Goal: Transaction & Acquisition: Purchase product/service

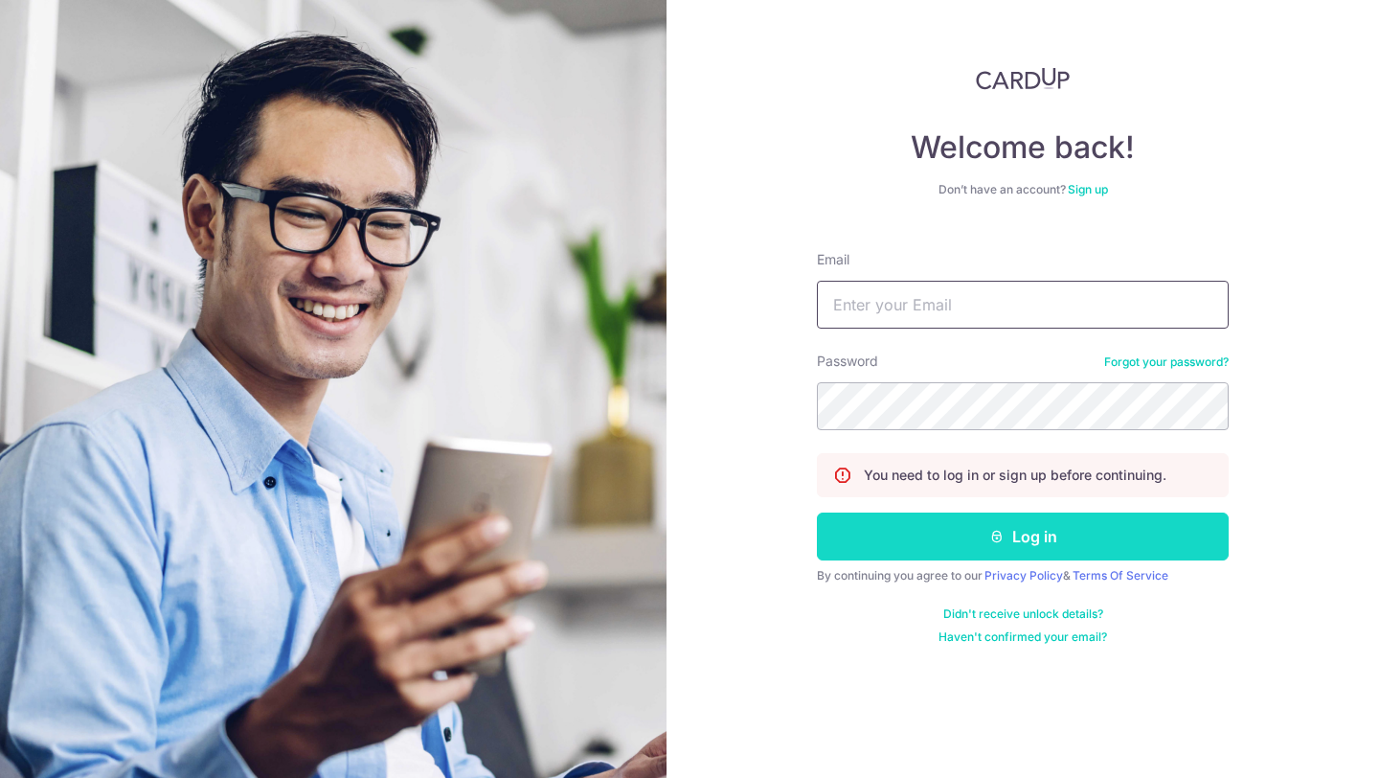
type input "hello@c71.sg"
click at [928, 518] on button "Log in" at bounding box center [1023, 536] width 412 height 48
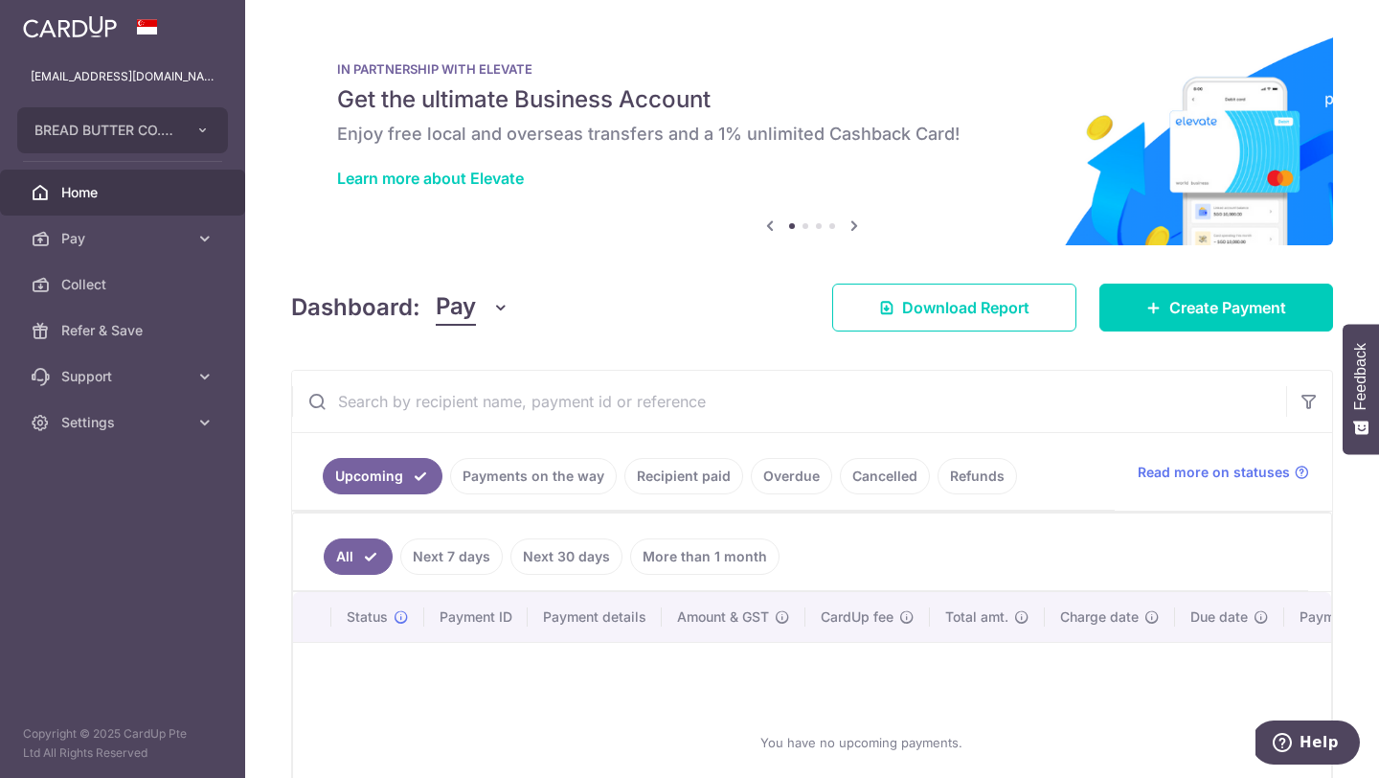
click at [533, 482] on link "Payments on the way" at bounding box center [533, 476] width 167 height 36
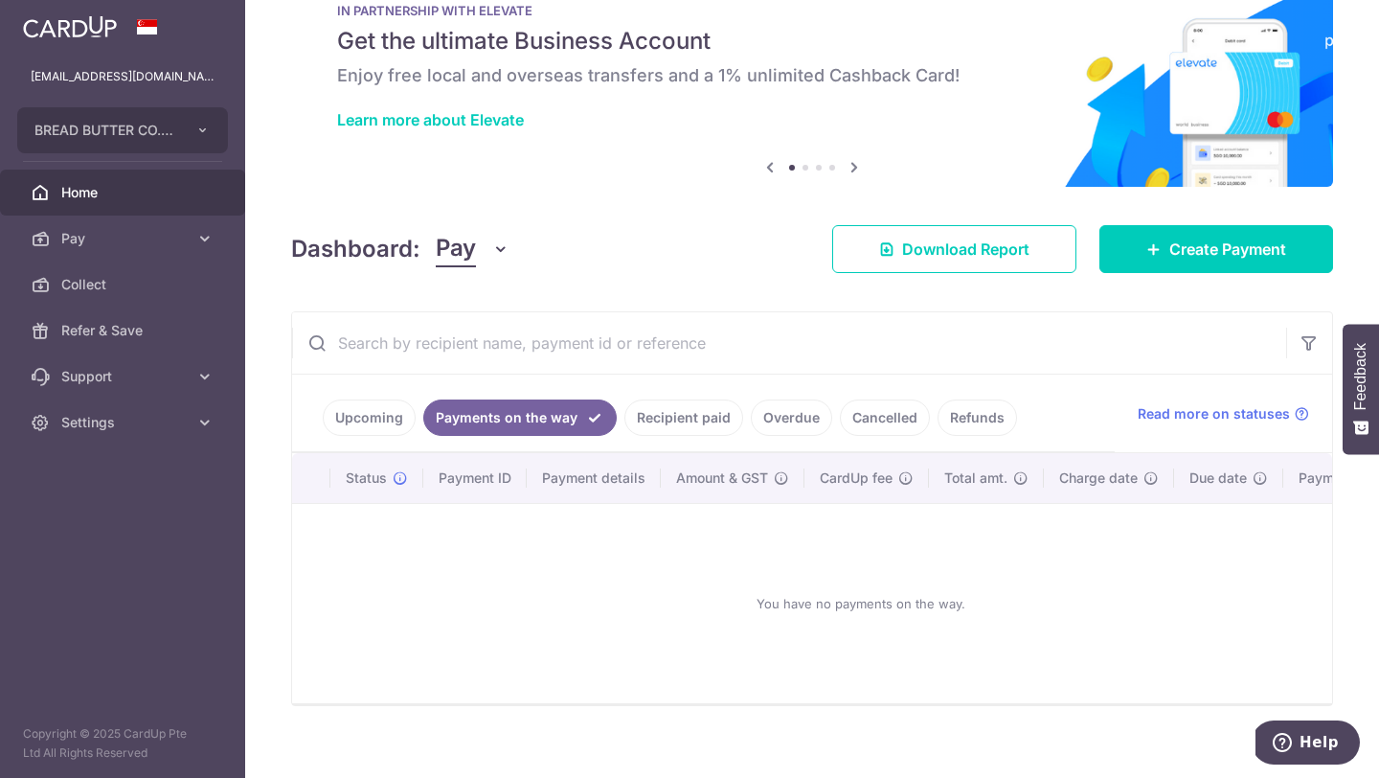
click at [649, 415] on link "Recipient paid" at bounding box center [683, 417] width 119 height 36
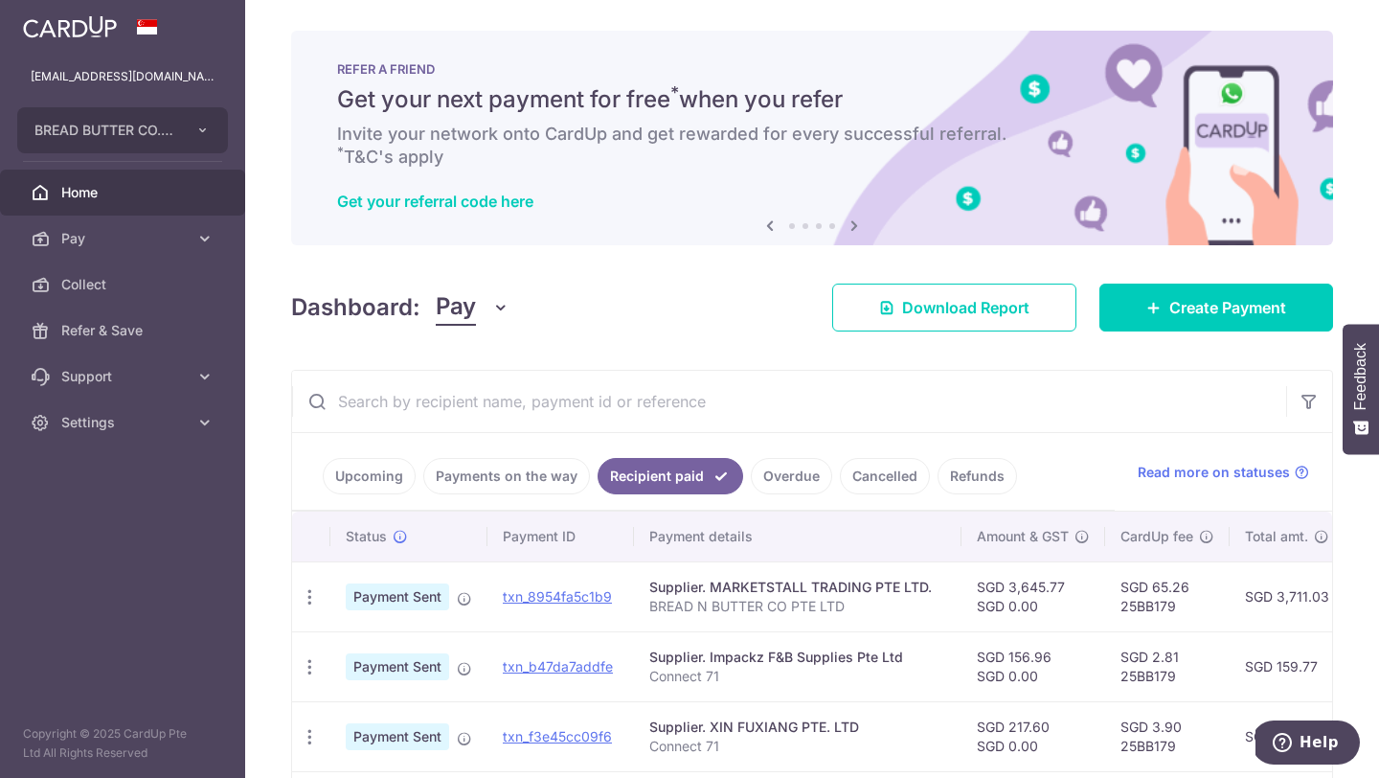
click at [1236, 260] on div "× Pause Schedule Pause all future payments in this series Pause just this one p…" at bounding box center [812, 389] width 1134 height 778
click at [1232, 282] on div "Dashboard: Pay Pay Collect Download Report Create Payment" at bounding box center [812, 304] width 1042 height 56
click at [1206, 337] on div "× Pause Schedule Pause all future payments in this series Pause just this one p…" at bounding box center [812, 389] width 1134 height 778
click at [1220, 299] on span "Create Payment" at bounding box center [1227, 307] width 117 height 23
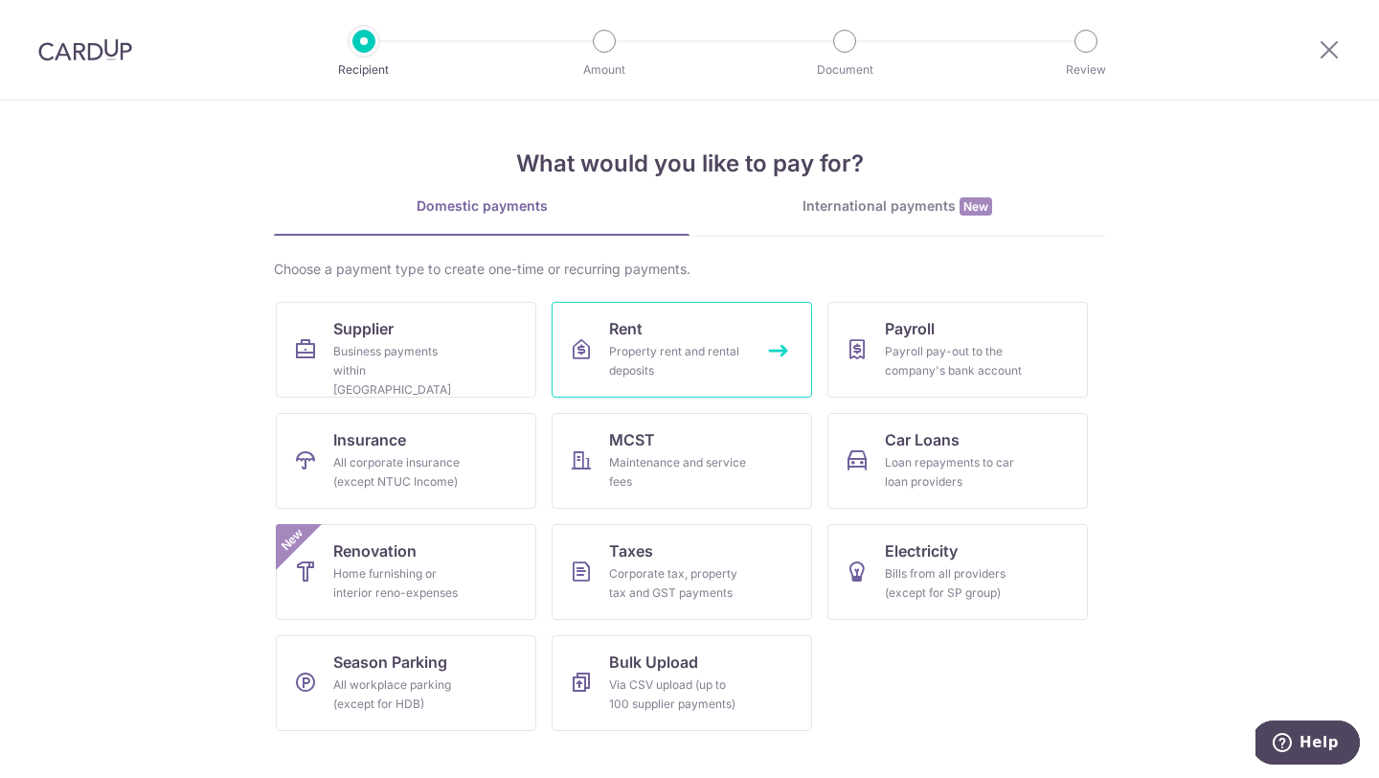
click at [760, 365] on link "Rent Property rent and rental deposits" at bounding box center [682, 350] width 260 height 96
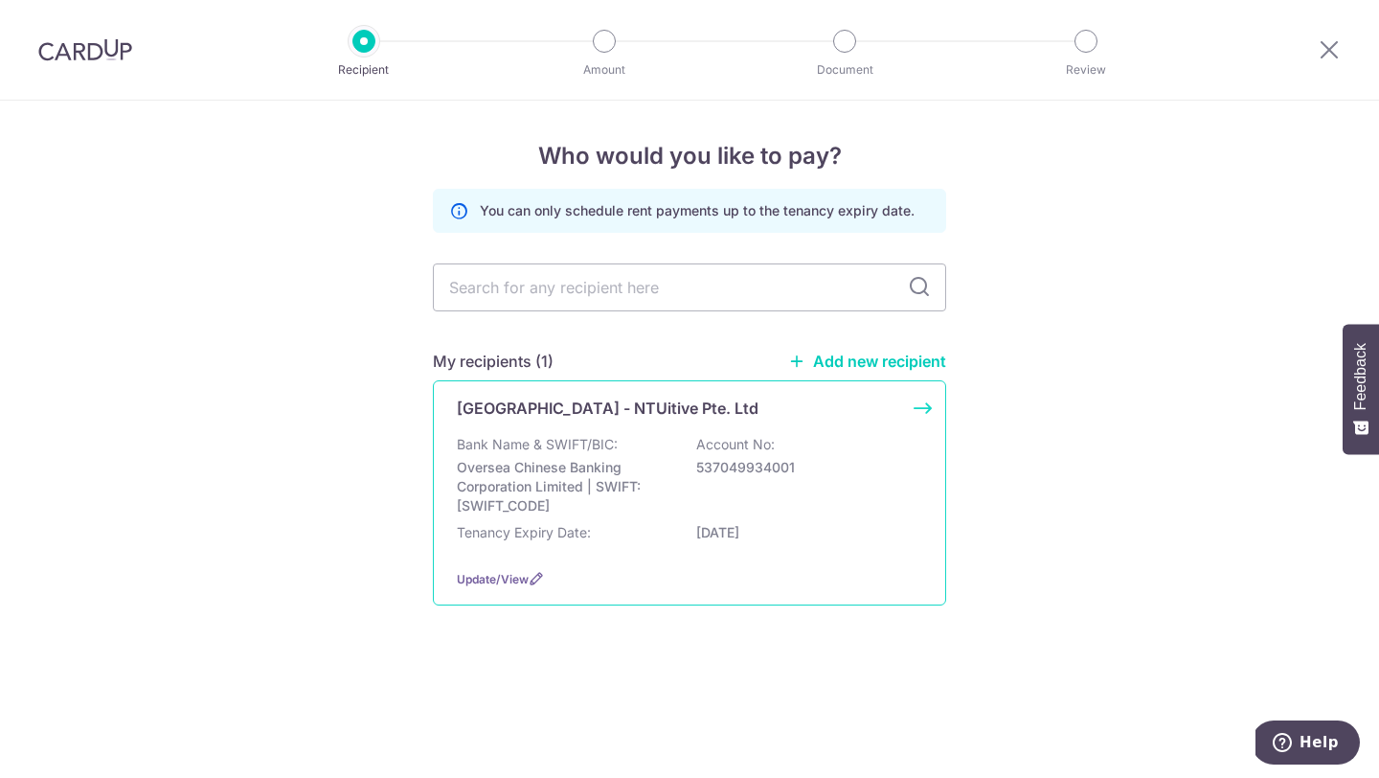
click at [614, 436] on p "Bank Name & SWIFT/BIC:" at bounding box center [537, 444] width 161 height 19
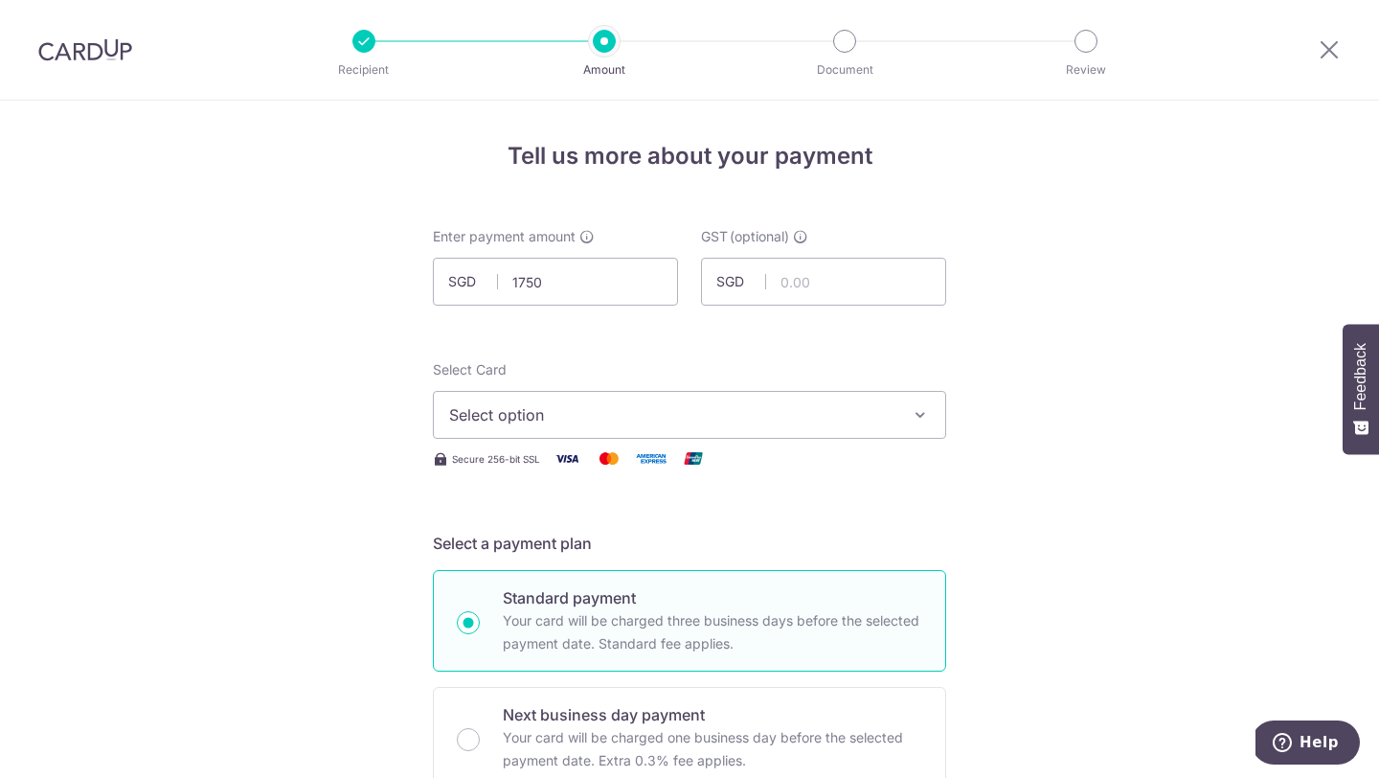
type input "1,750.00"
click at [862, 361] on div "Select Card Select option Add credit card Your Cards **** 7550 **** 4073" at bounding box center [689, 399] width 513 height 79
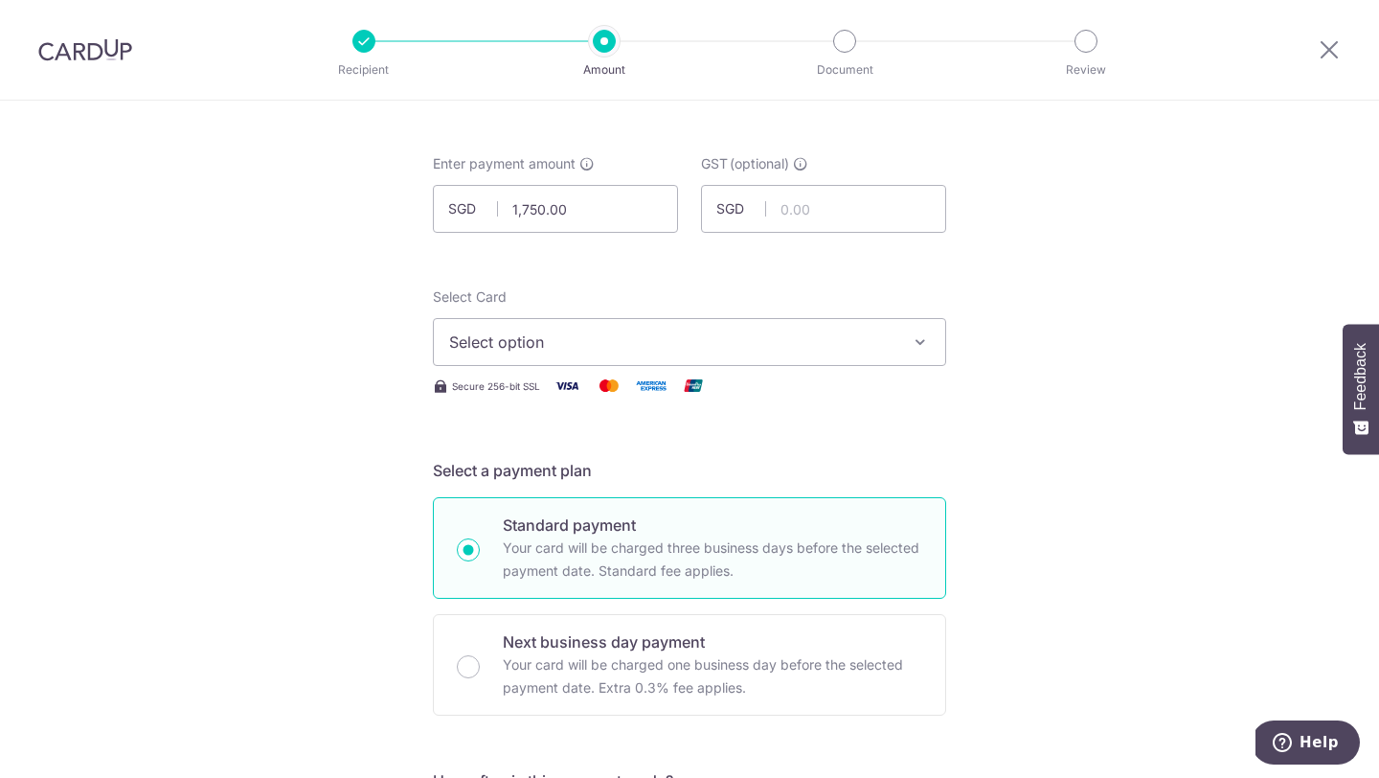
scroll to position [96, 0]
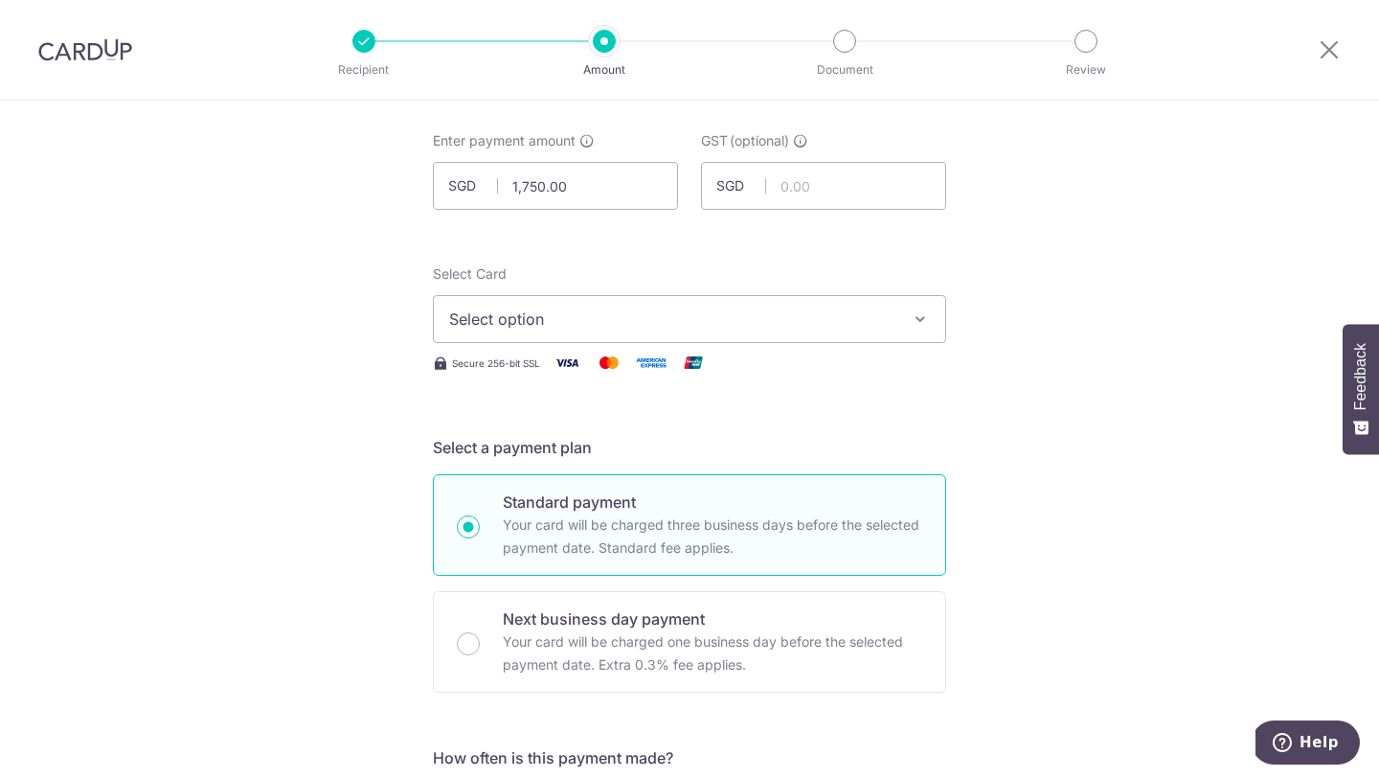
click at [861, 295] on button "Select option" at bounding box center [689, 319] width 513 height 48
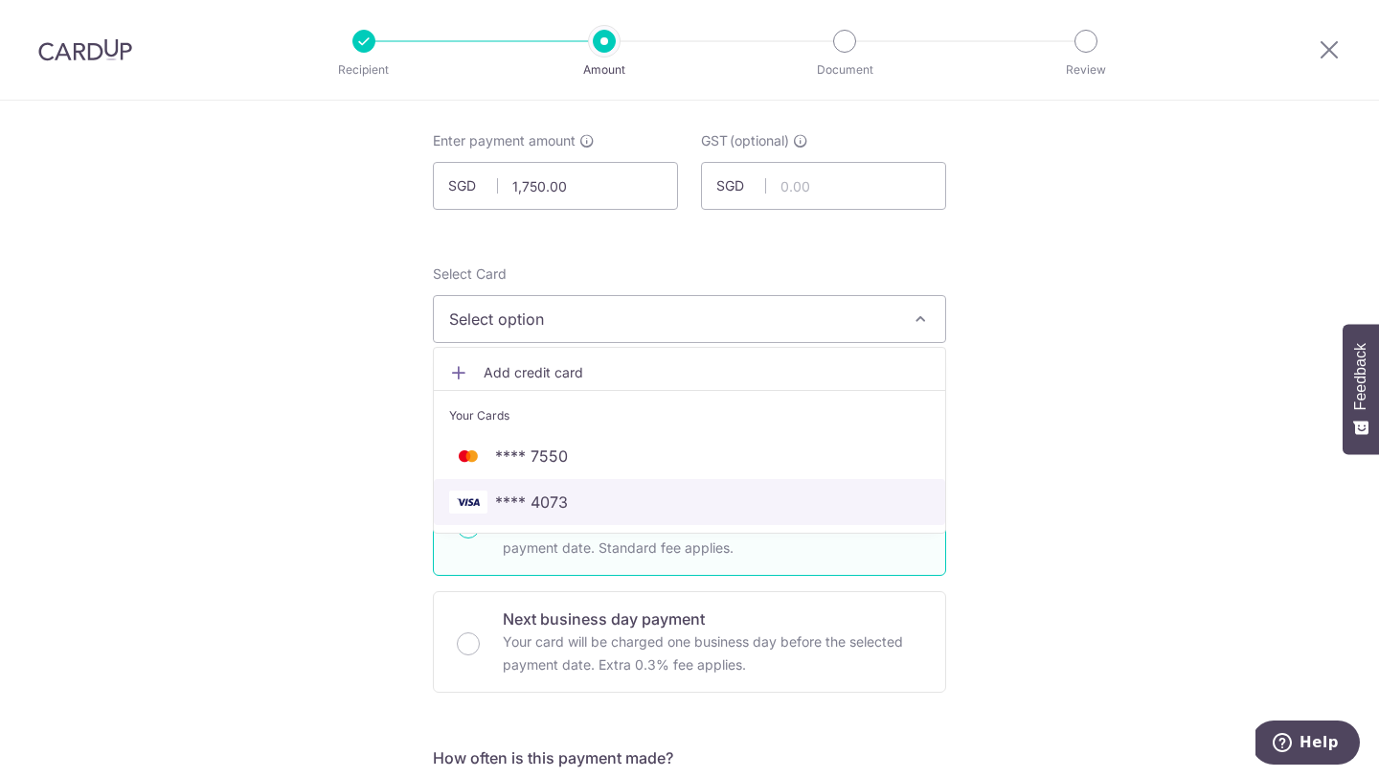
click at [803, 510] on span "**** 4073" at bounding box center [689, 501] width 481 height 23
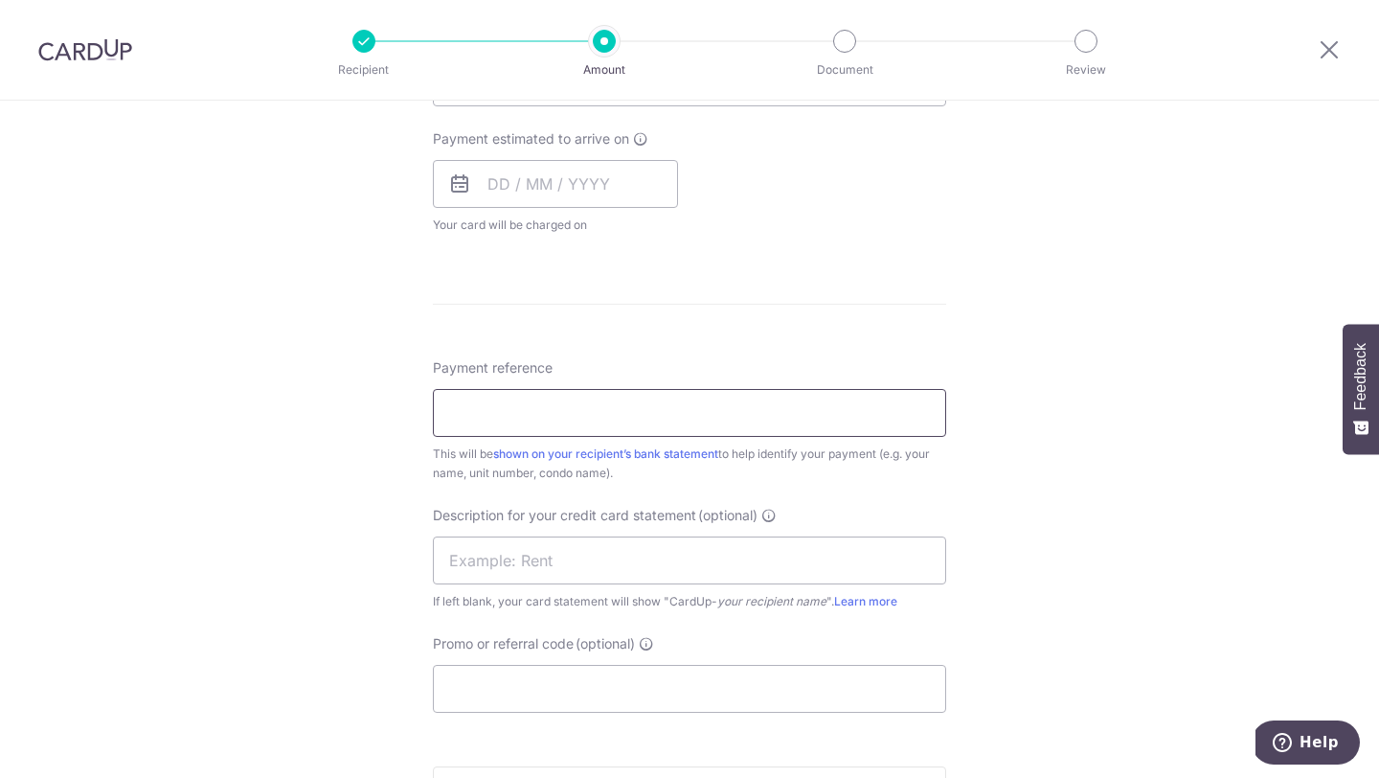
scroll to position [876, 0]
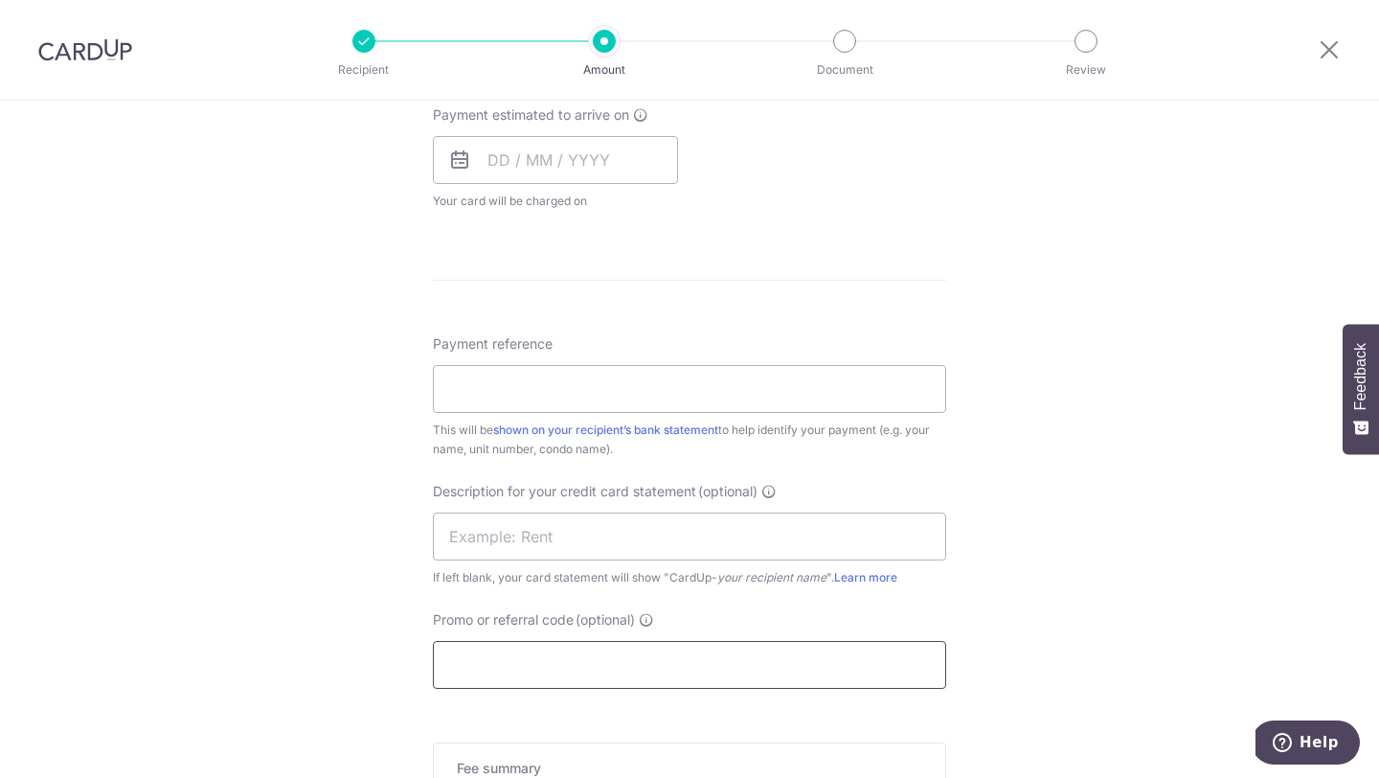
click at [590, 650] on input "Promo or referral code (optional)" at bounding box center [689, 665] width 513 height 48
paste input "25BB179"
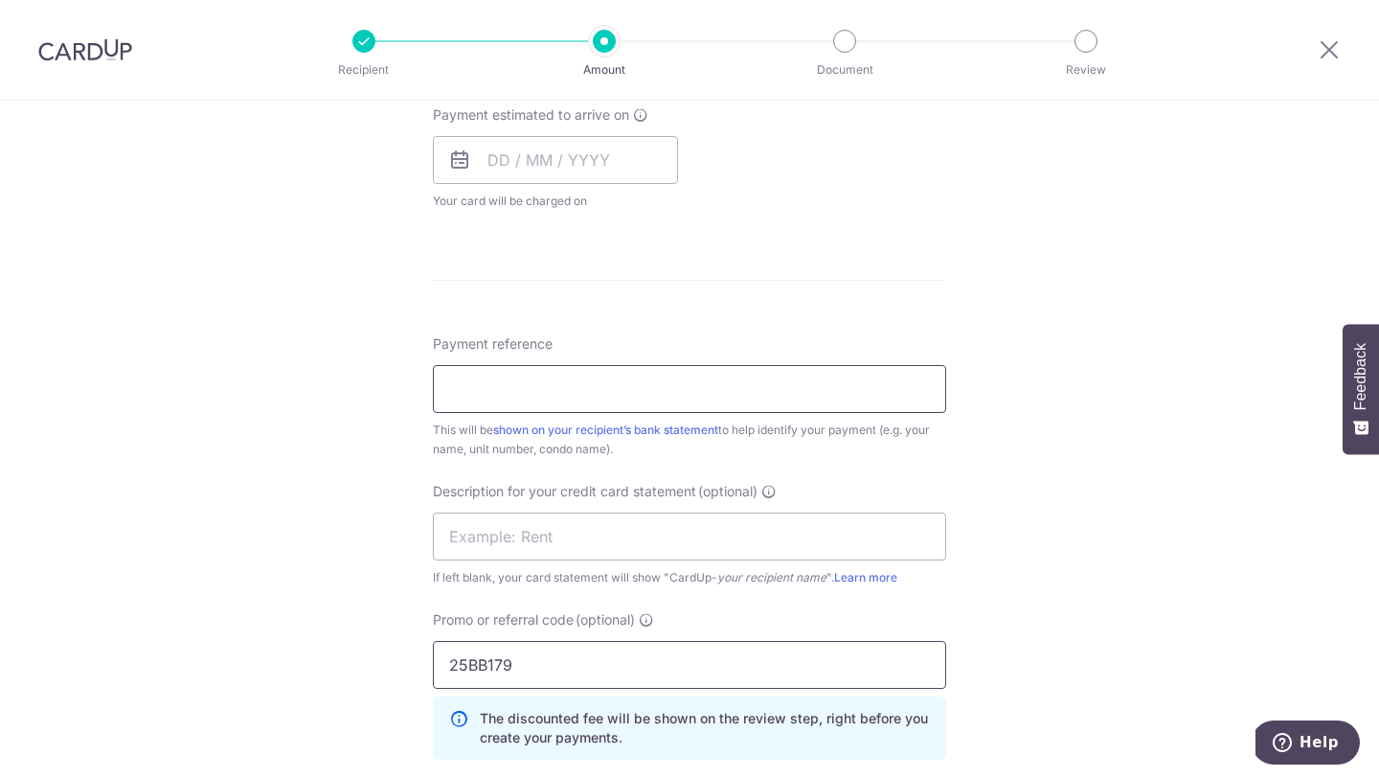
type input "25BB179"
click at [644, 391] on input "Payment reference" at bounding box center [689, 389] width 513 height 48
paste input "1018000233"
type input "1018000233"
click at [861, 328] on form "Enter payment amount SGD 1,750.00 1750.00 GST (optional) SGD Select Card **** 4…" at bounding box center [689, 216] width 513 height 1731
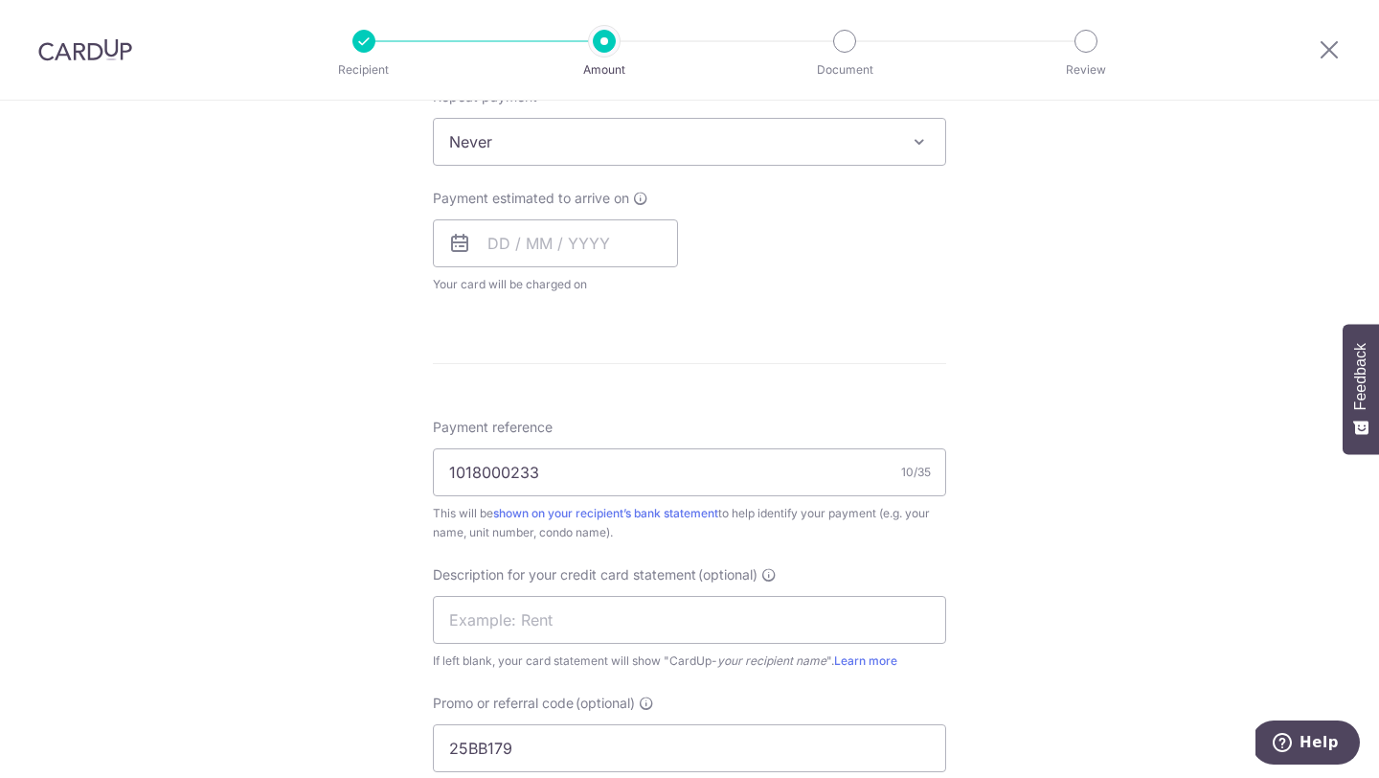
scroll to position [736, 0]
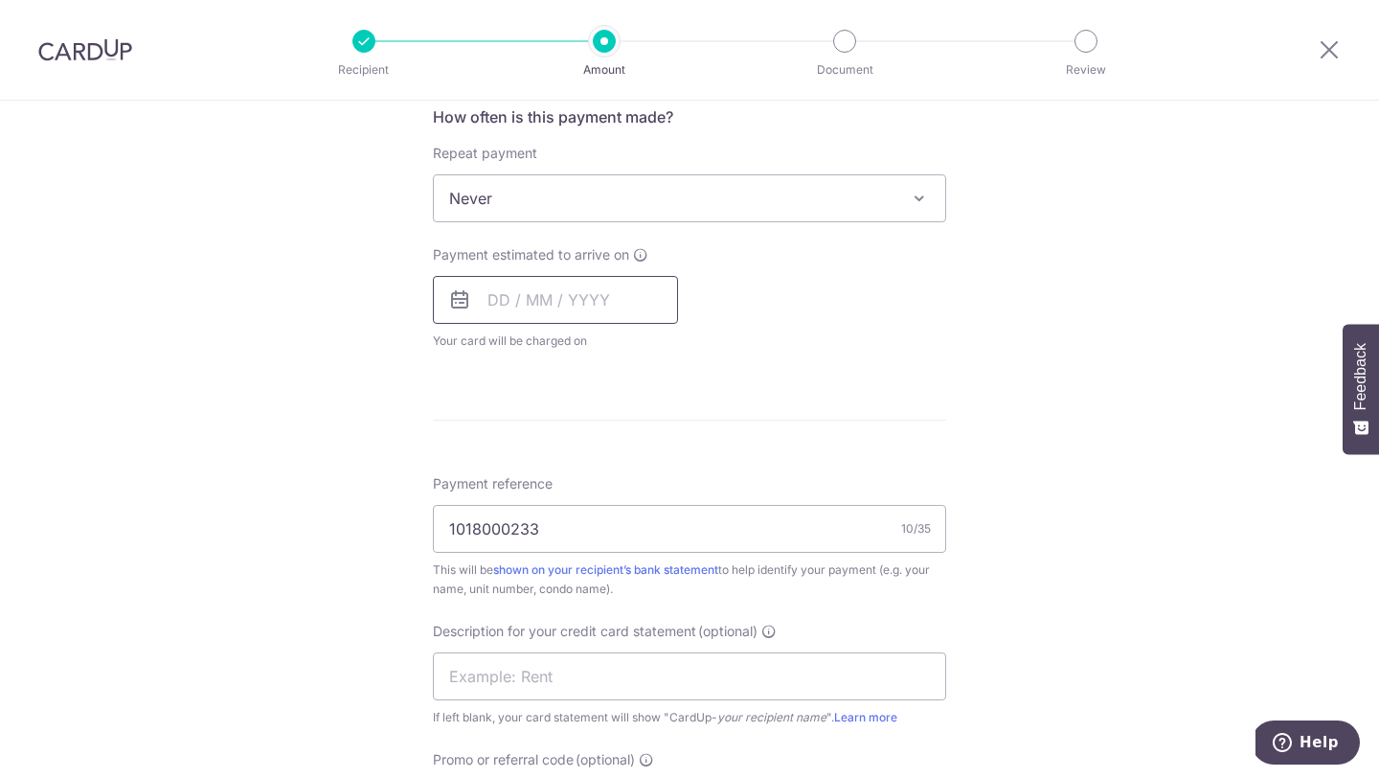
click at [557, 305] on input "text" at bounding box center [555, 300] width 245 height 48
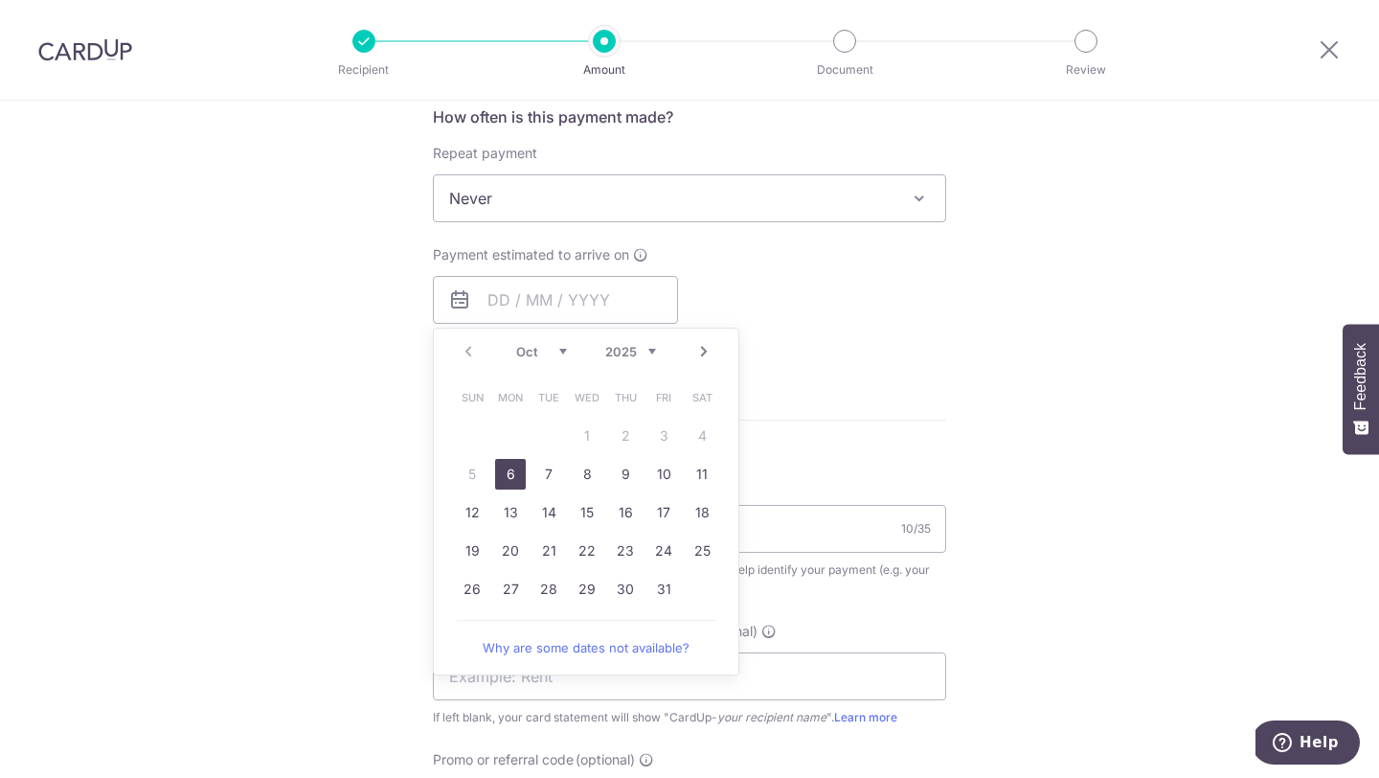
click at [505, 473] on link "6" at bounding box center [510, 474] width 31 height 31
type input "06/10/2025"
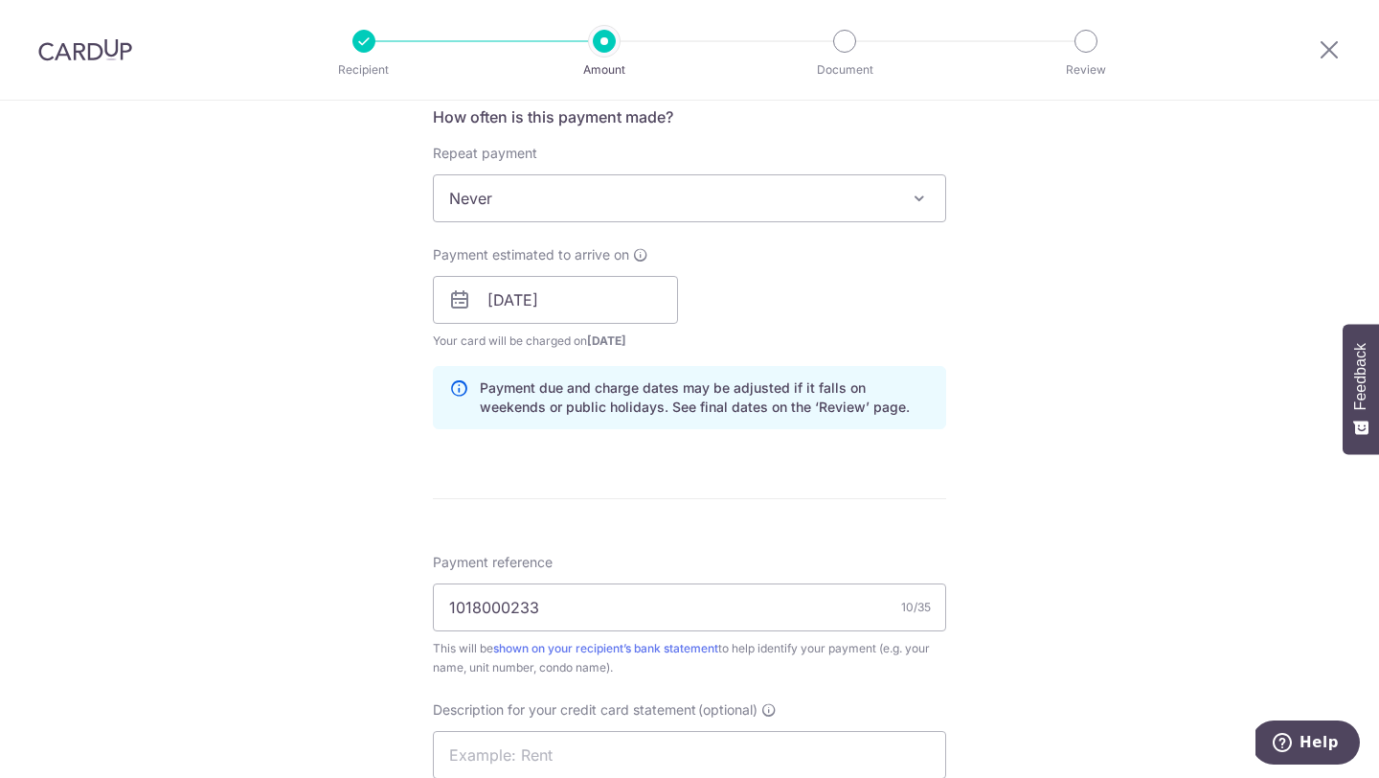
click at [932, 314] on div "Payment estimated to arrive on 06/10/2025 Prev Next Jan Feb Mar Apr May Jun Jul…" at bounding box center [689, 297] width 536 height 105
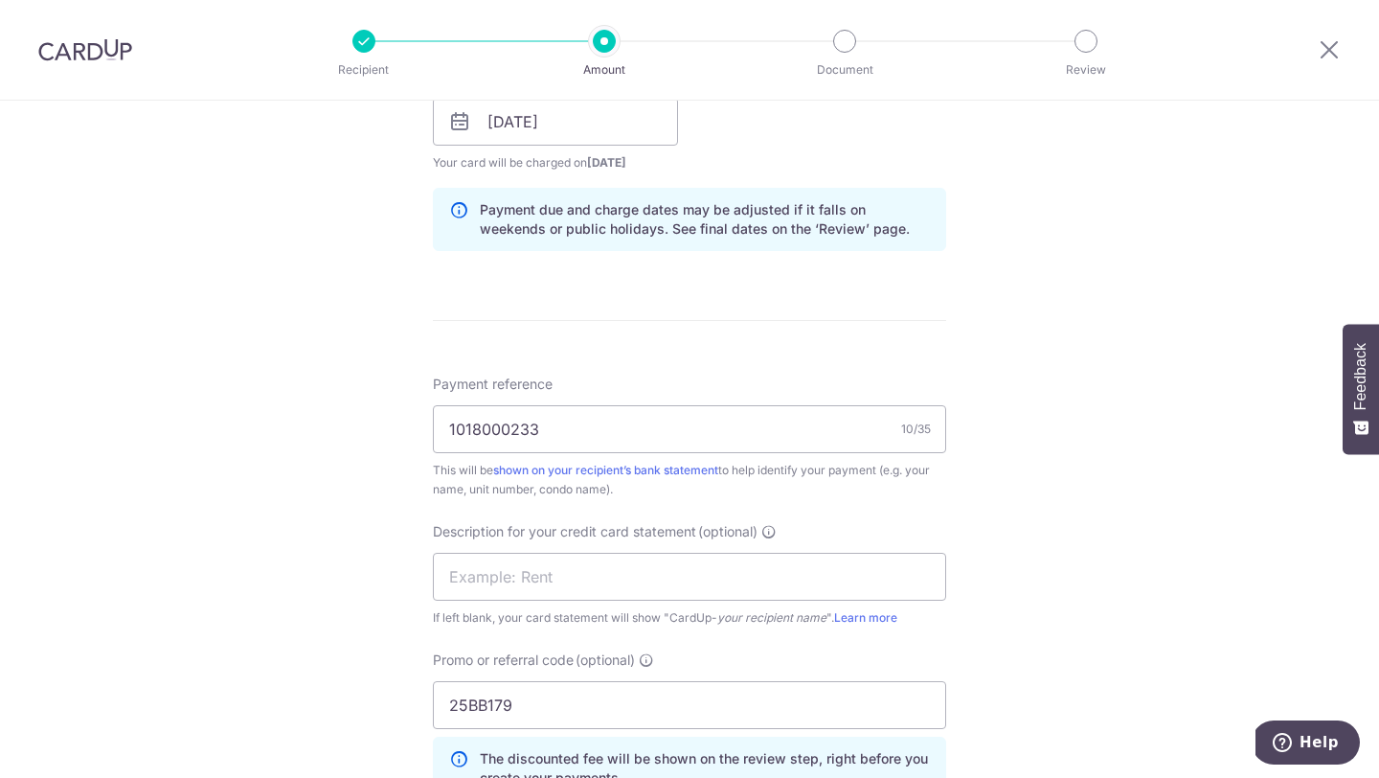
scroll to position [1348, 0]
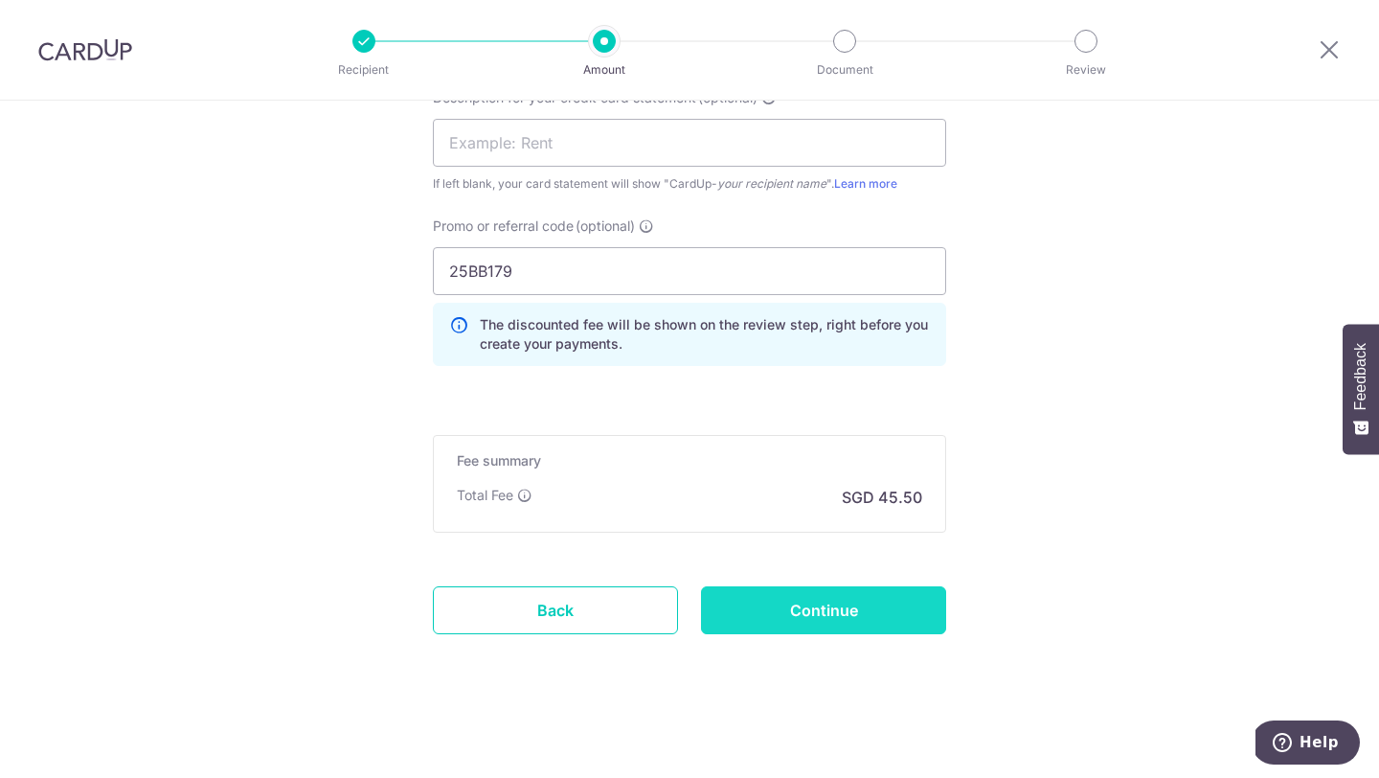
click at [844, 617] on input "Continue" at bounding box center [823, 610] width 245 height 48
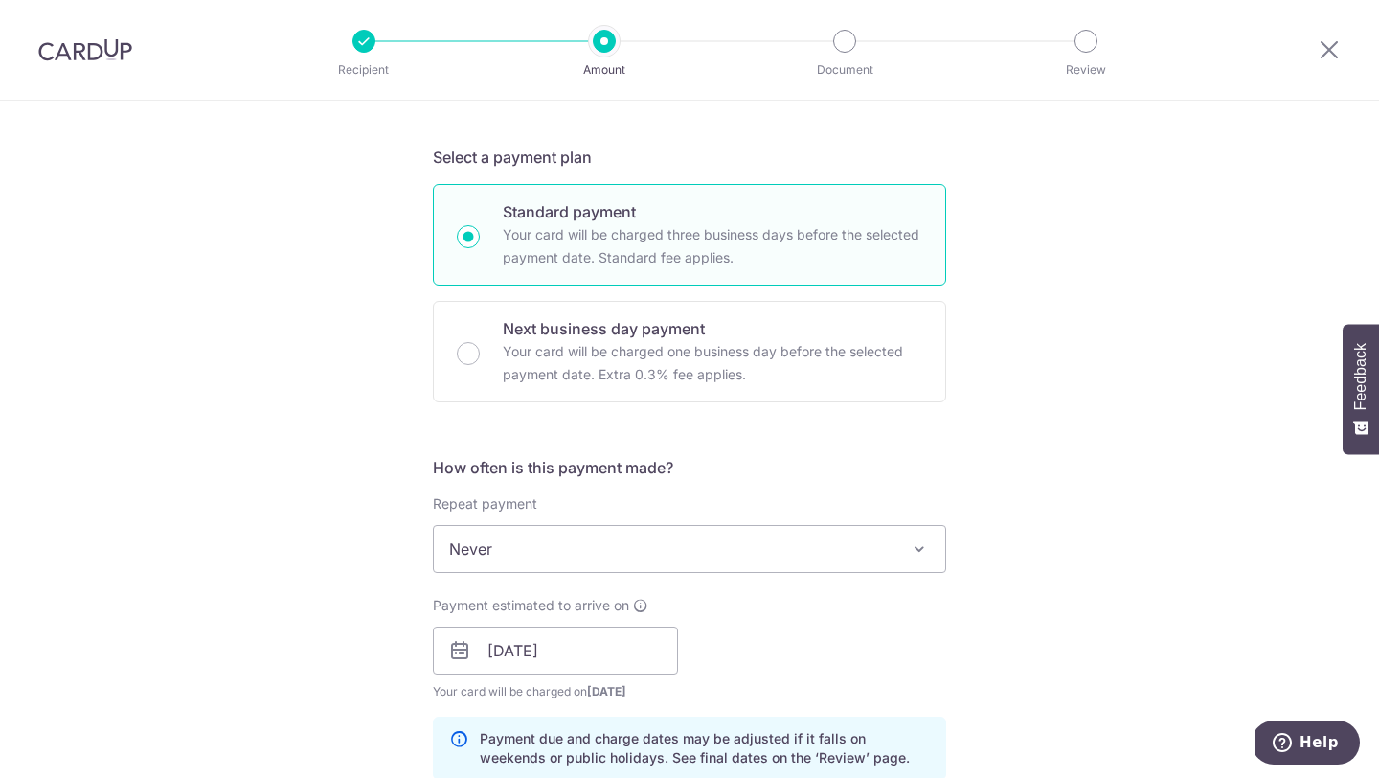
scroll to position [195, 0]
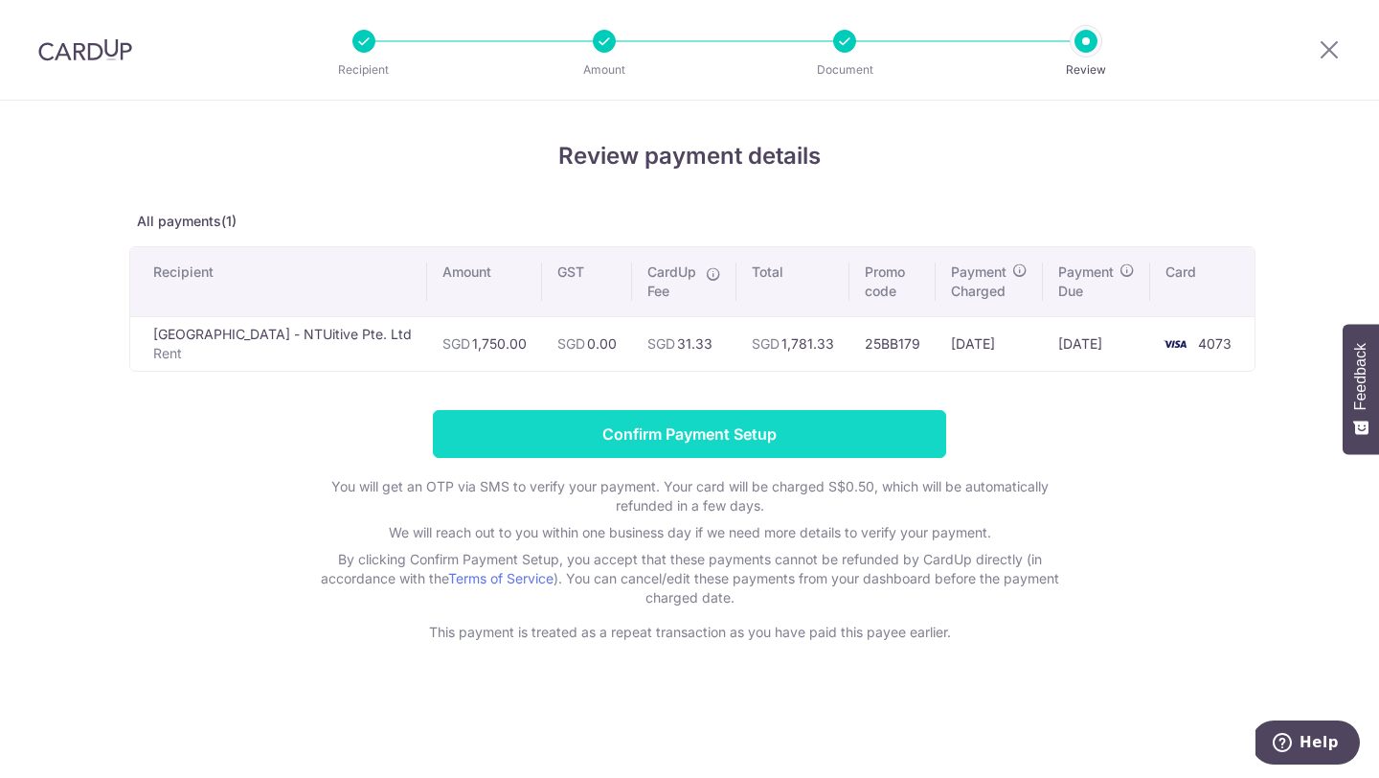
click at [886, 440] on input "Confirm Payment Setup" at bounding box center [689, 434] width 513 height 48
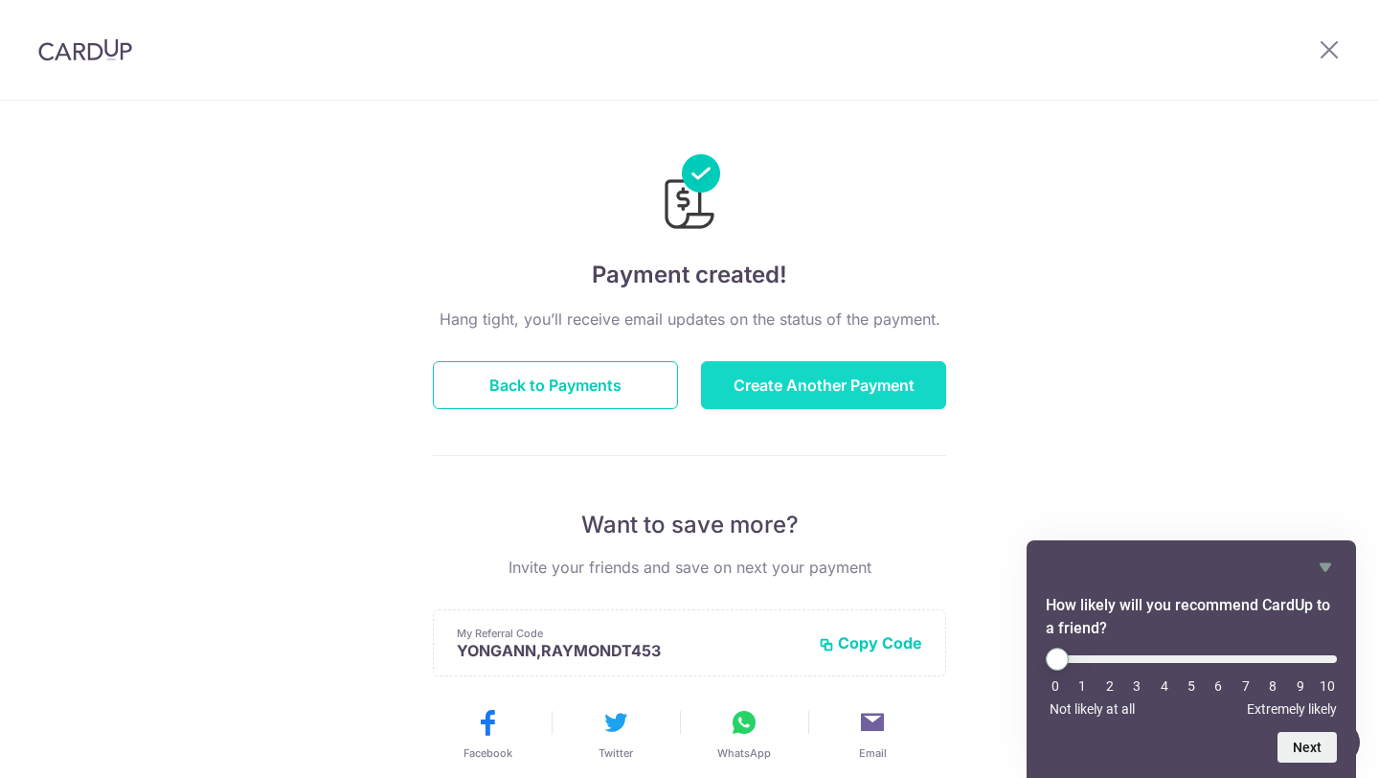
click at [729, 379] on button "Create Another Payment" at bounding box center [823, 385] width 245 height 48
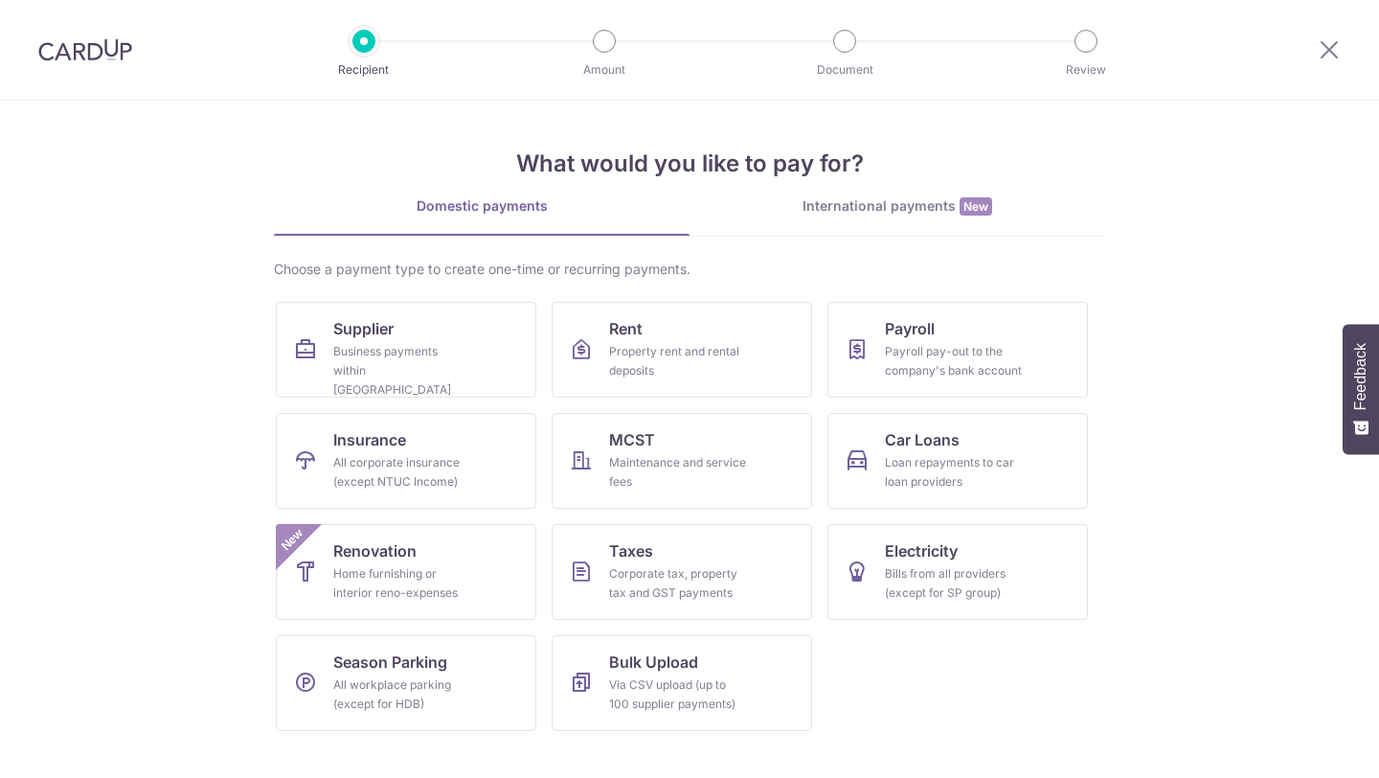
click at [727, 327] on link "Rent Property rent and rental deposits" at bounding box center [682, 350] width 260 height 96
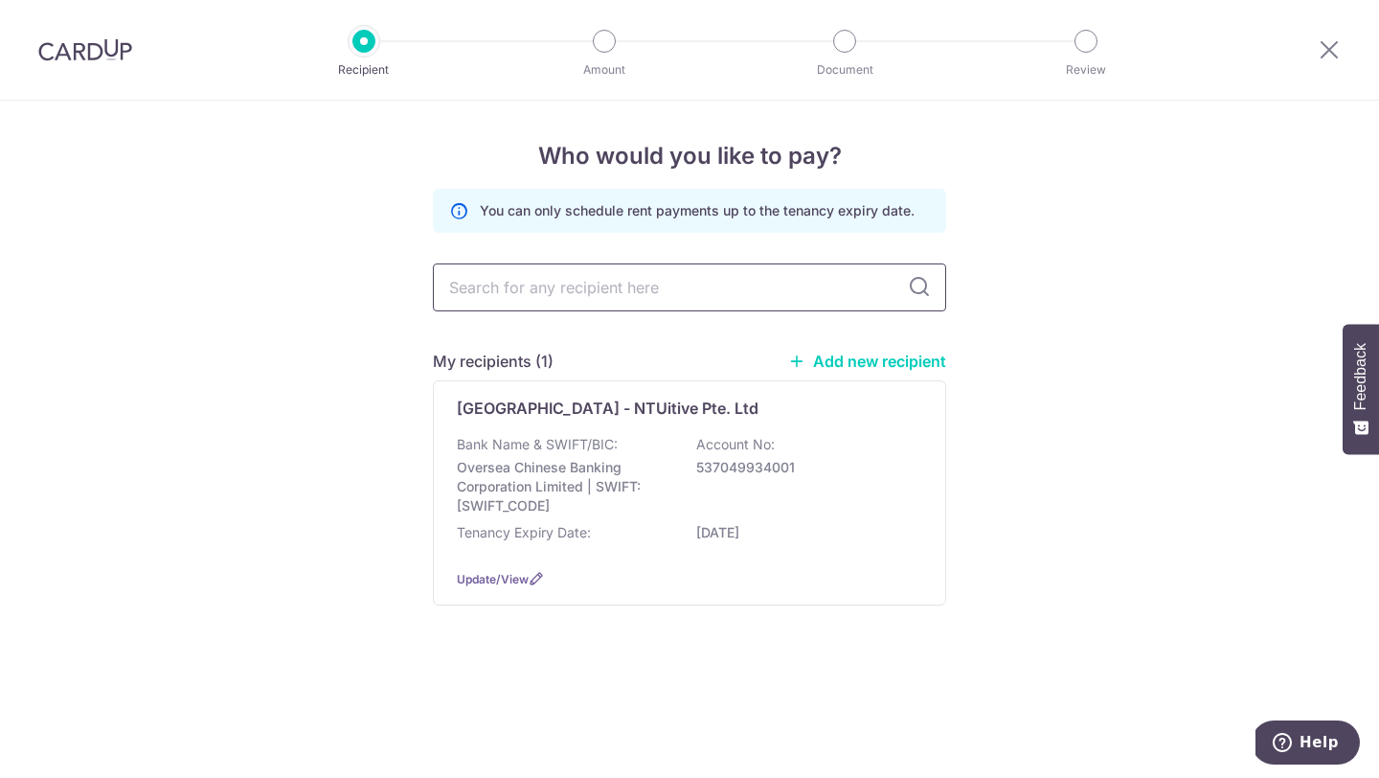
click at [715, 287] on input "text" at bounding box center [689, 287] width 513 height 48
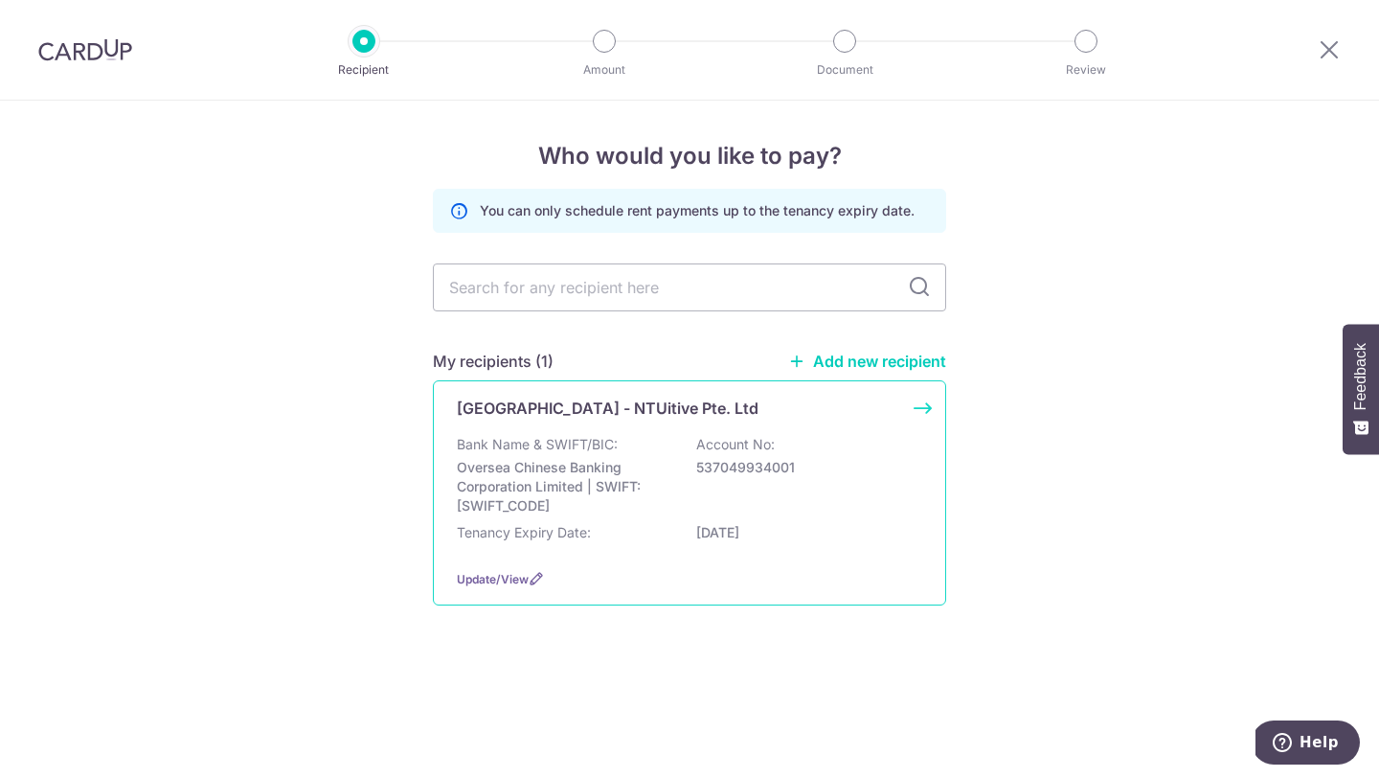
click at [770, 460] on p "537049934001" at bounding box center [803, 467] width 215 height 19
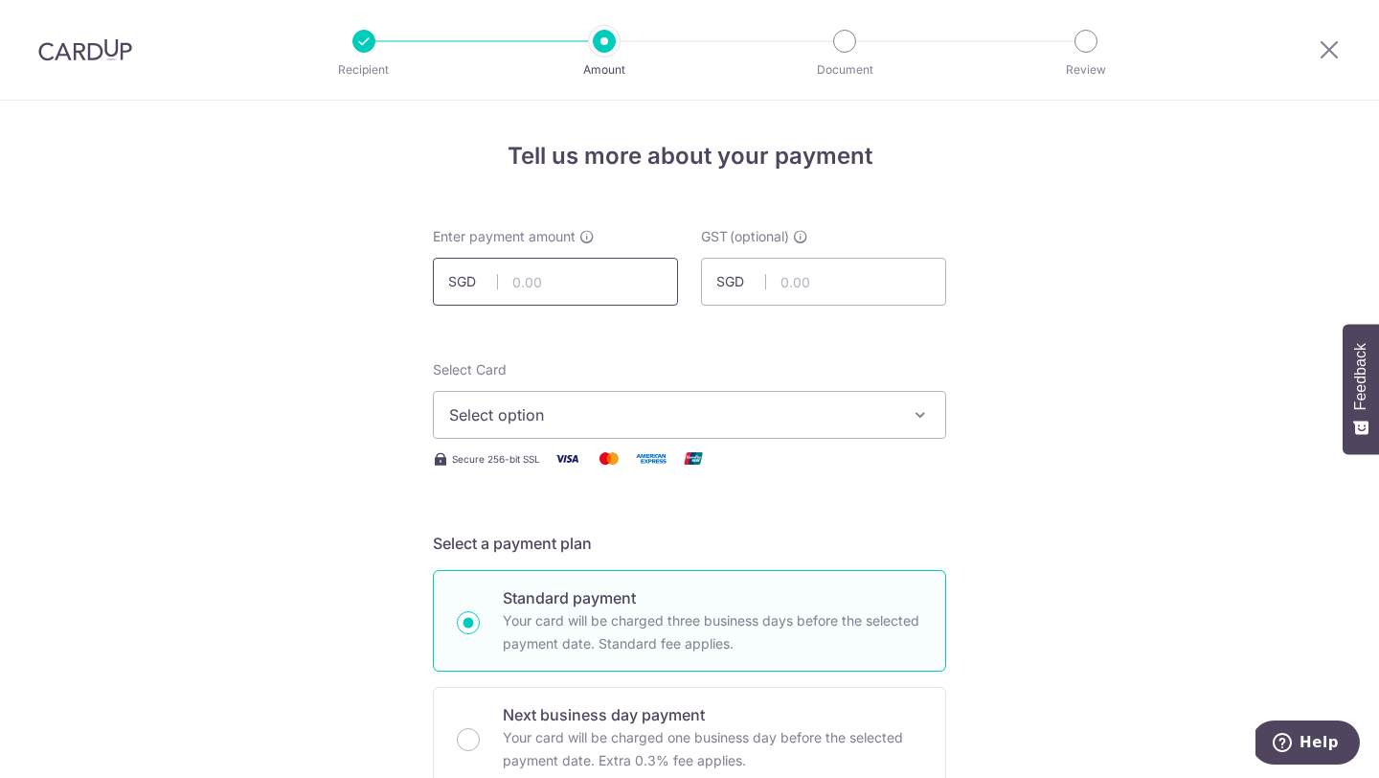
click at [625, 278] on input "text" at bounding box center [555, 282] width 245 height 48
paste input "2,880.45"
type input "2,880.45"
click at [672, 424] on span "Select option" at bounding box center [672, 414] width 446 height 23
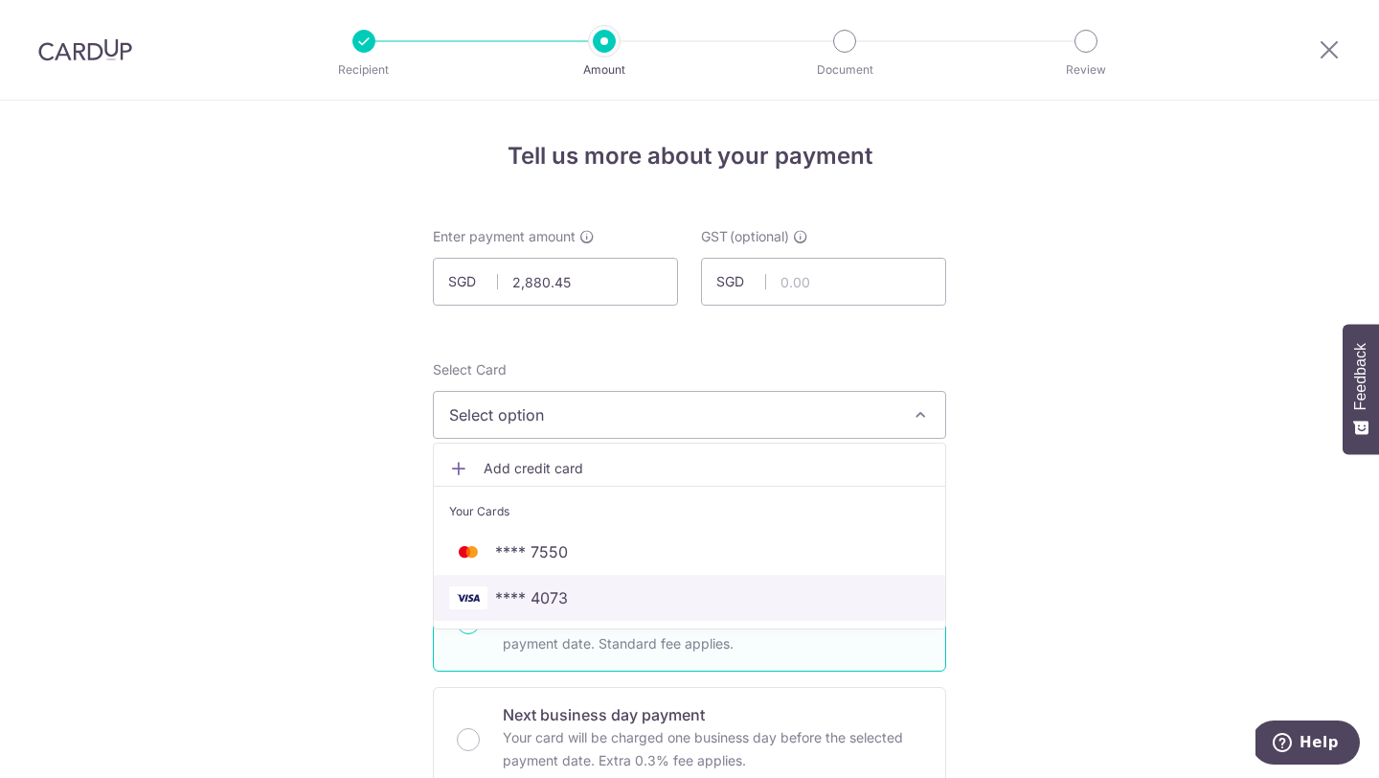
click at [658, 588] on span "**** 4073" at bounding box center [689, 597] width 481 height 23
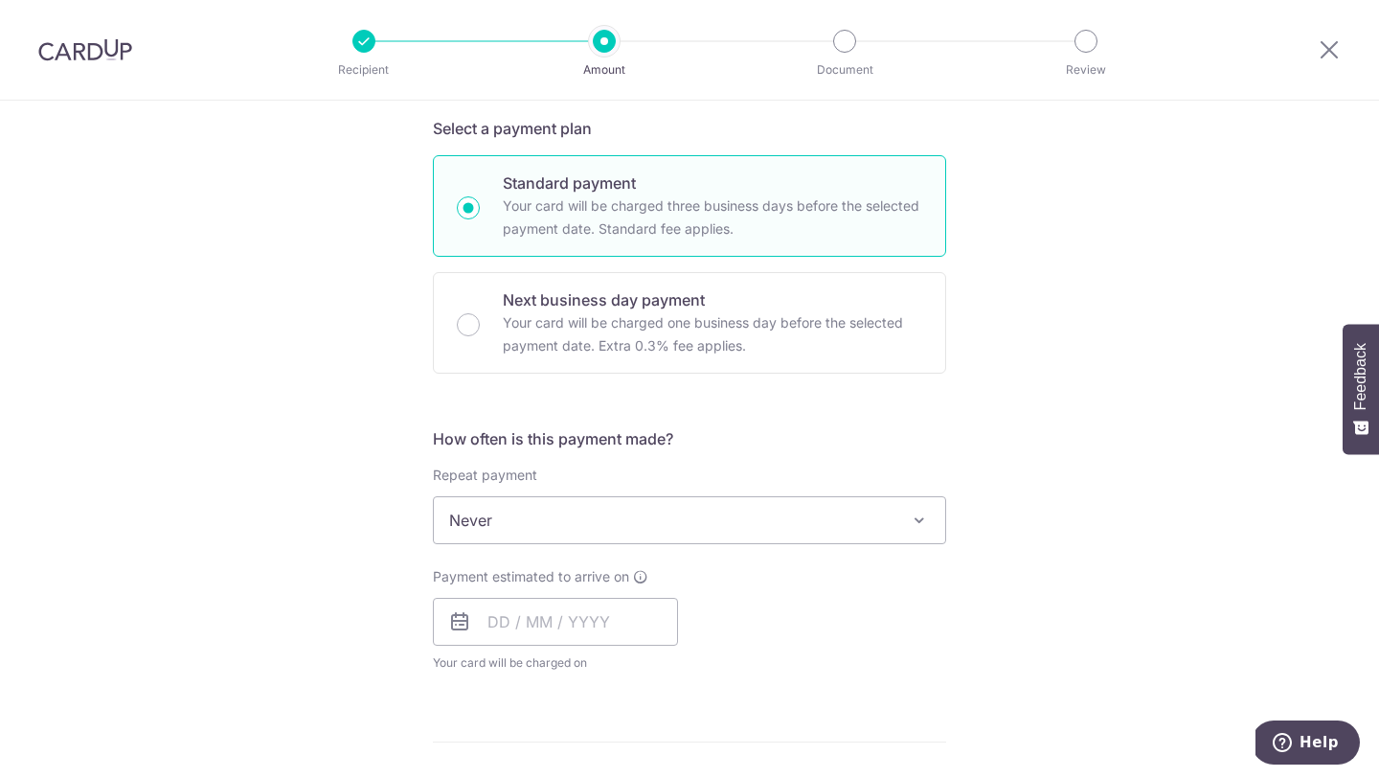
scroll to position [436, 0]
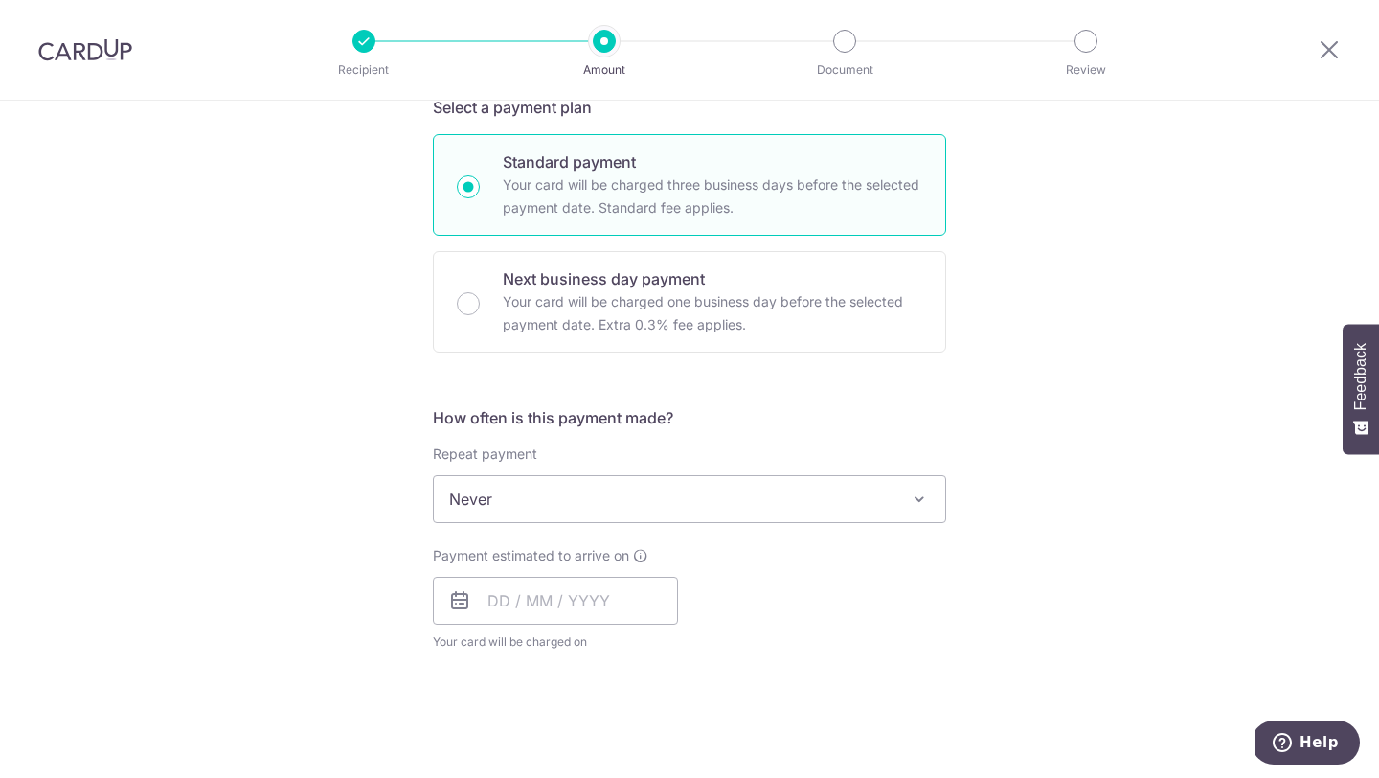
click at [671, 482] on span "Never" at bounding box center [689, 499] width 511 height 46
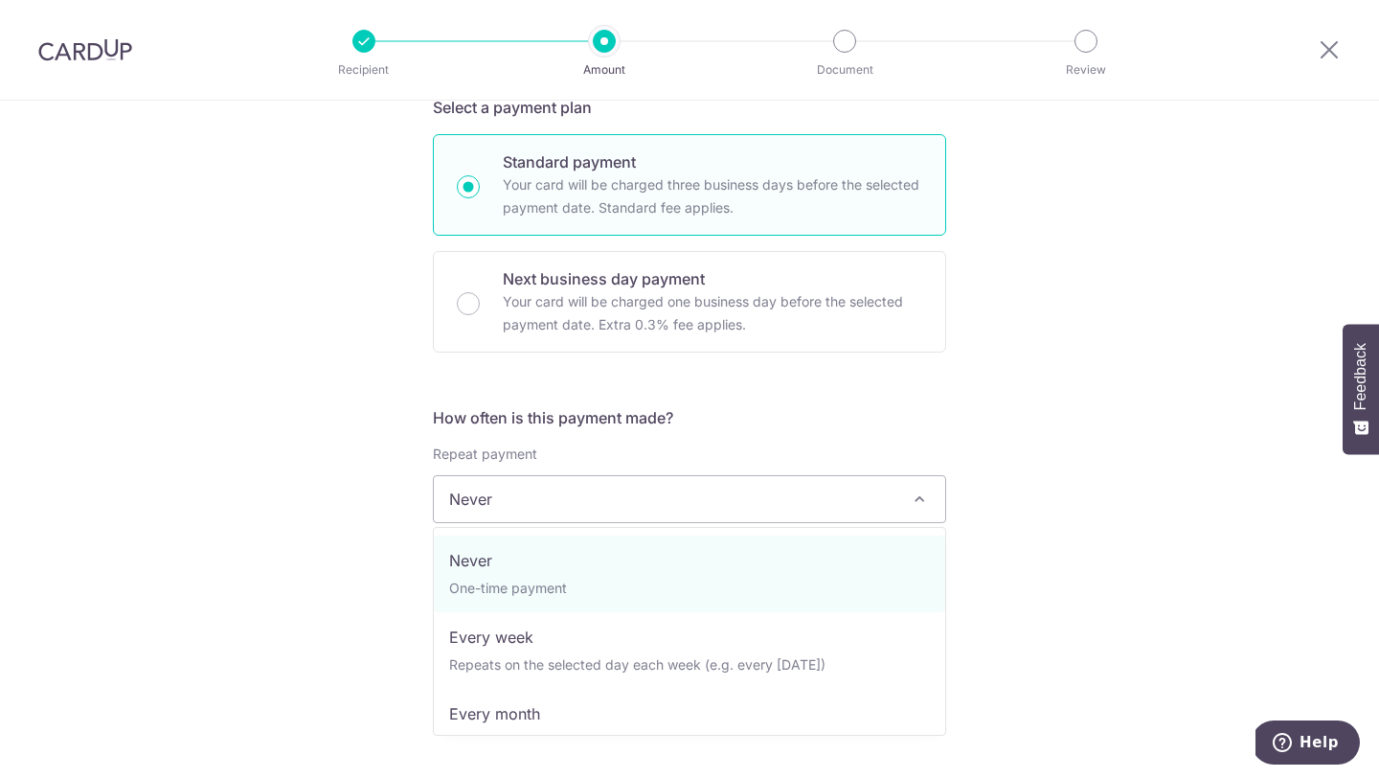
click at [827, 372] on form "Enter payment amount SGD 2,880.45 2880.45 GST (optional) SGD Select Card **** 4…" at bounding box center [689, 613] width 513 height 1644
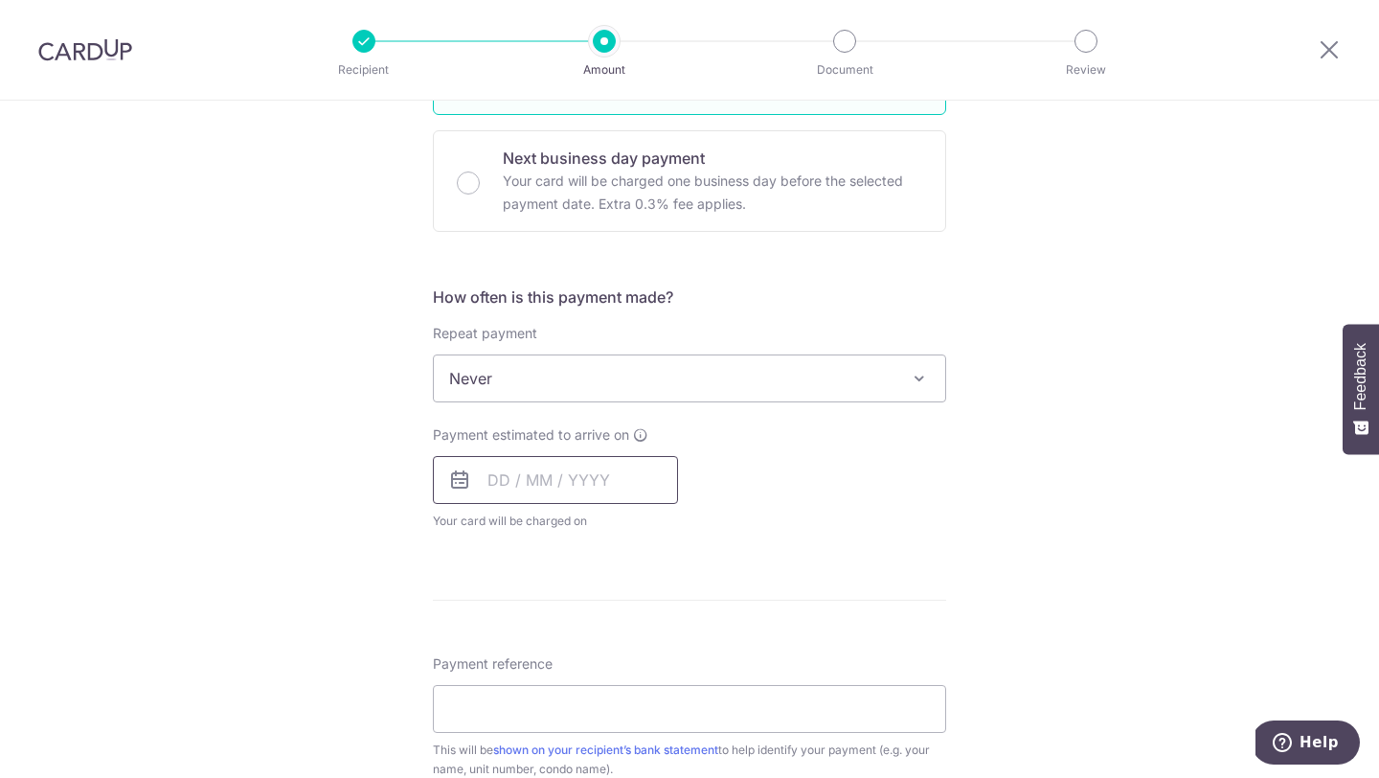
click at [654, 463] on input "text" at bounding box center [555, 480] width 245 height 48
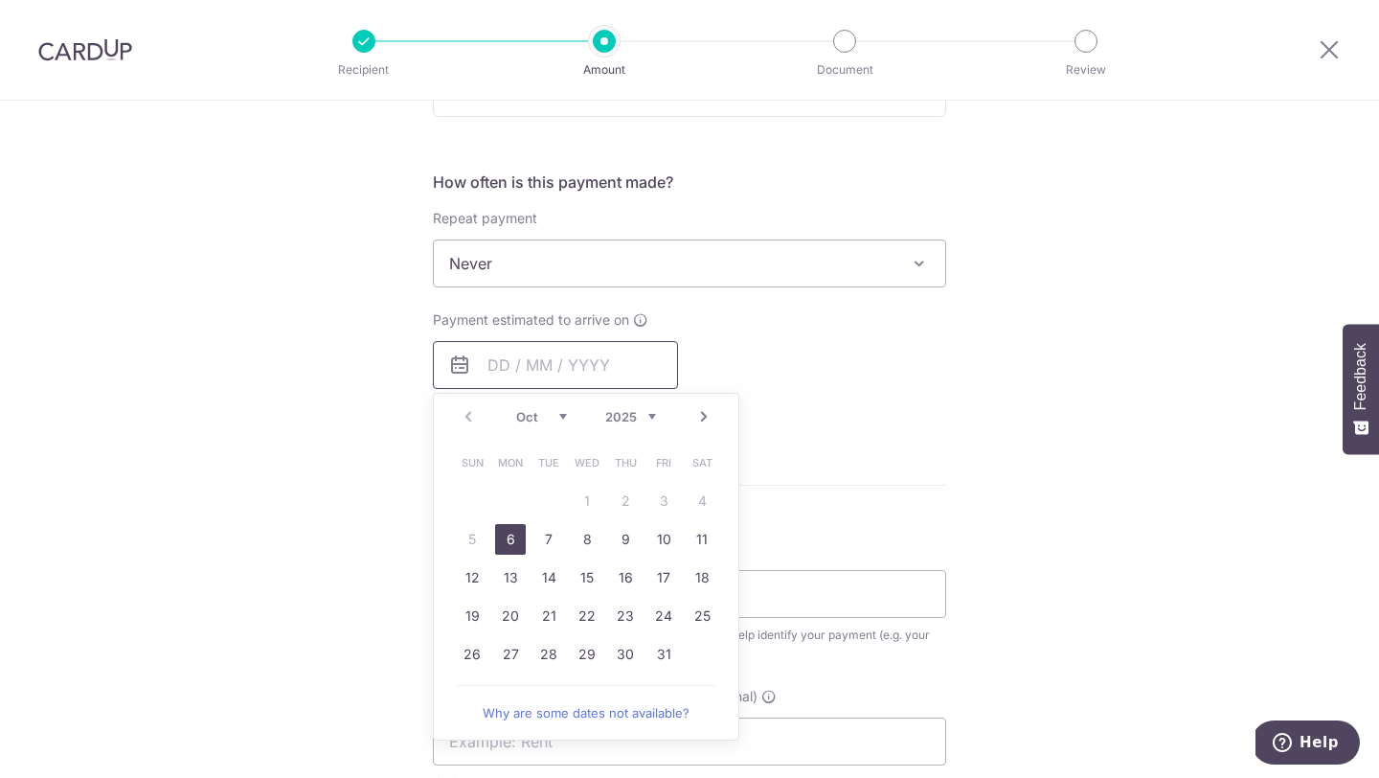
scroll to position [712, 0]
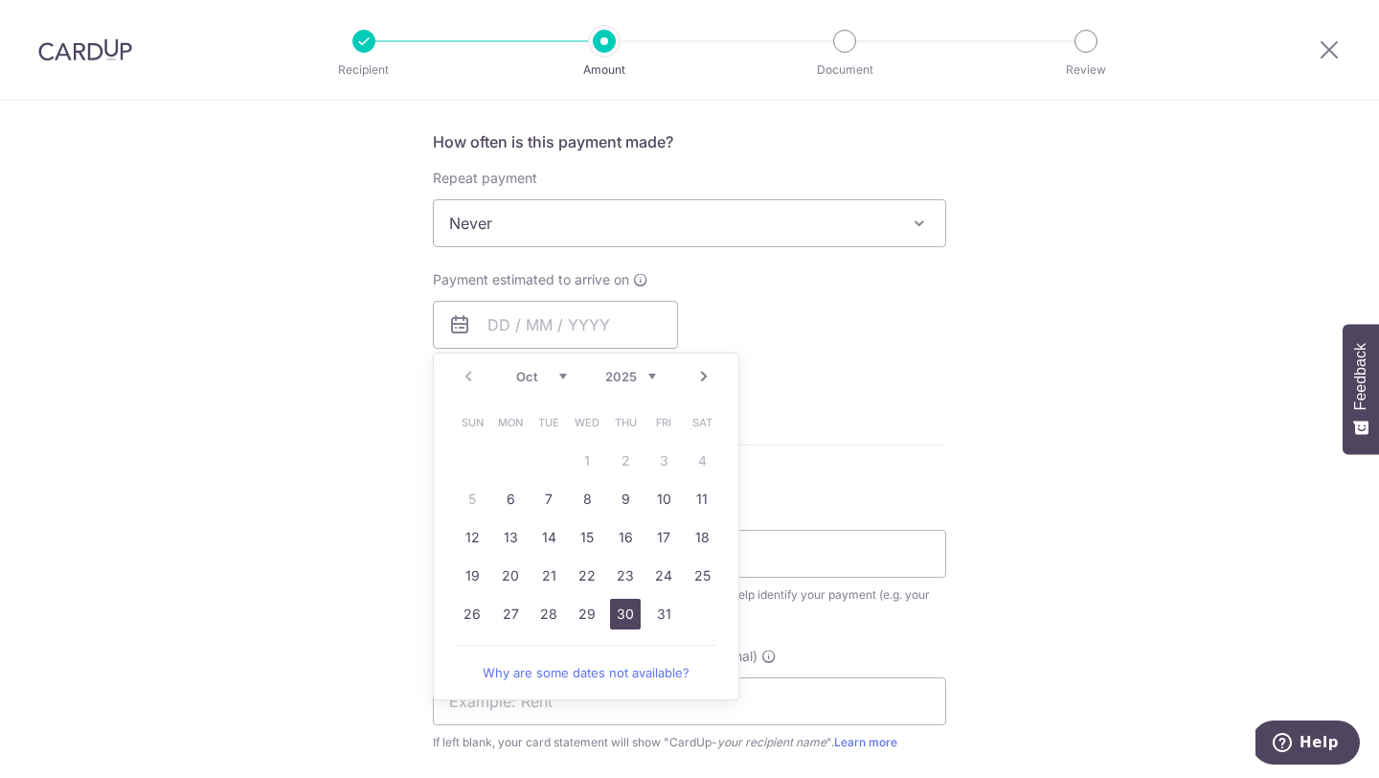
click at [632, 618] on link "30" at bounding box center [625, 614] width 31 height 31
type input "30/10/2025"
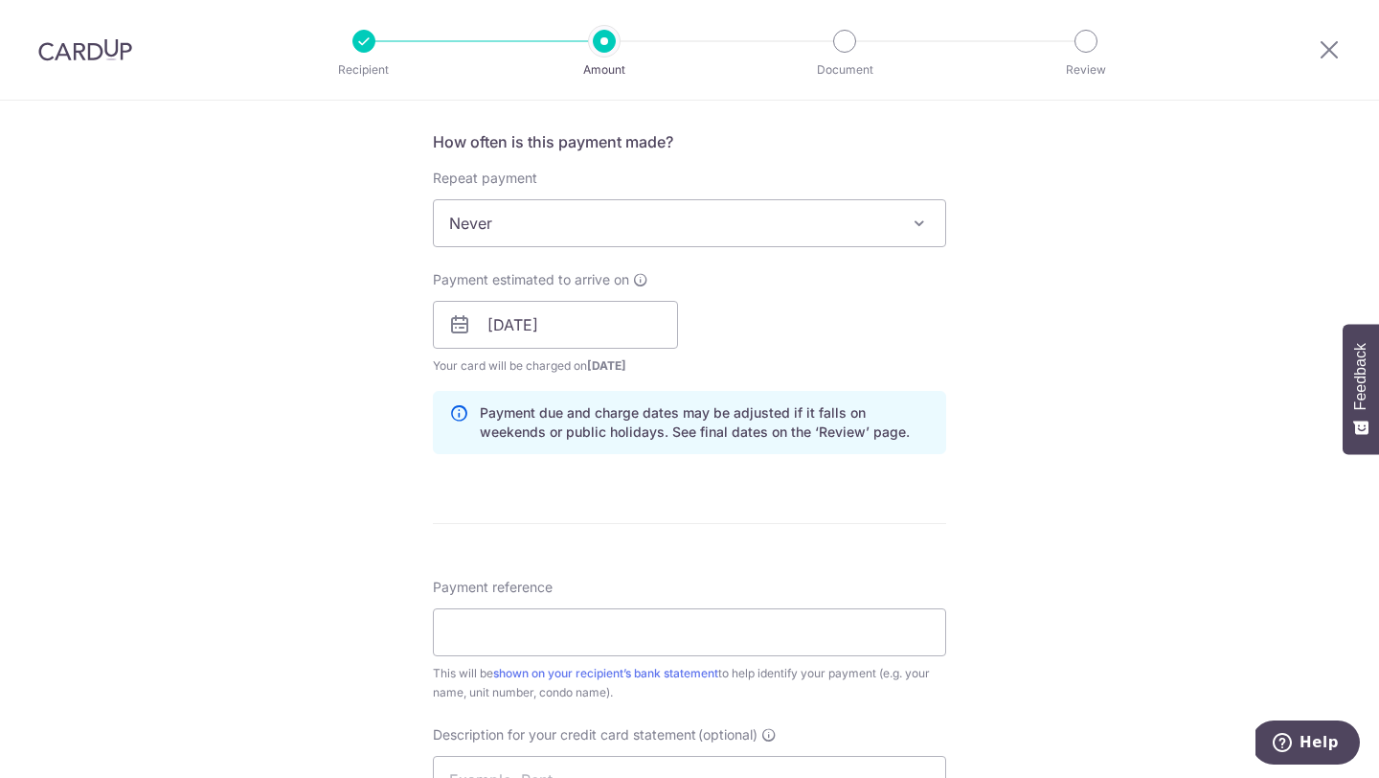
click at [922, 357] on div "Payment estimated to arrive on 30/10/2025 Prev Next Jan Feb Mar Apr May Jun Jul…" at bounding box center [689, 322] width 536 height 105
click at [629, 633] on input "Payment reference" at bounding box center [689, 632] width 513 height 48
paste input "1018000272"
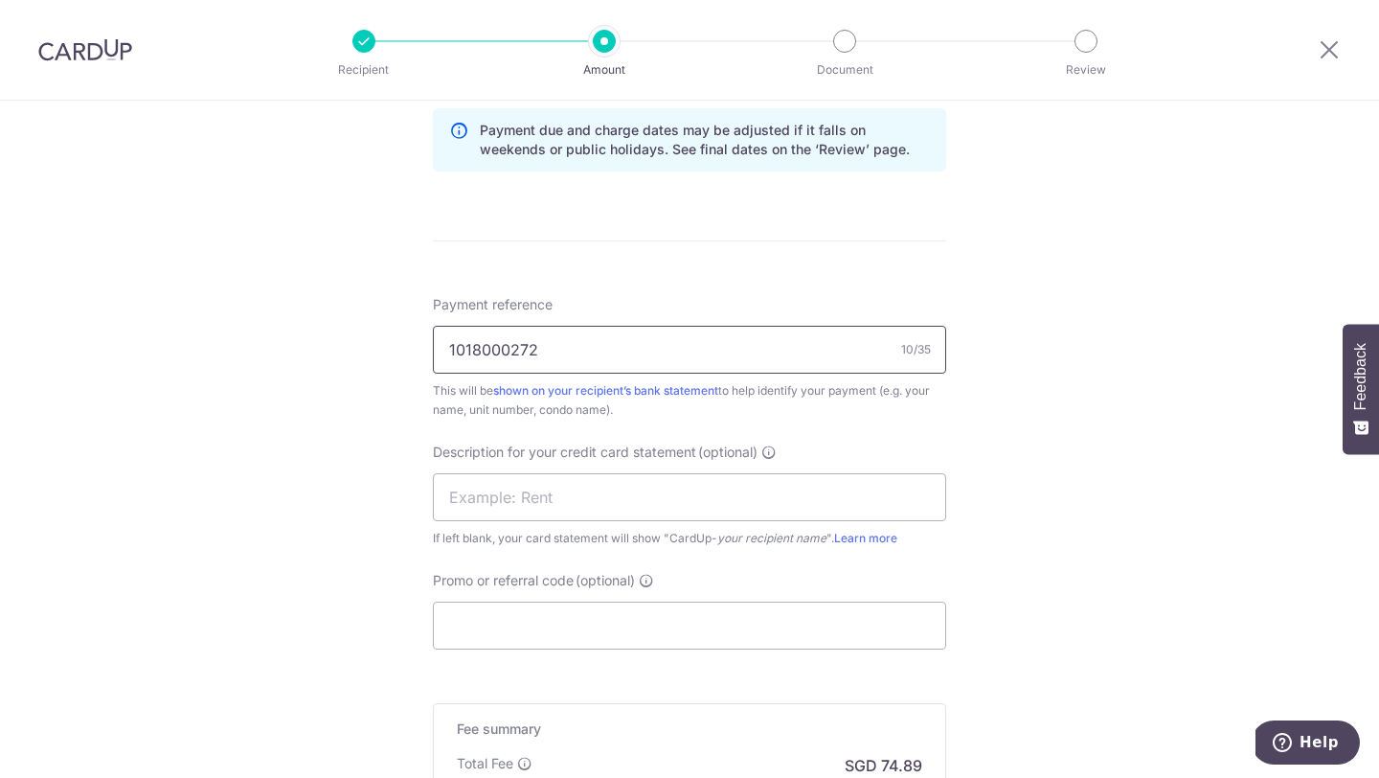
scroll to position [997, 0]
type input "1018000272"
click at [635, 608] on input "Promo or referral code (optional)" at bounding box center [689, 623] width 513 height 48
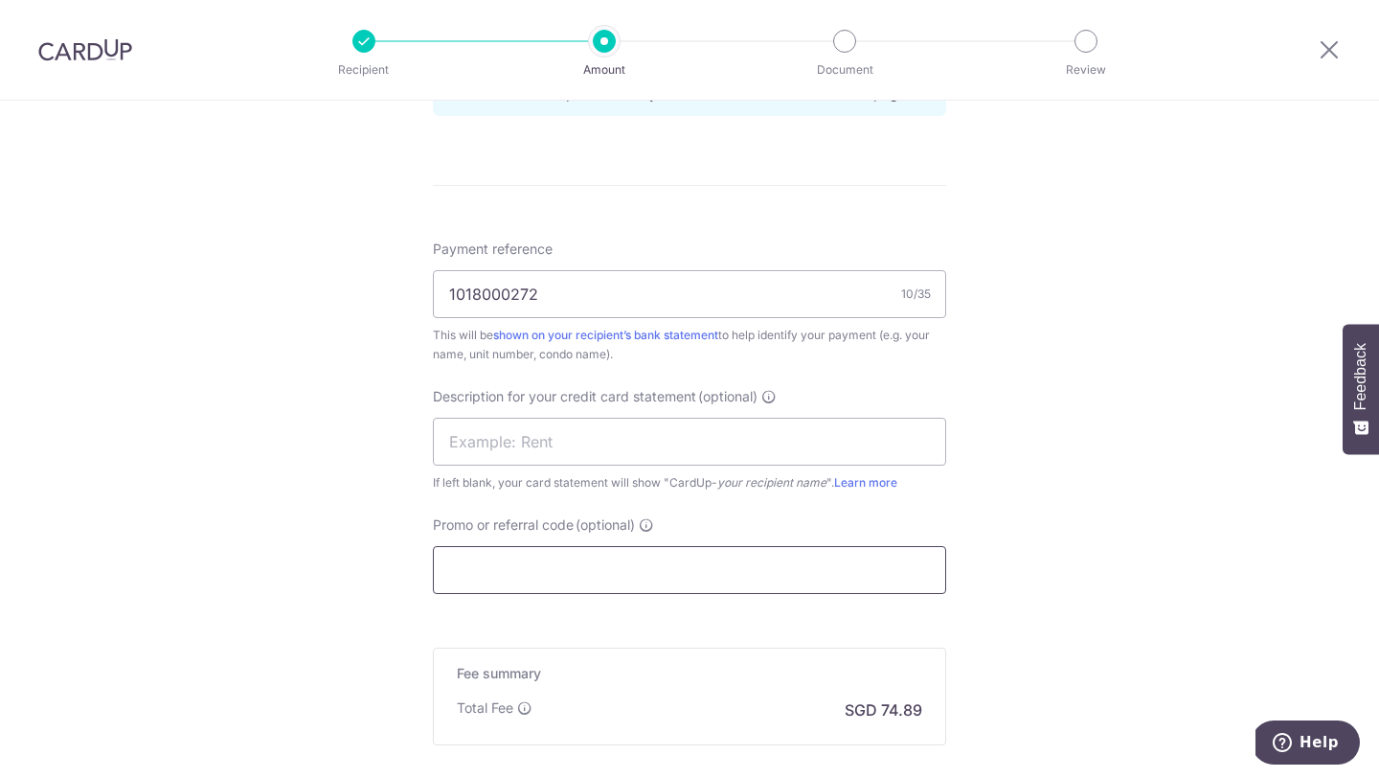
paste input "25BB179"
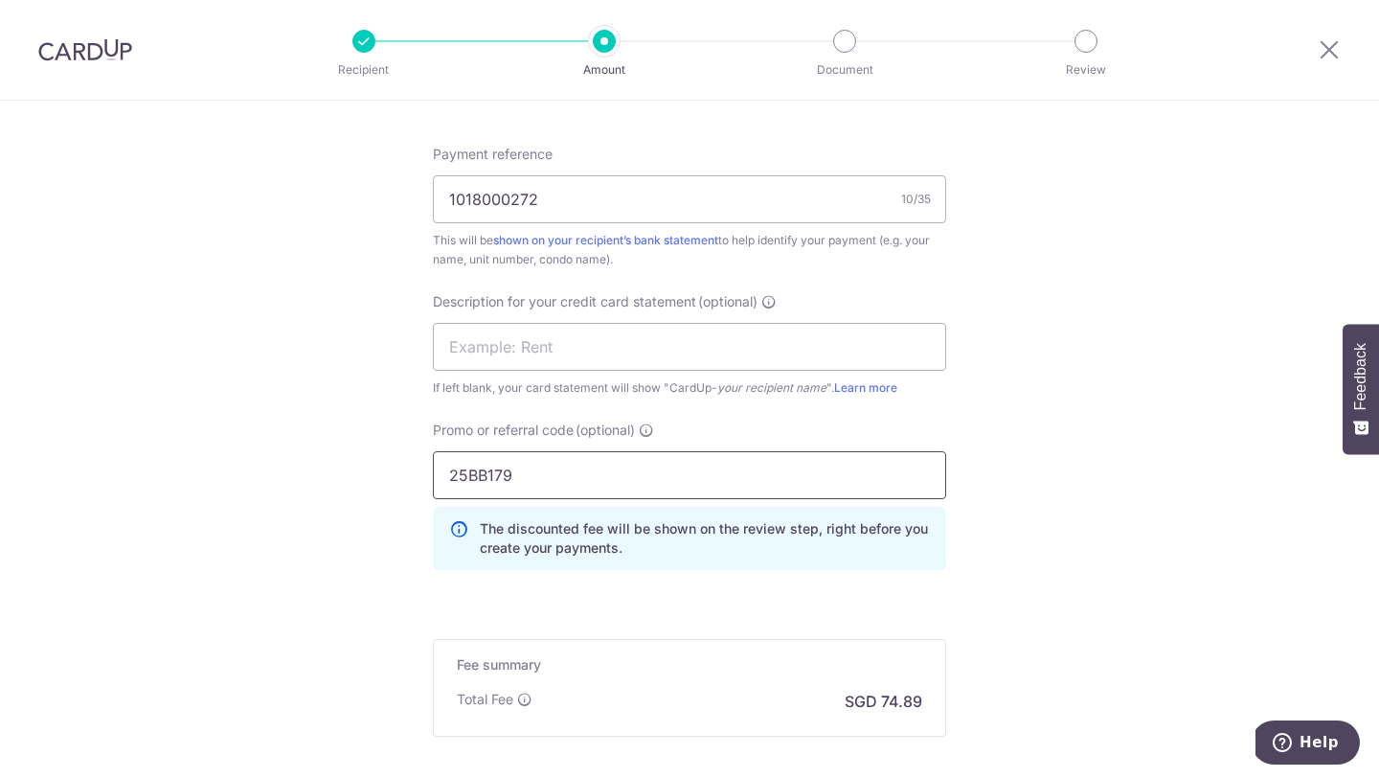
scroll to position [1348, 0]
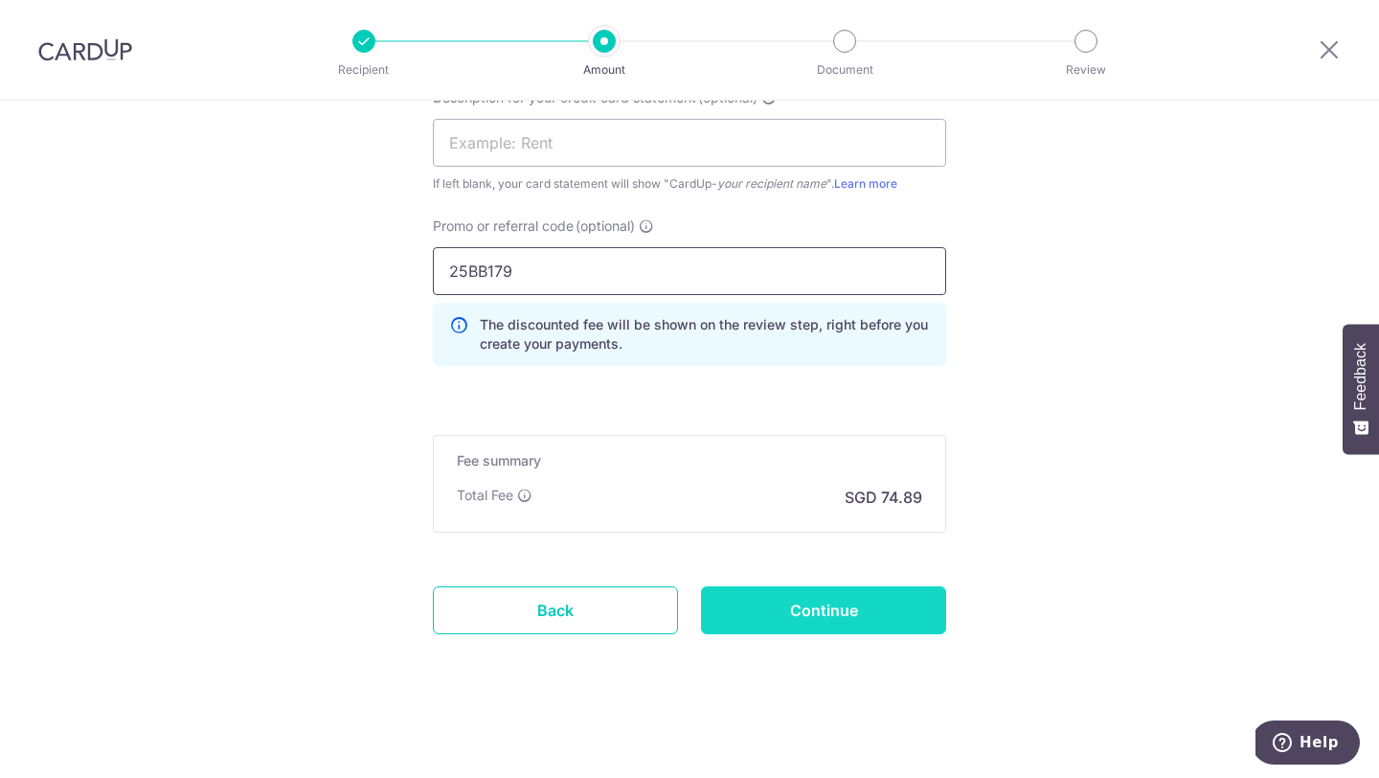
type input "25BB179"
click at [785, 606] on input "Continue" at bounding box center [823, 610] width 245 height 48
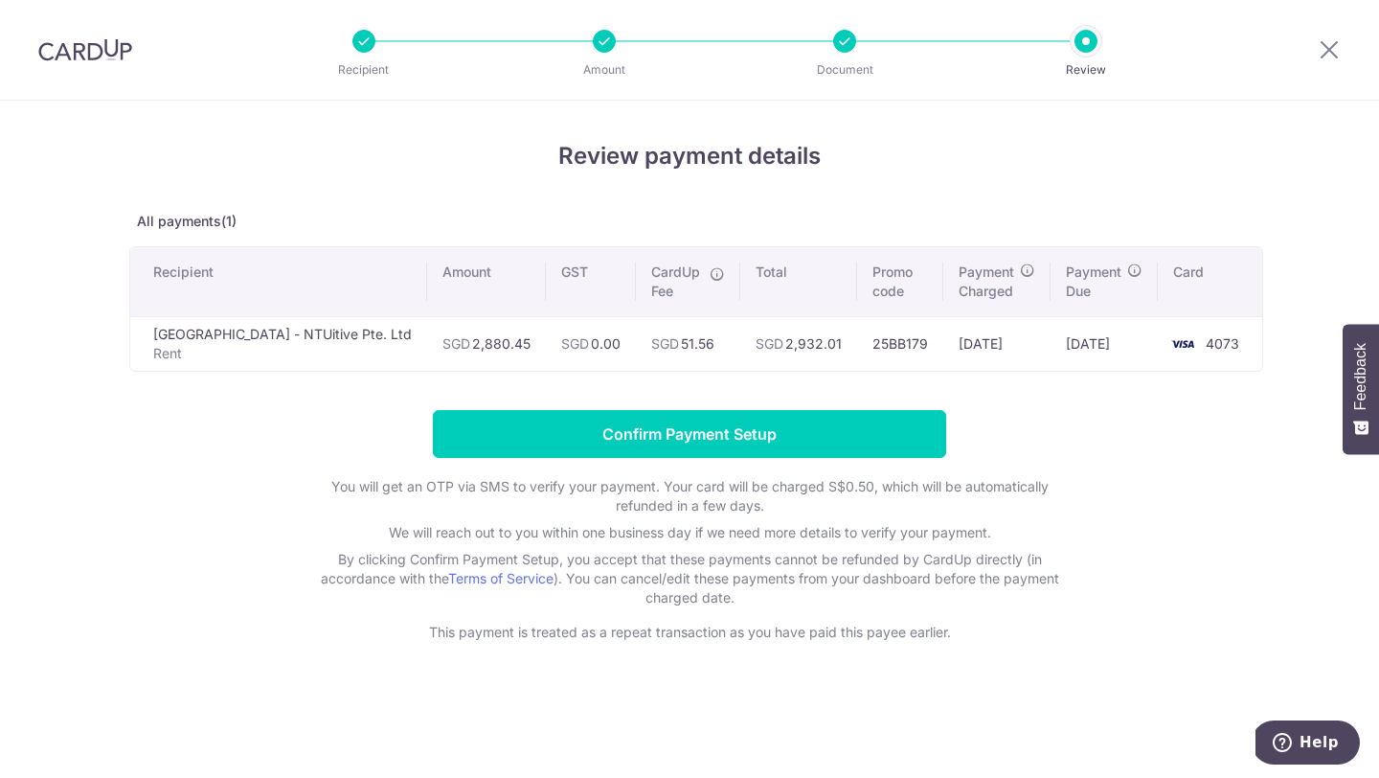
copy td ",880.45"
drag, startPoint x: 610, startPoint y: 345, endPoint x: 558, endPoint y: 345, distance: 51.7
click at [546, 345] on td "SGD 2,880.45" at bounding box center [486, 343] width 119 height 55
drag, startPoint x: 558, startPoint y: 345, endPoint x: 614, endPoint y: 346, distance: 55.6
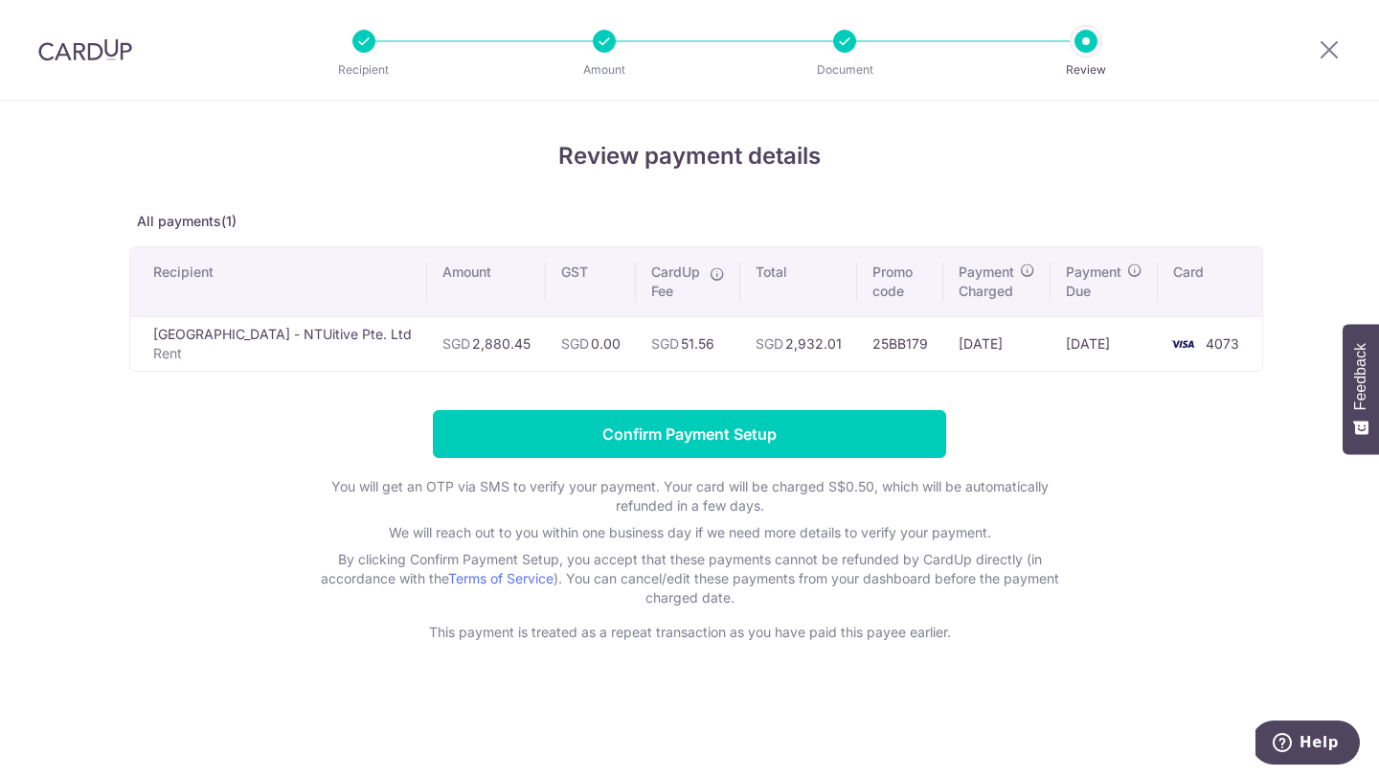
click at [546, 346] on td "SGD 2,880.45" at bounding box center [486, 343] width 119 height 55
drag, startPoint x: 614, startPoint y: 346, endPoint x: 577, endPoint y: 346, distance: 36.4
click at [546, 346] on td "SGD 2,880.45" at bounding box center [486, 343] width 119 height 55
copy td "2,880.45"
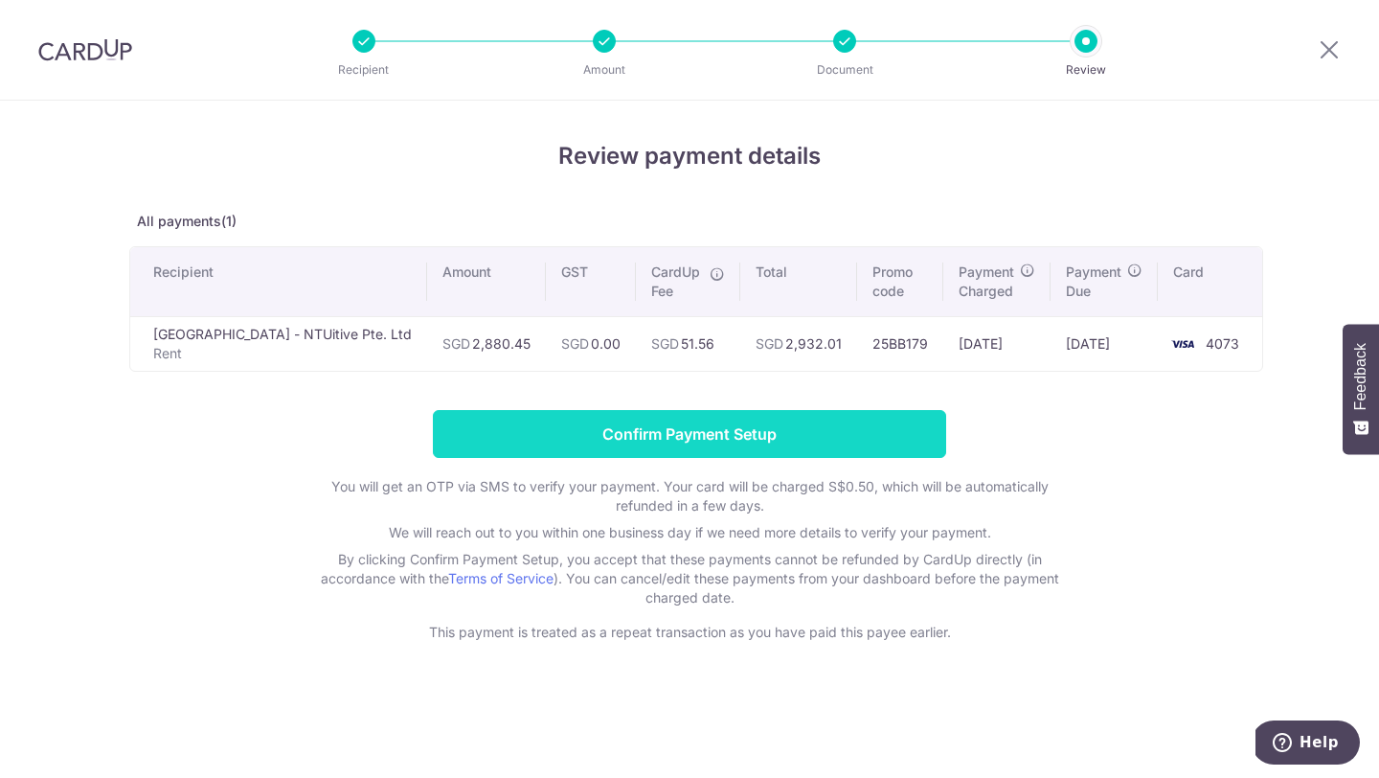
click at [880, 425] on input "Confirm Payment Setup" at bounding box center [689, 434] width 513 height 48
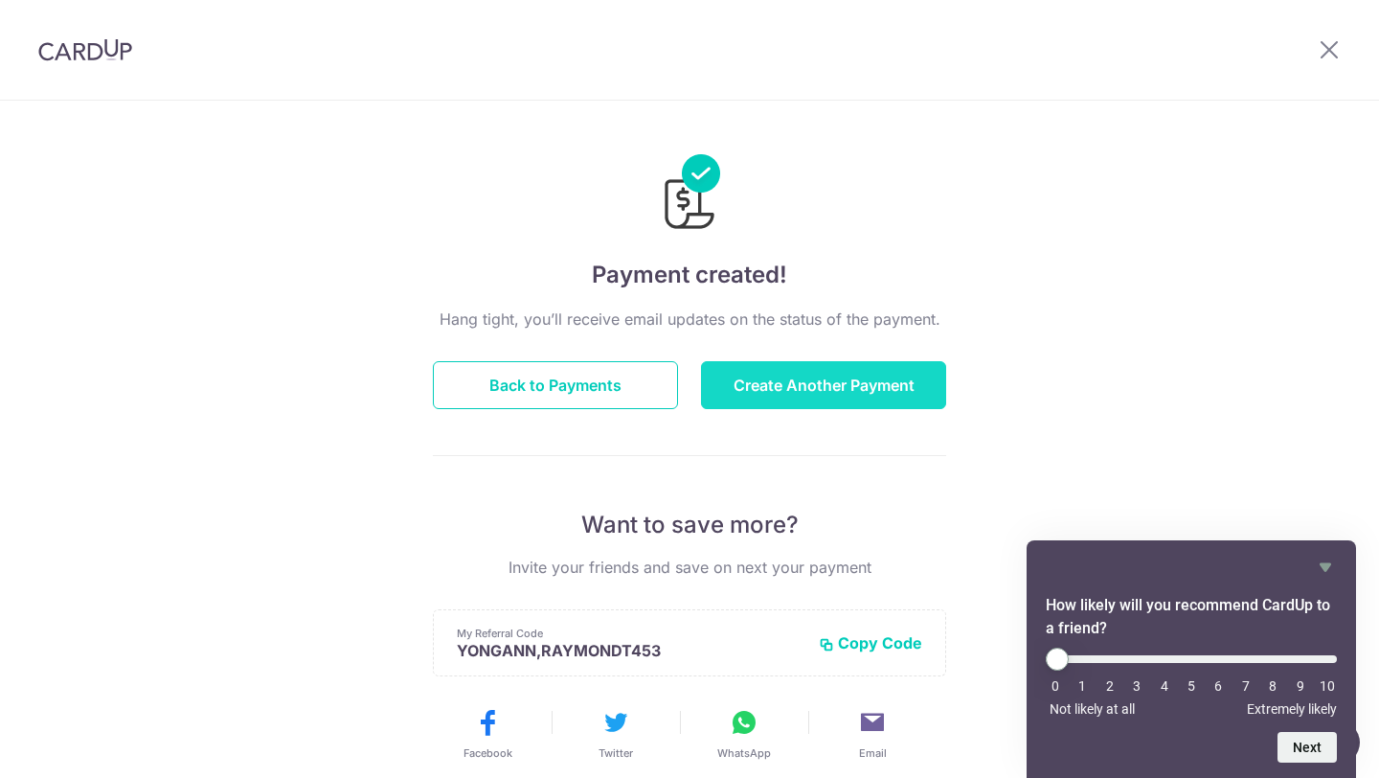
click at [792, 383] on button "Create Another Payment" at bounding box center [823, 385] width 245 height 48
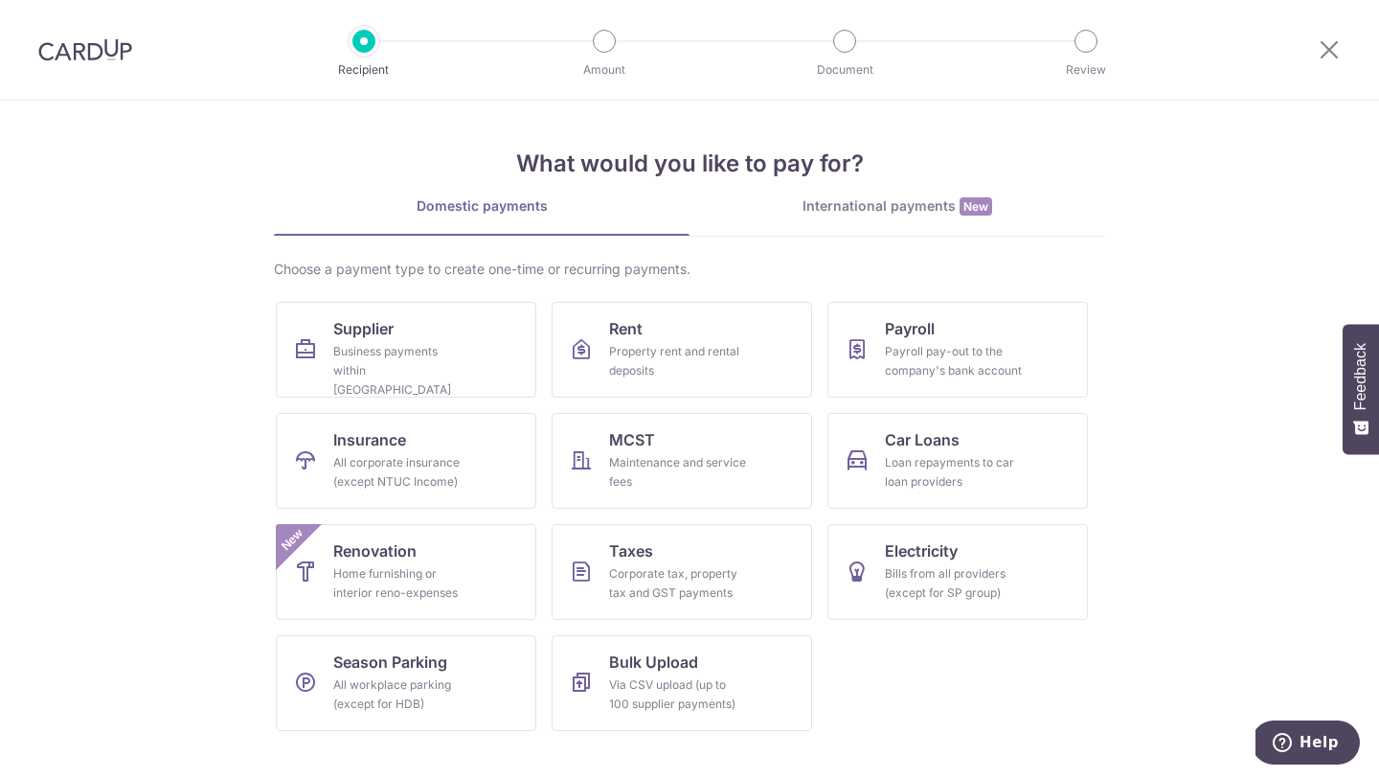
click at [1313, 57] on div at bounding box center [1329, 50] width 100 height 100
click at [1327, 55] on icon at bounding box center [1329, 49] width 23 height 24
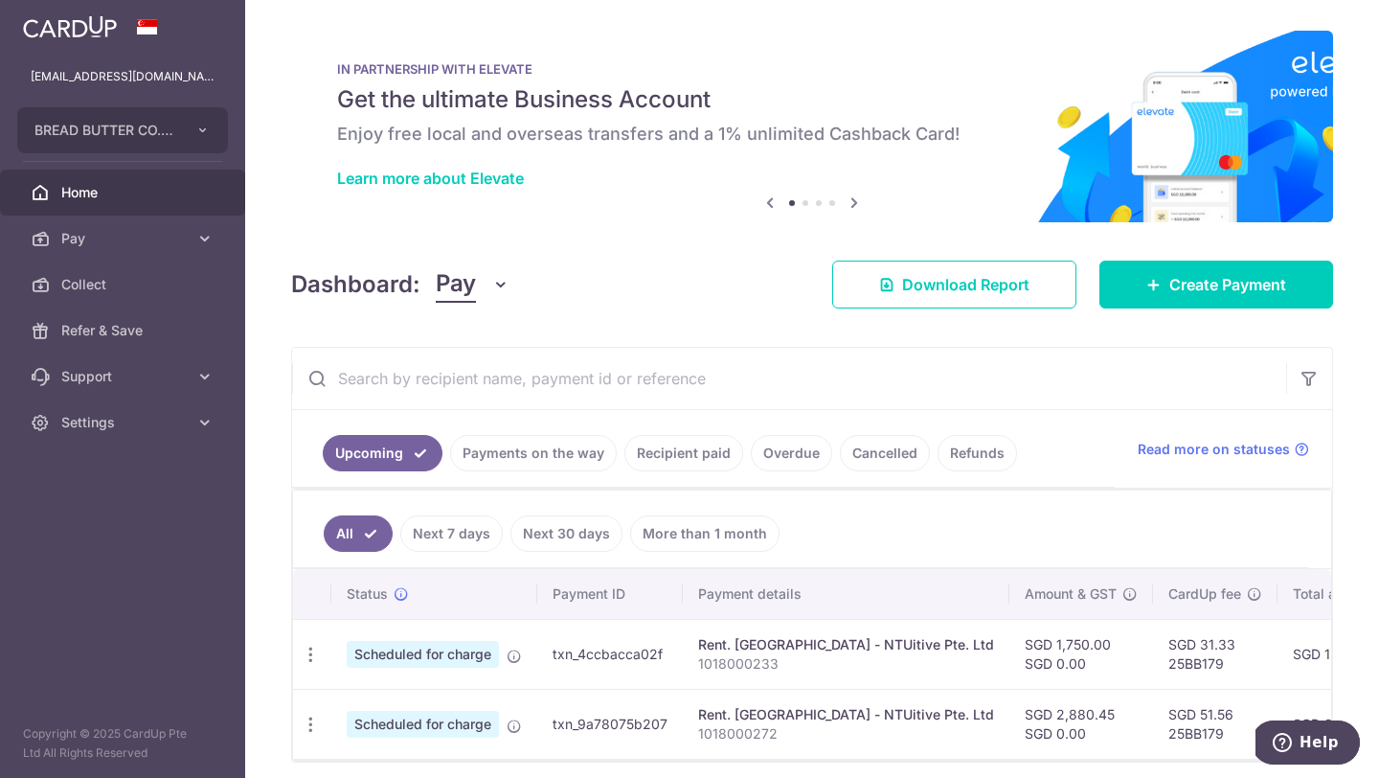
scroll to position [75, 0]
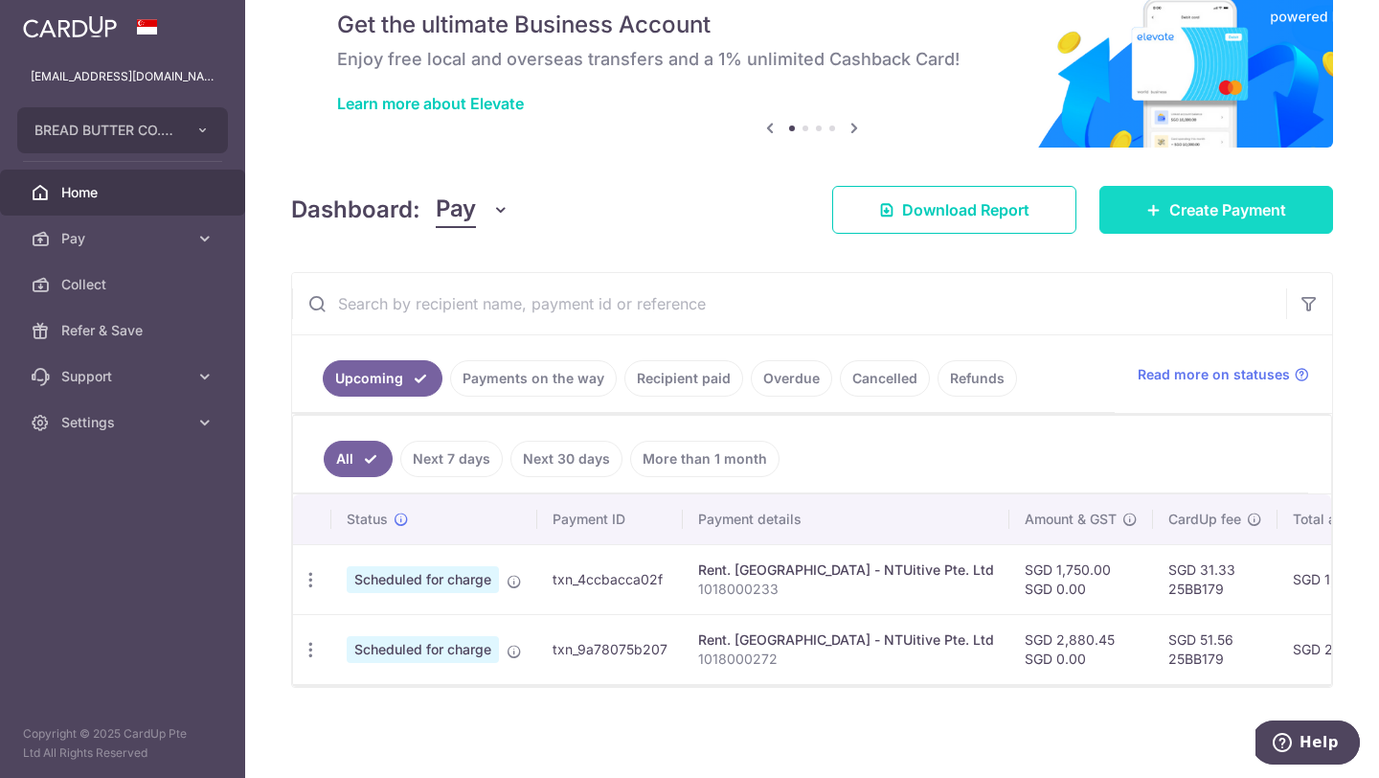
click at [1219, 211] on span "Create Payment" at bounding box center [1227, 209] width 117 height 23
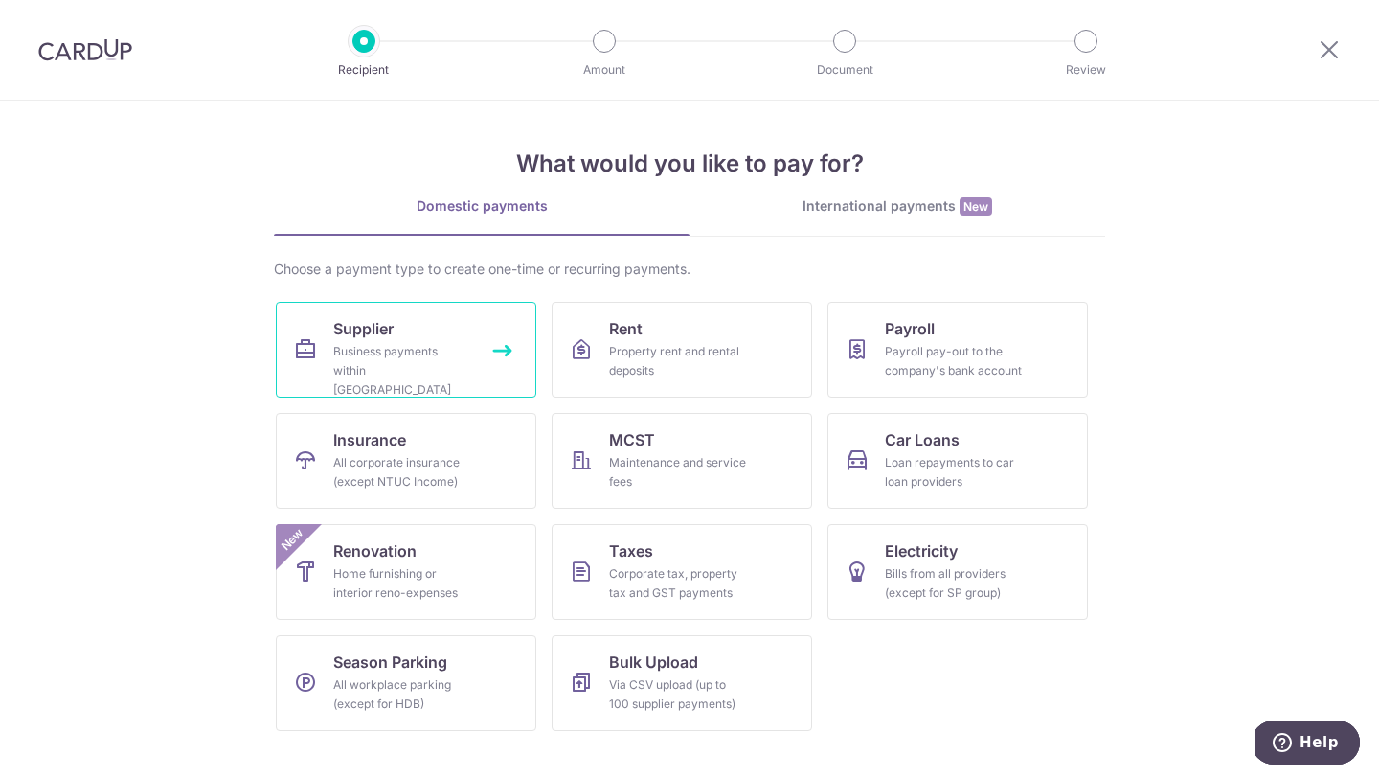
click at [433, 302] on link "Supplier Business payments within Singapore" at bounding box center [406, 350] width 260 height 96
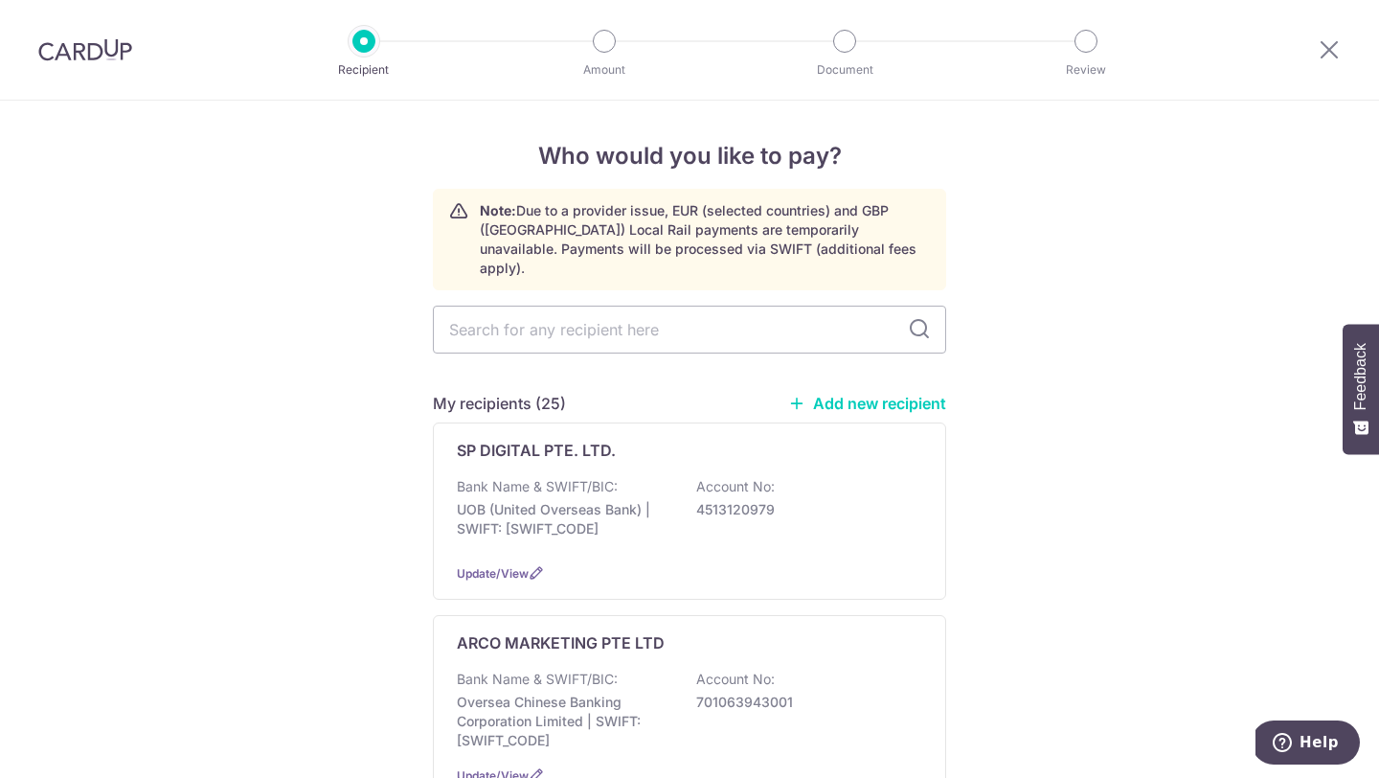
click at [866, 394] on link "Add new recipient" at bounding box center [867, 403] width 158 height 19
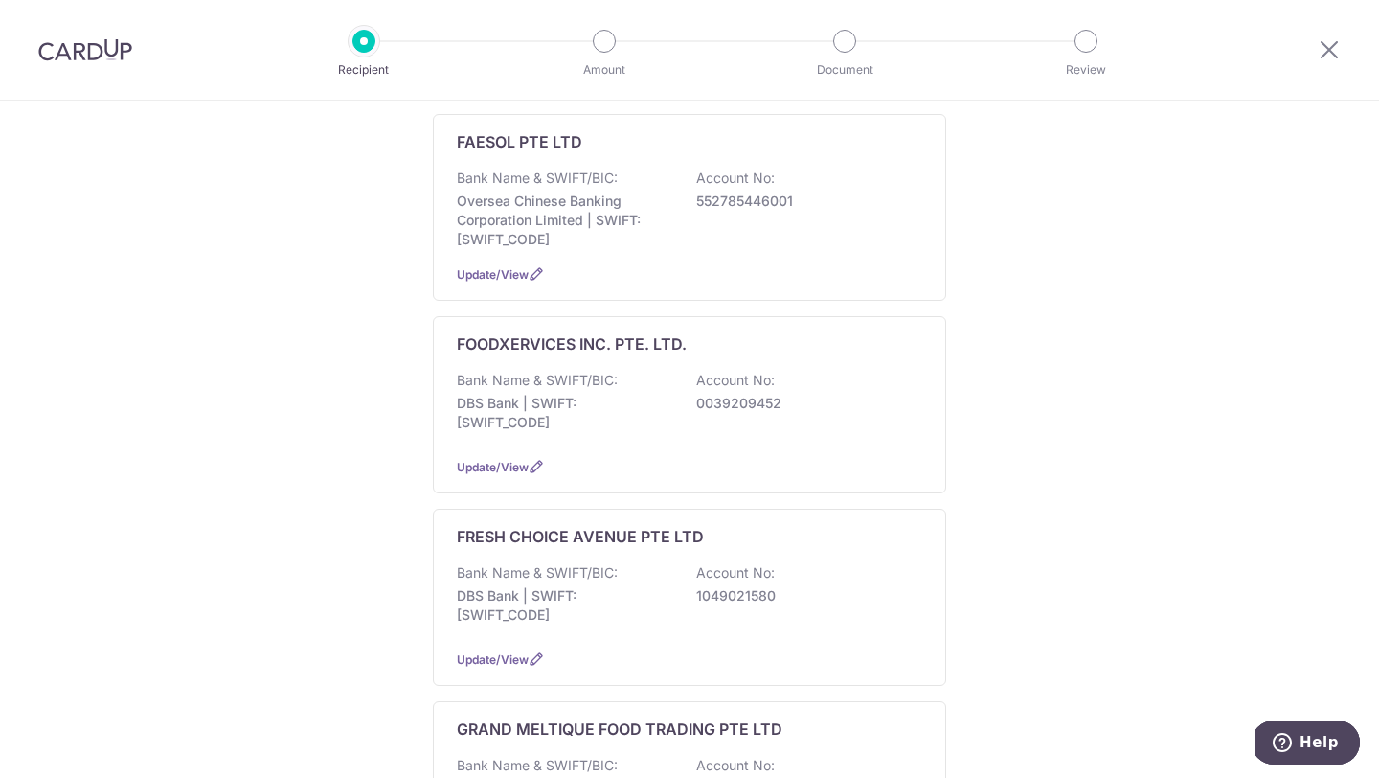
scroll to position [1671, 0]
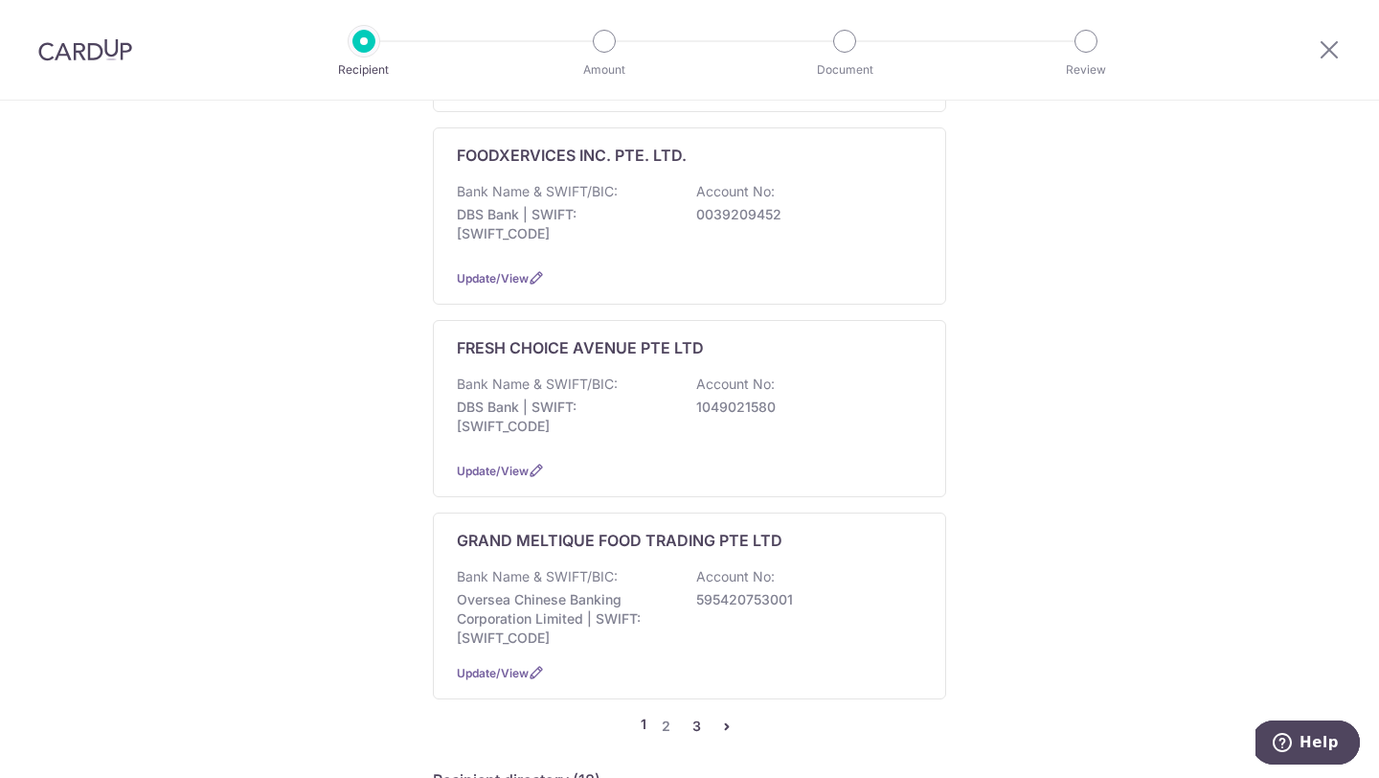
click at [698, 714] on link "3" at bounding box center [696, 725] width 23 height 23
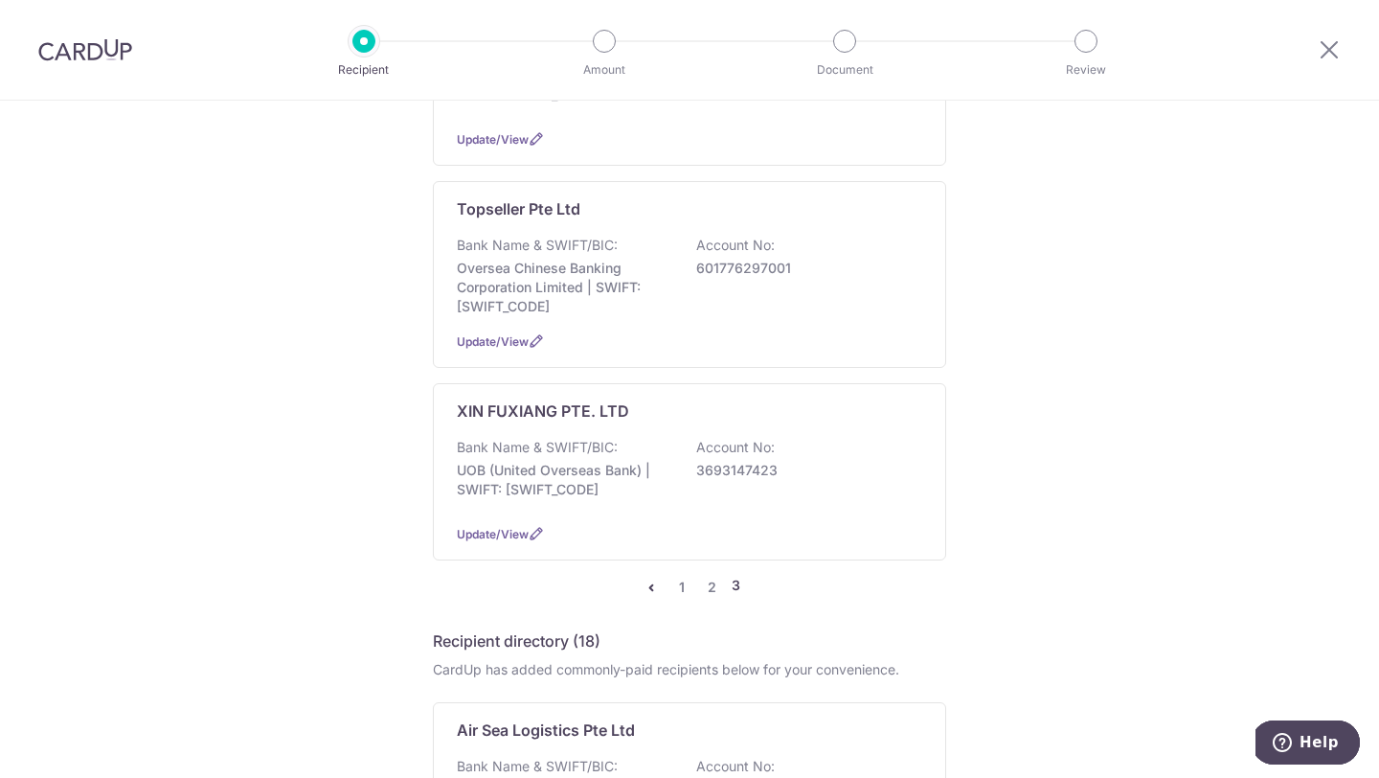
scroll to position [817, 0]
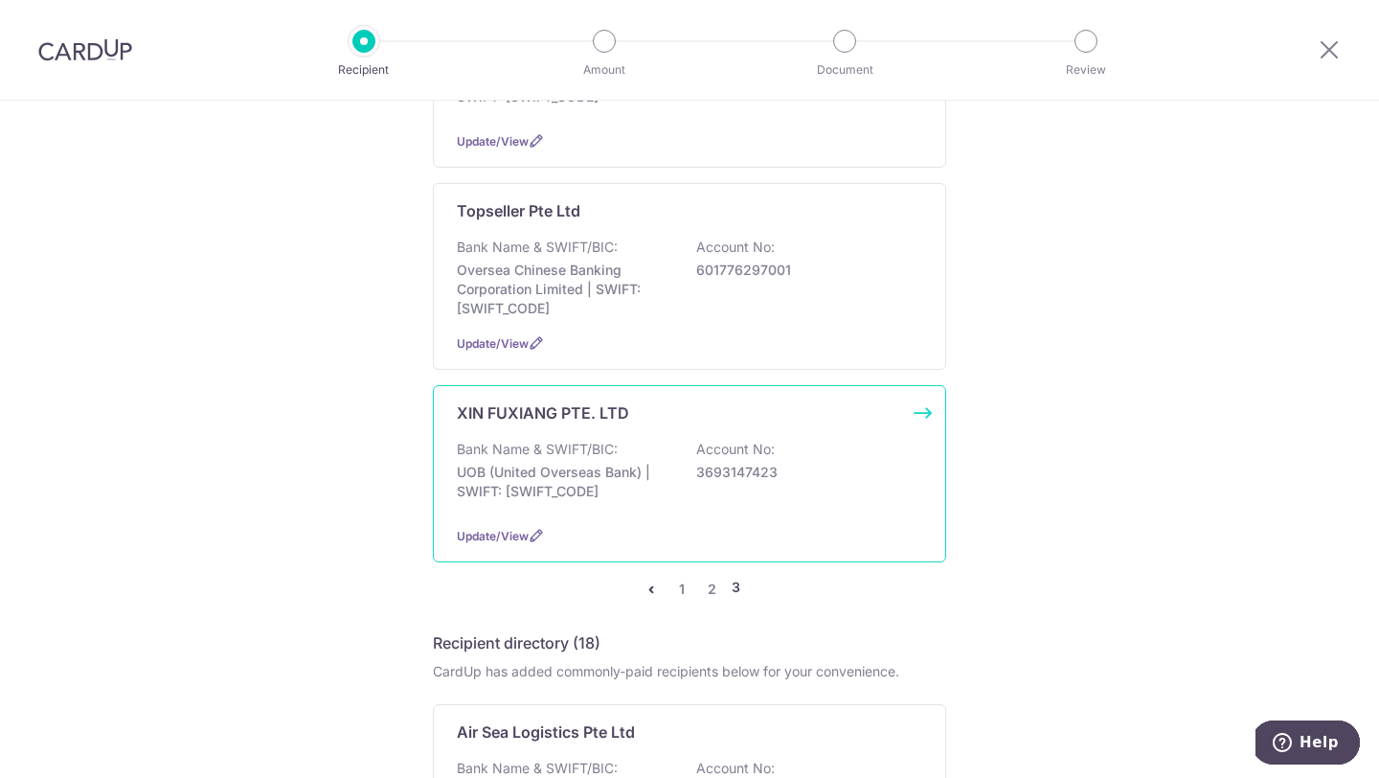
click at [803, 440] on div "Bank Name & SWIFT/BIC: UOB (United Overseas Bank) | SWIFT: UOVBSGSGXXX Account …" at bounding box center [689, 475] width 465 height 71
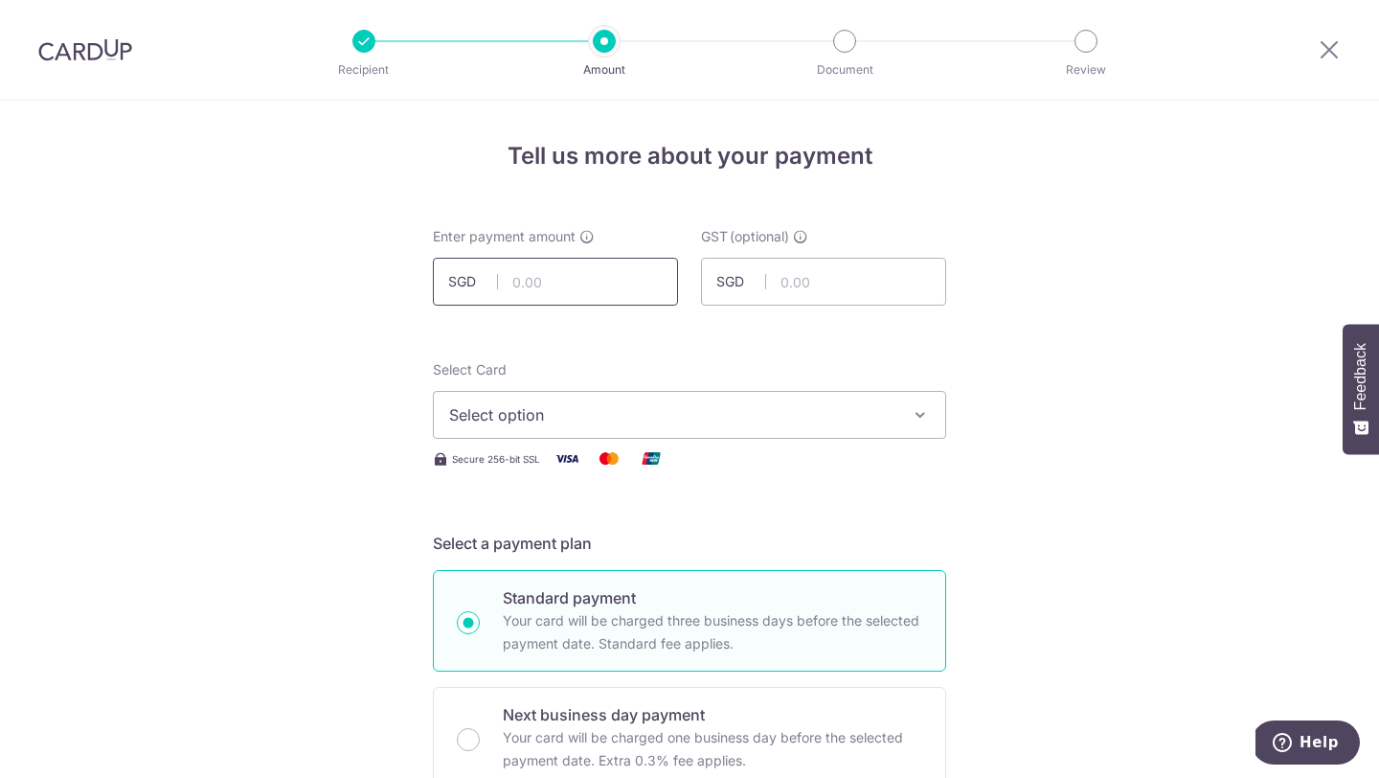
click at [600, 273] on input "text" at bounding box center [555, 282] width 245 height 48
type input "128.00"
click at [874, 432] on button "Select option" at bounding box center [689, 415] width 513 height 48
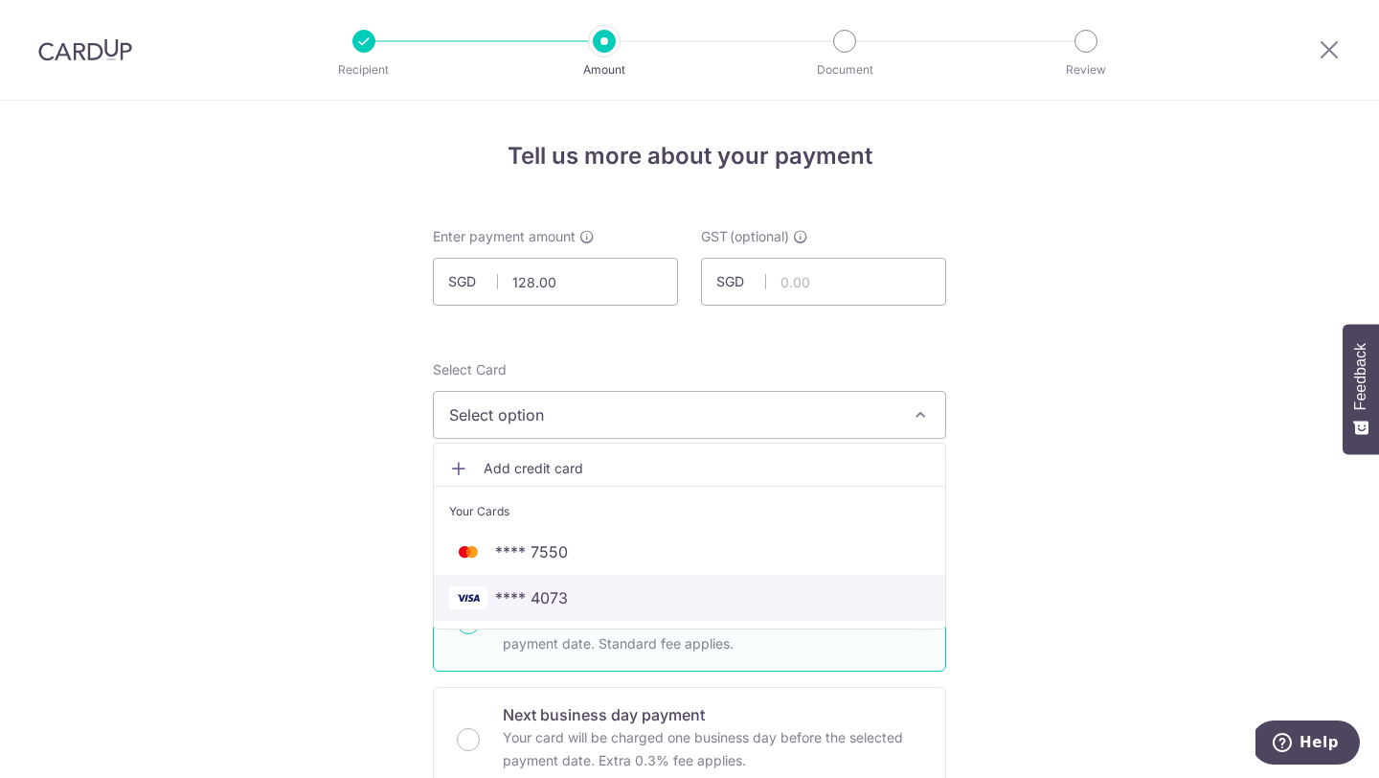
click at [852, 586] on span "**** 4073" at bounding box center [689, 597] width 481 height 23
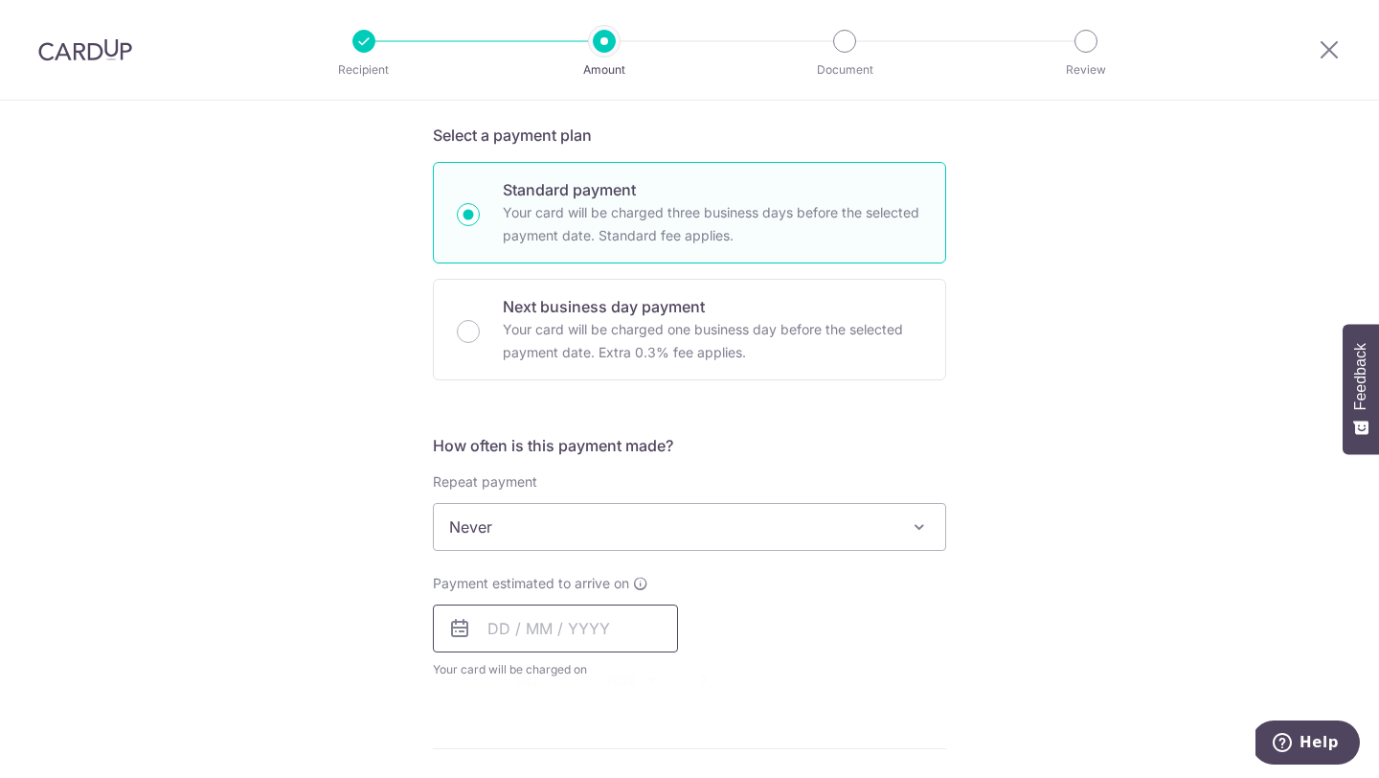
click at [574, 625] on input "text" at bounding box center [555, 628] width 245 height 48
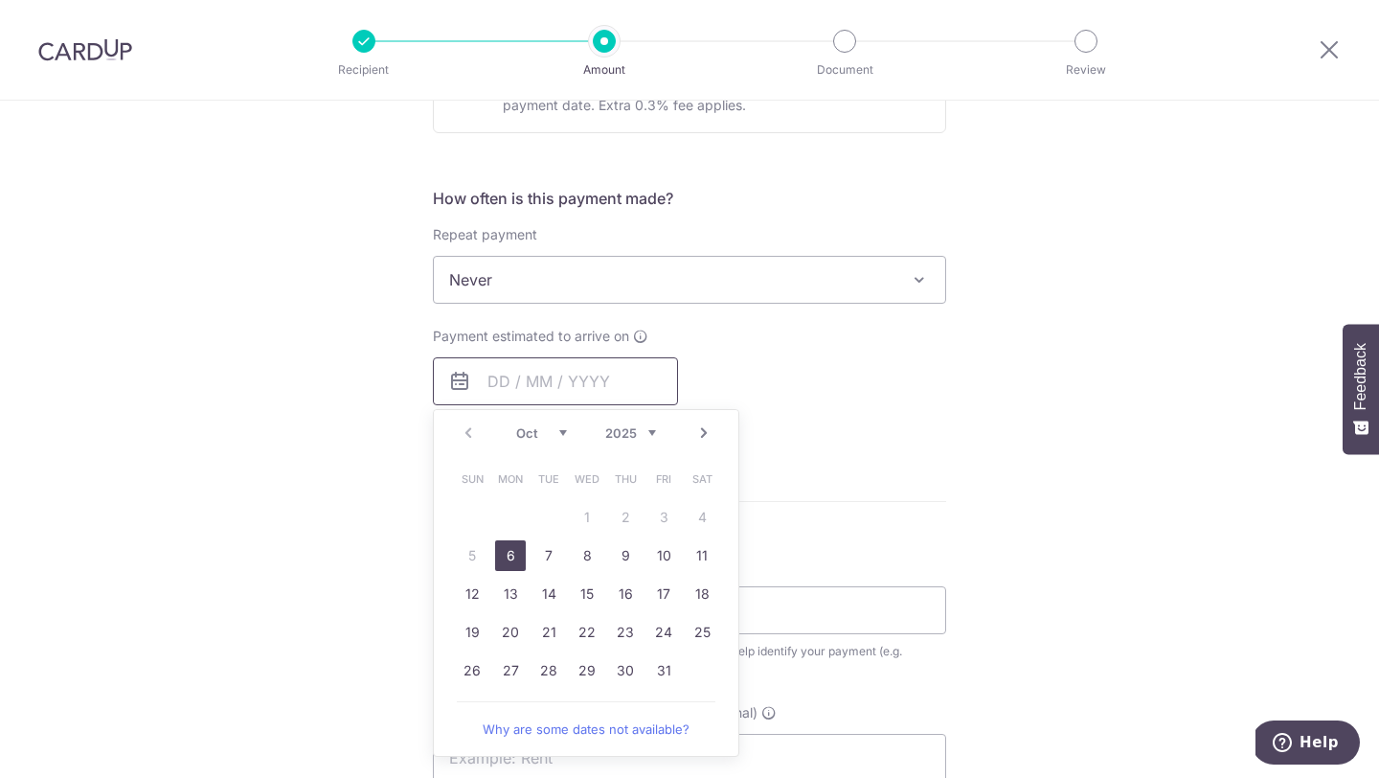
scroll to position [738, 0]
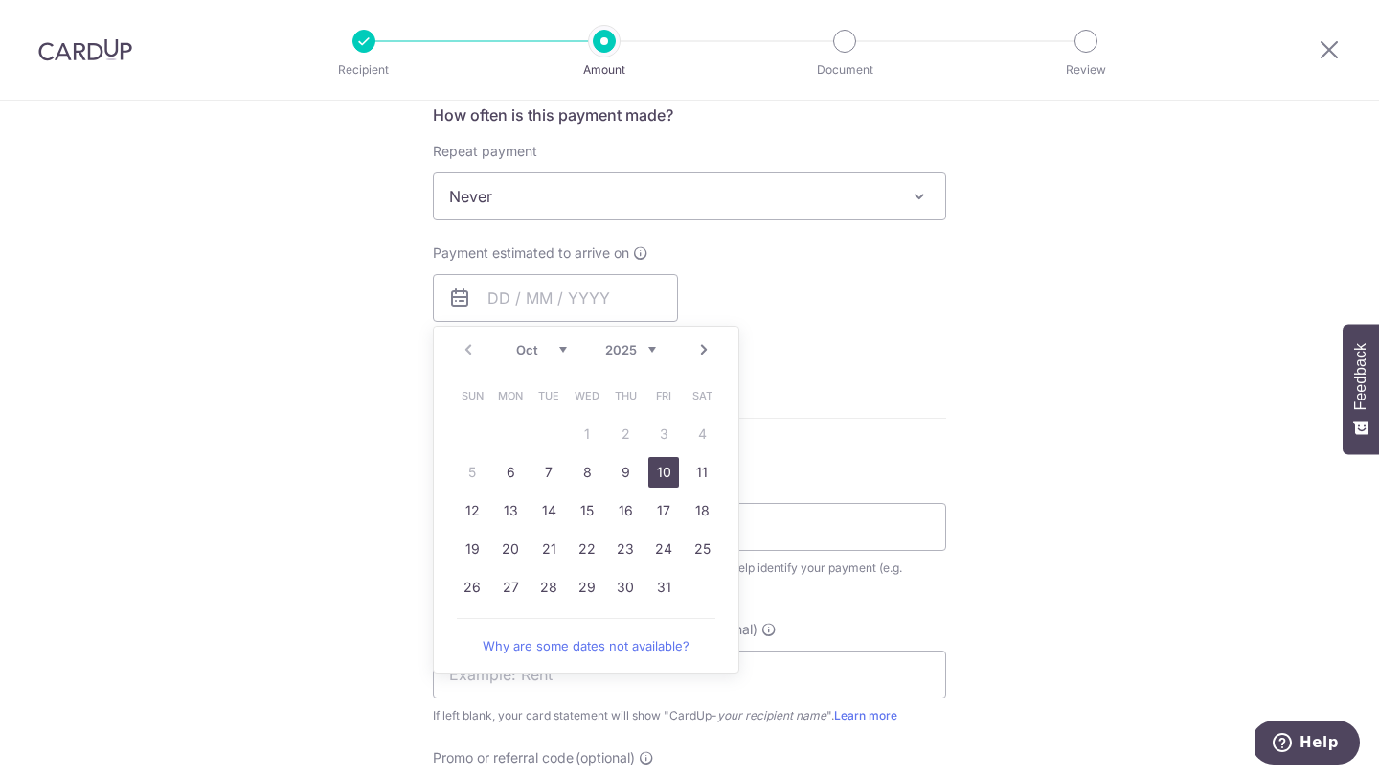
click at [658, 469] on link "10" at bounding box center [663, 472] width 31 height 31
type input "10/10/2025"
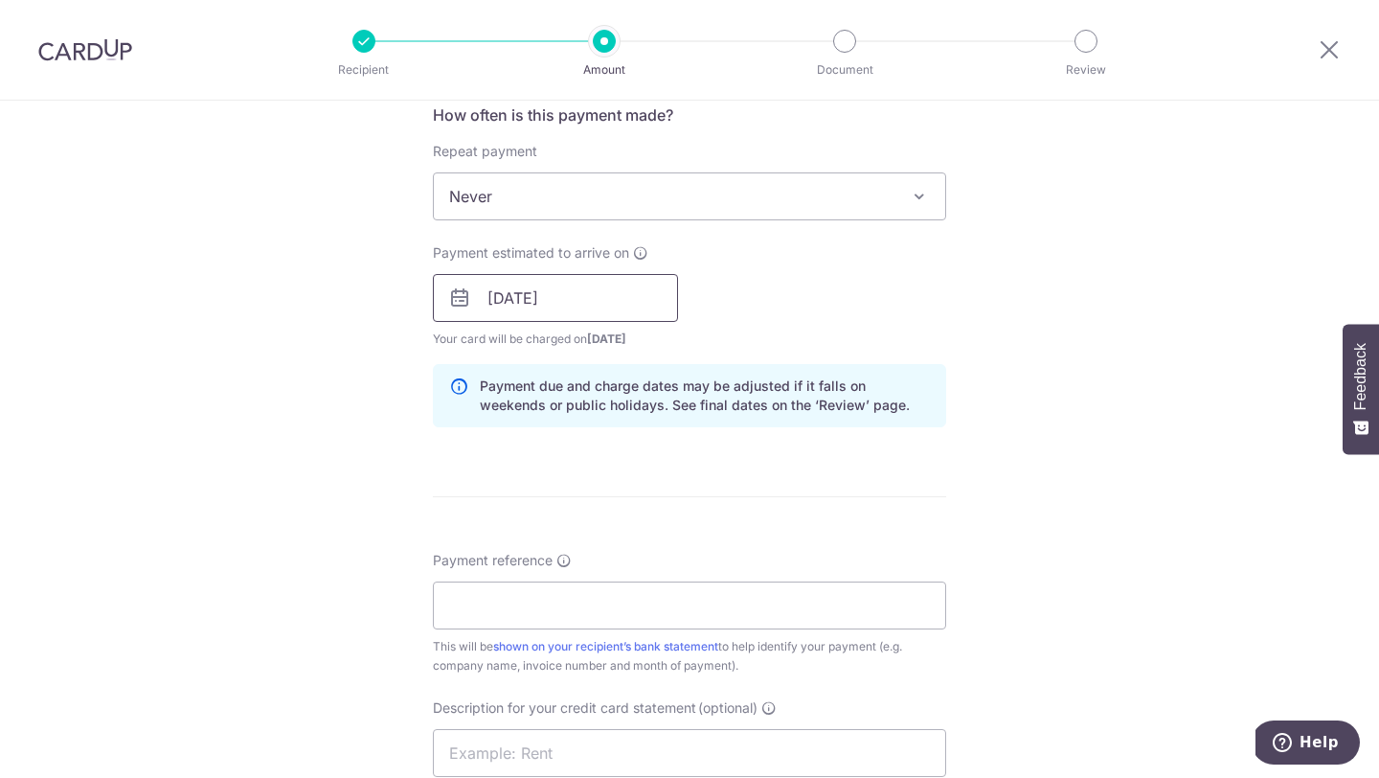
click at [605, 303] on input "10/10/2025" at bounding box center [555, 298] width 245 height 48
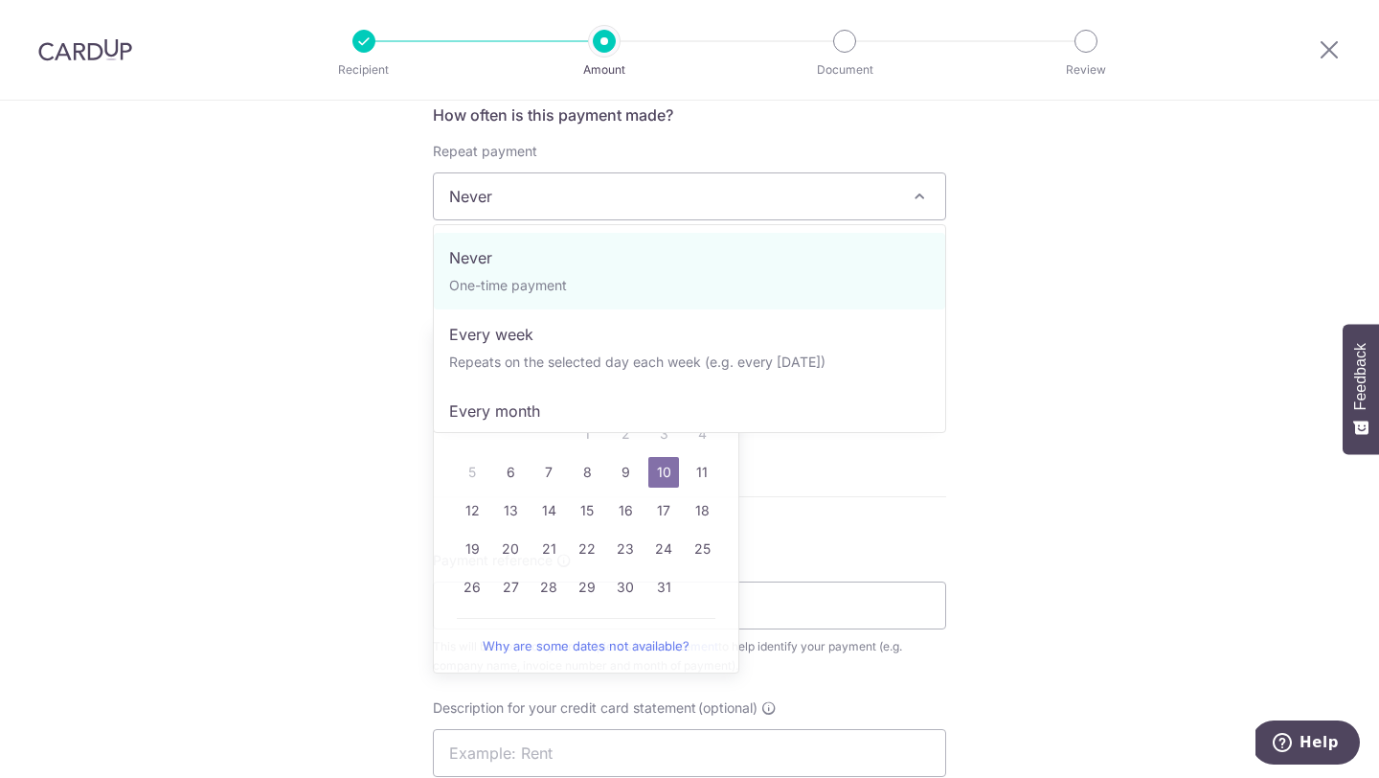
click at [806, 219] on span "Never" at bounding box center [689, 196] width 513 height 48
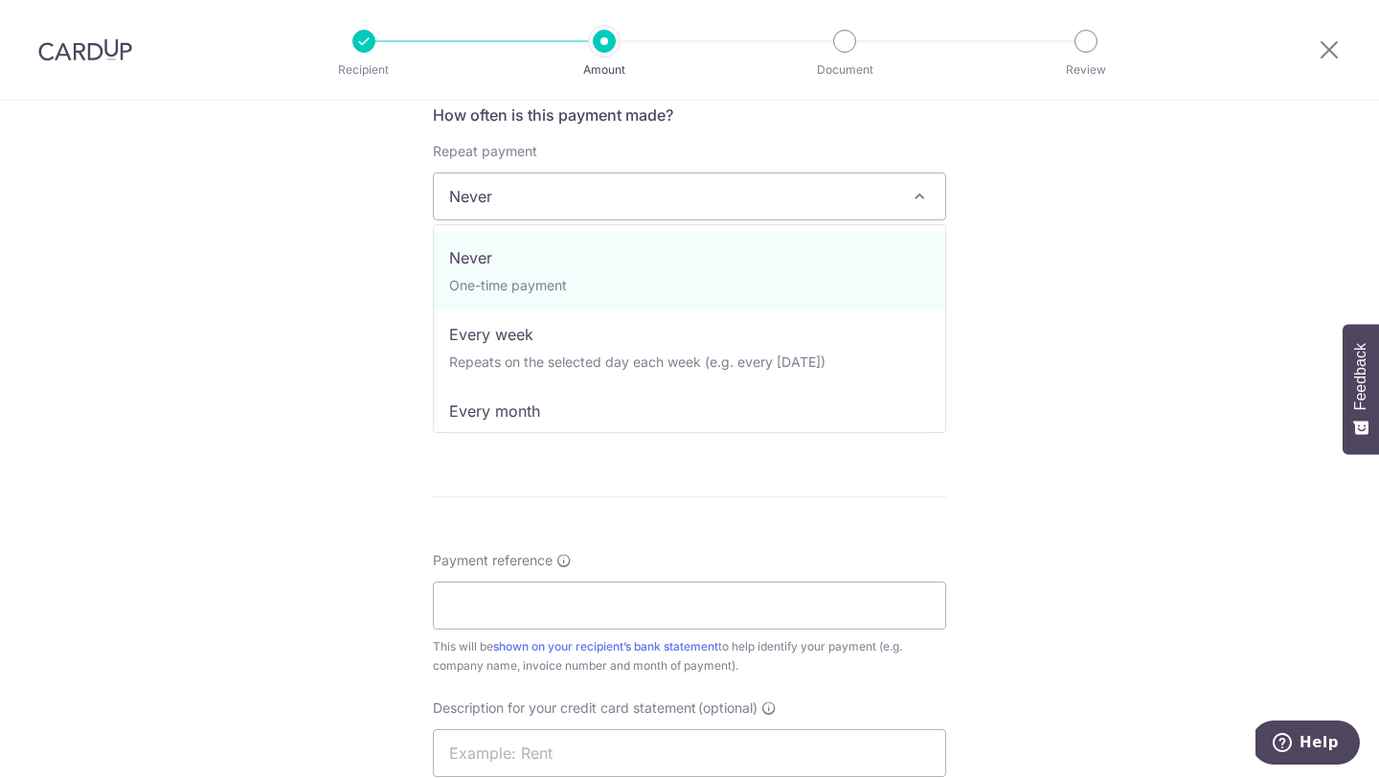
click at [740, 209] on span "Never" at bounding box center [689, 196] width 511 height 46
click at [746, 200] on span "Never" at bounding box center [689, 196] width 511 height 46
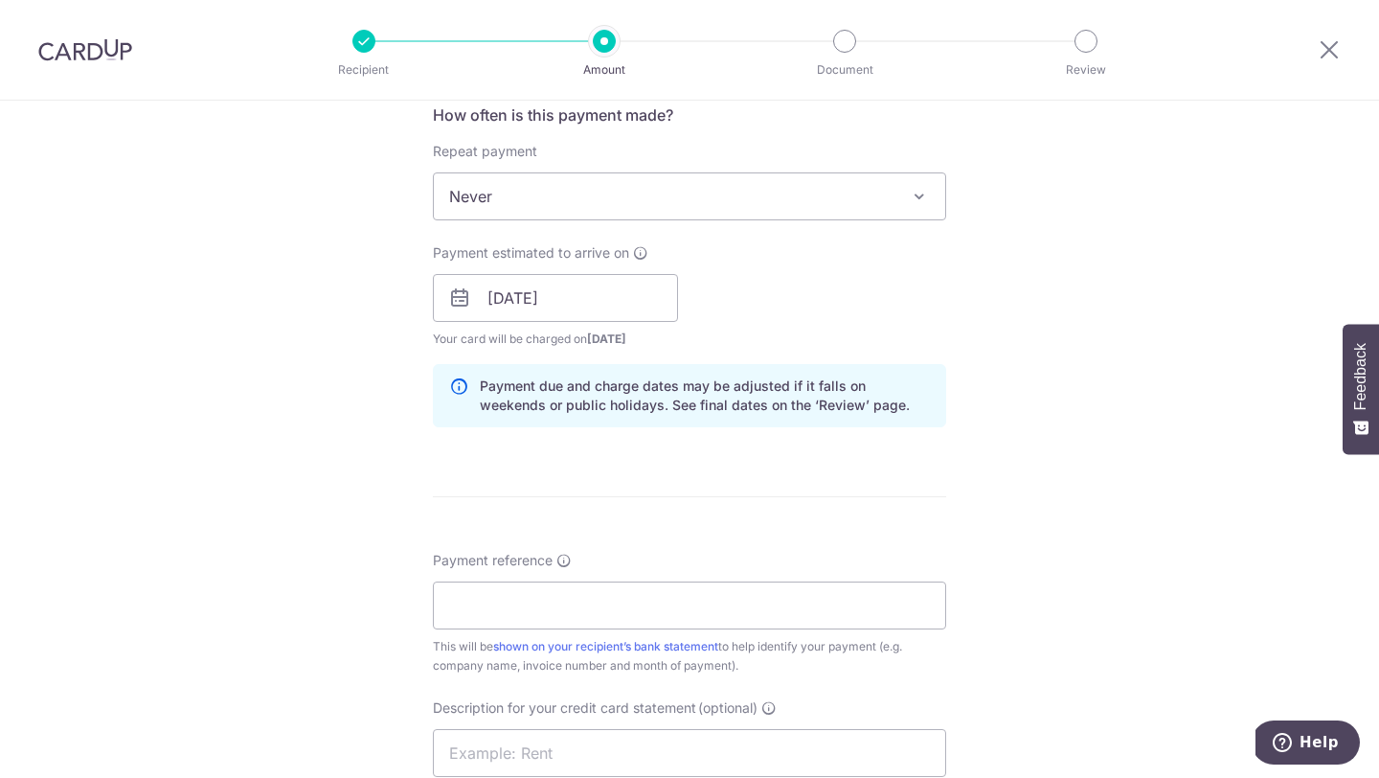
click at [1095, 266] on div "Tell us more about your payment Enter payment amount SGD 128.00 128.00 GST (opt…" at bounding box center [689, 371] width 1379 height 2018
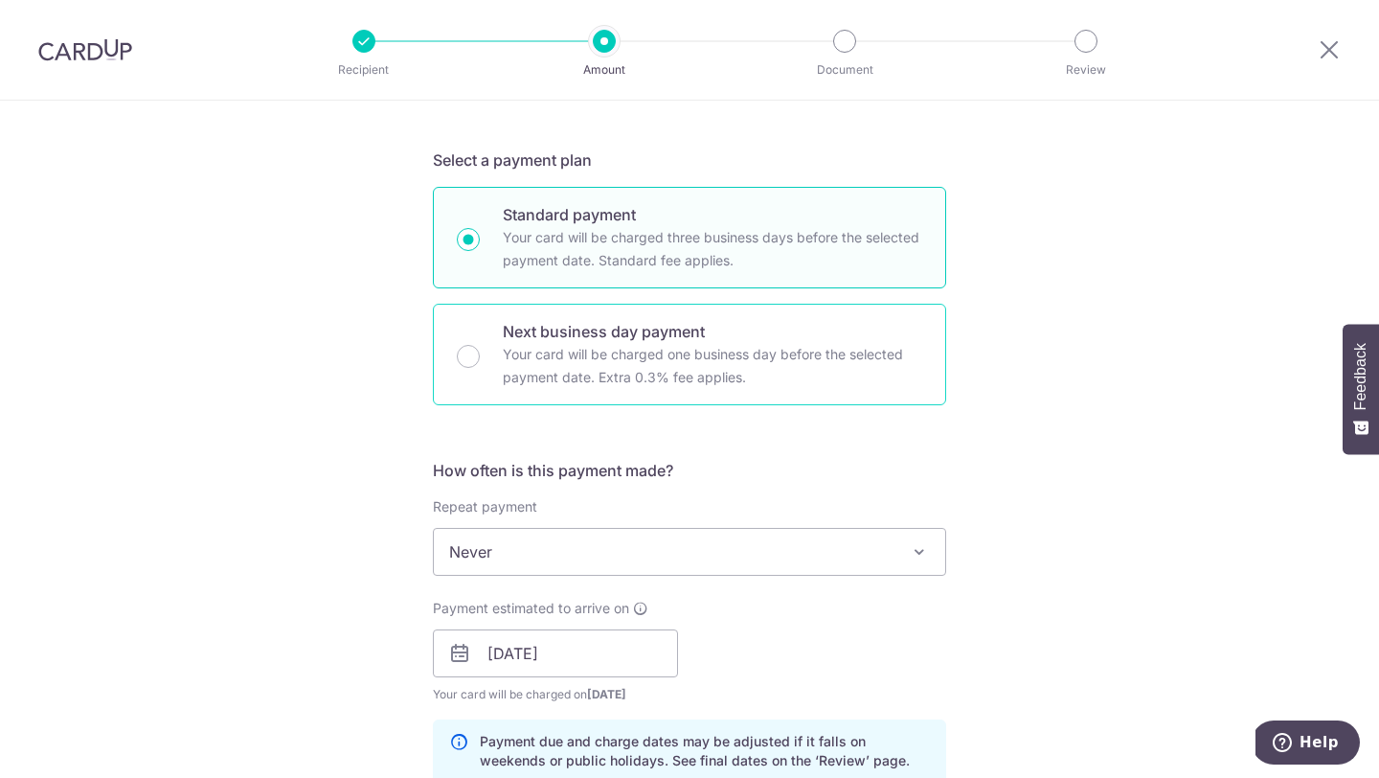
click at [874, 340] on p "Next business day payment" at bounding box center [712, 331] width 419 height 23
click at [480, 345] on input "Next business day payment Your card will be charged one business day before the…" at bounding box center [468, 356] width 23 height 23
radio input "false"
radio input "true"
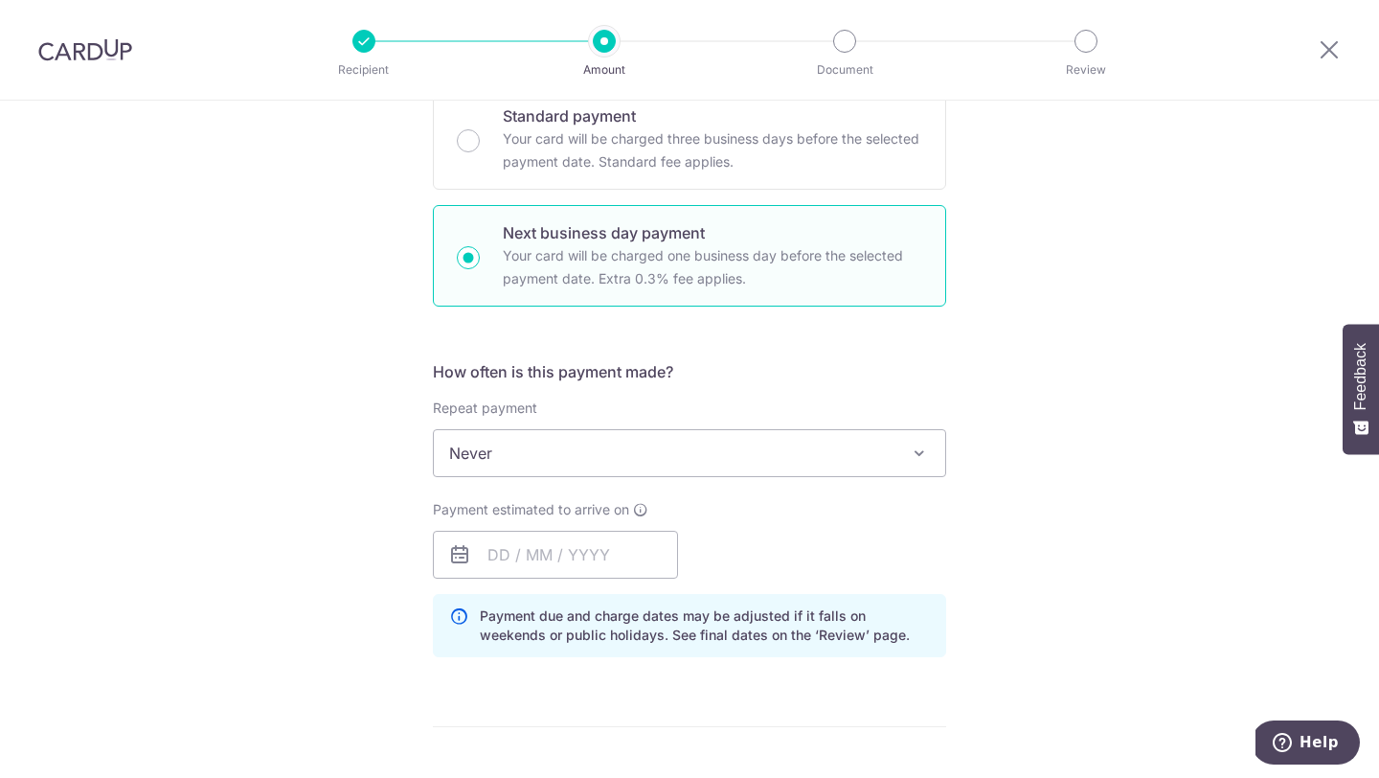
scroll to position [513, 0]
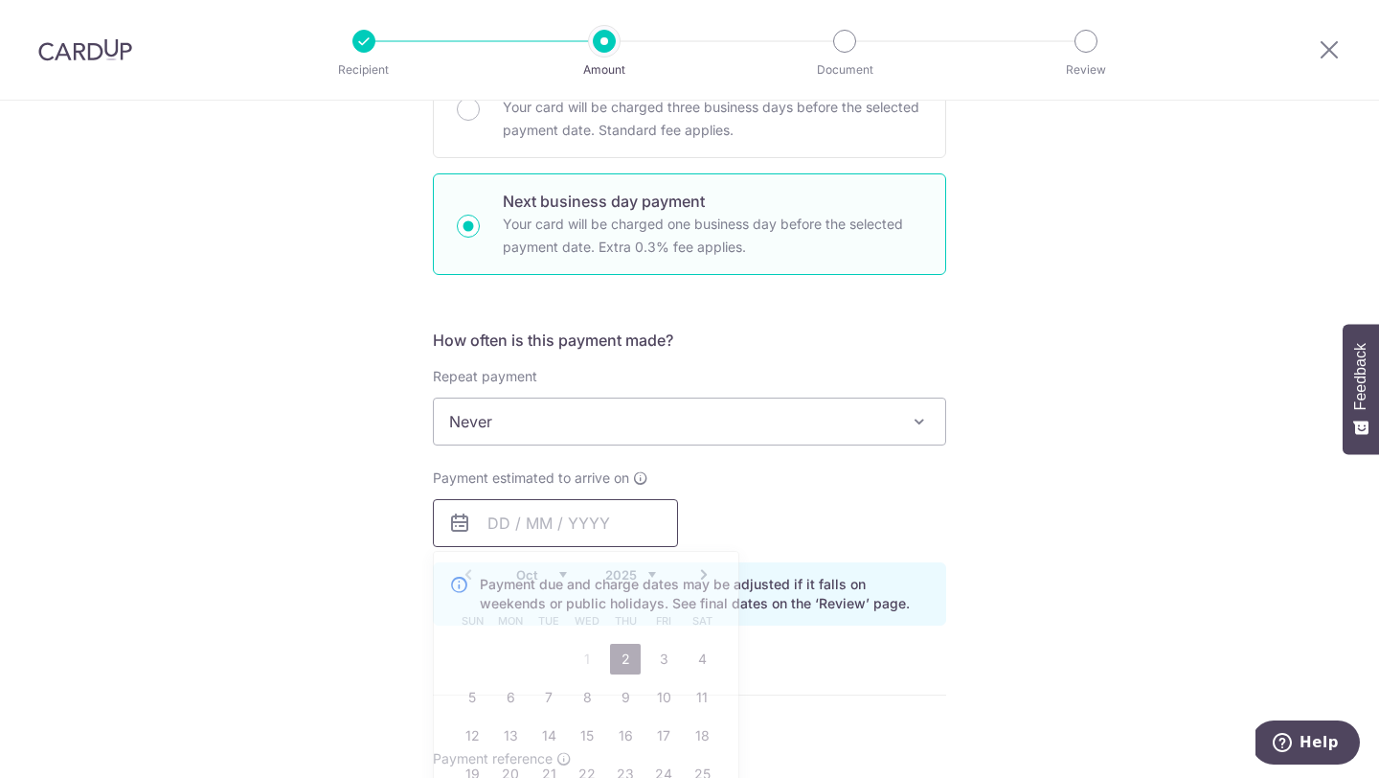
click at [613, 518] on input "text" at bounding box center [555, 523] width 245 height 48
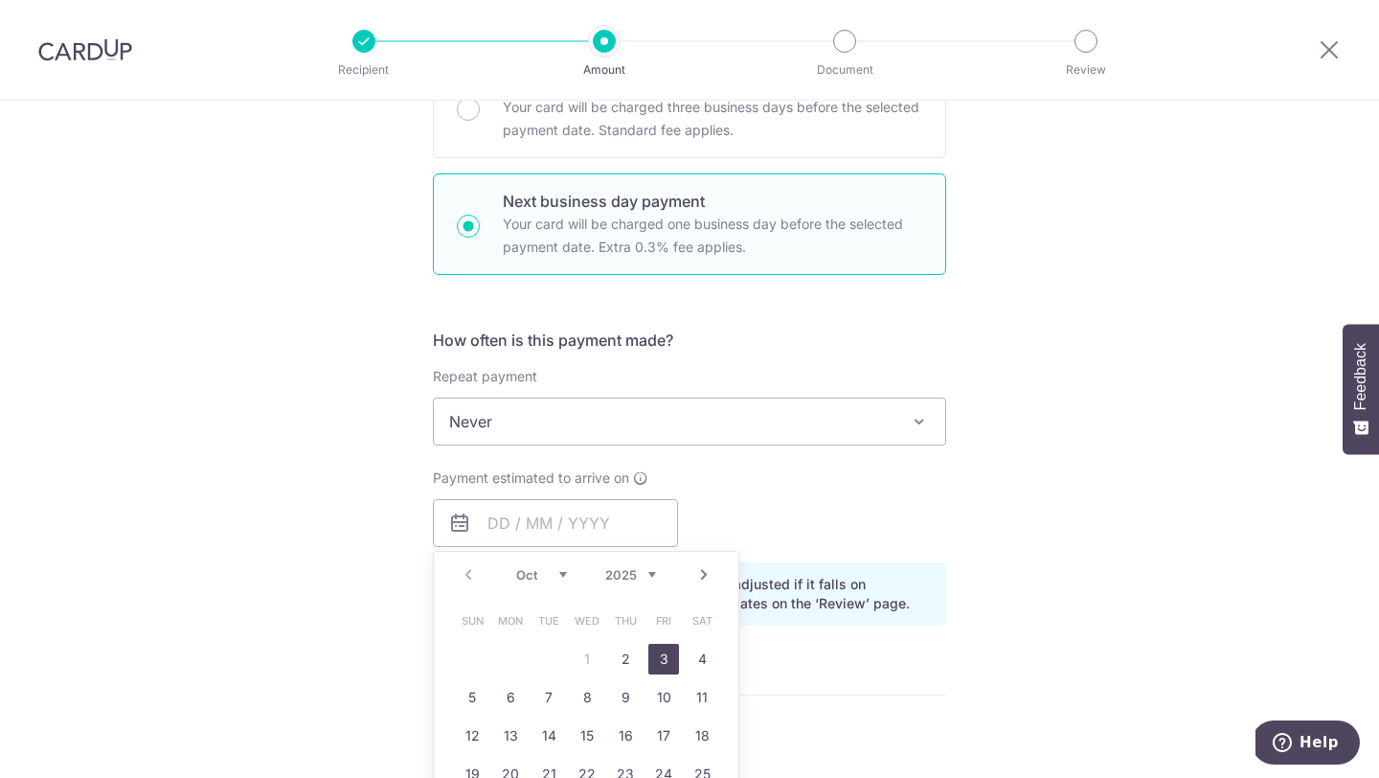
click at [666, 662] on link "3" at bounding box center [663, 659] width 31 height 31
type input "03/10/2025"
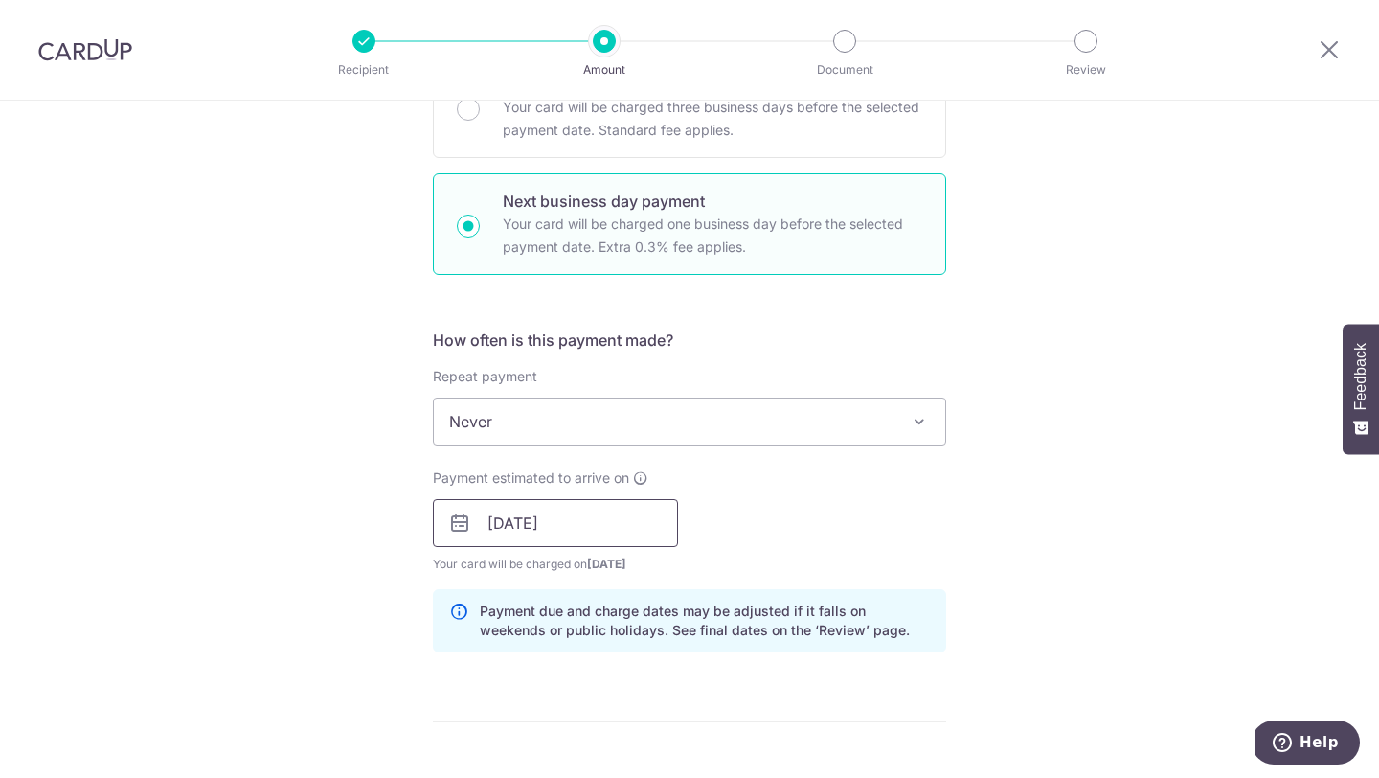
click at [604, 527] on input "03/10/2025" at bounding box center [555, 523] width 245 height 48
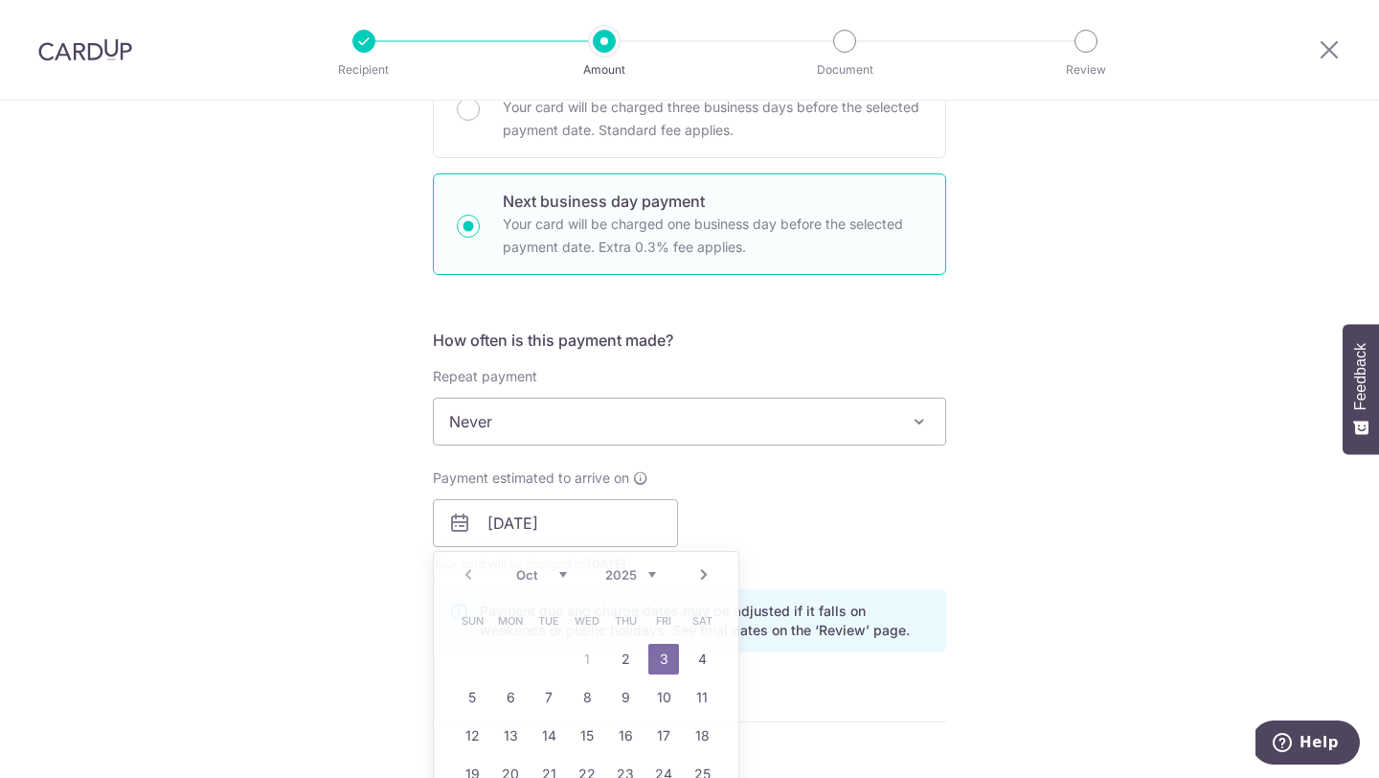
click at [917, 490] on div "Payment estimated to arrive on 03/10/2025 Prev Next Oct Nov Dec 2025 2026 2027 …" at bounding box center [689, 520] width 536 height 105
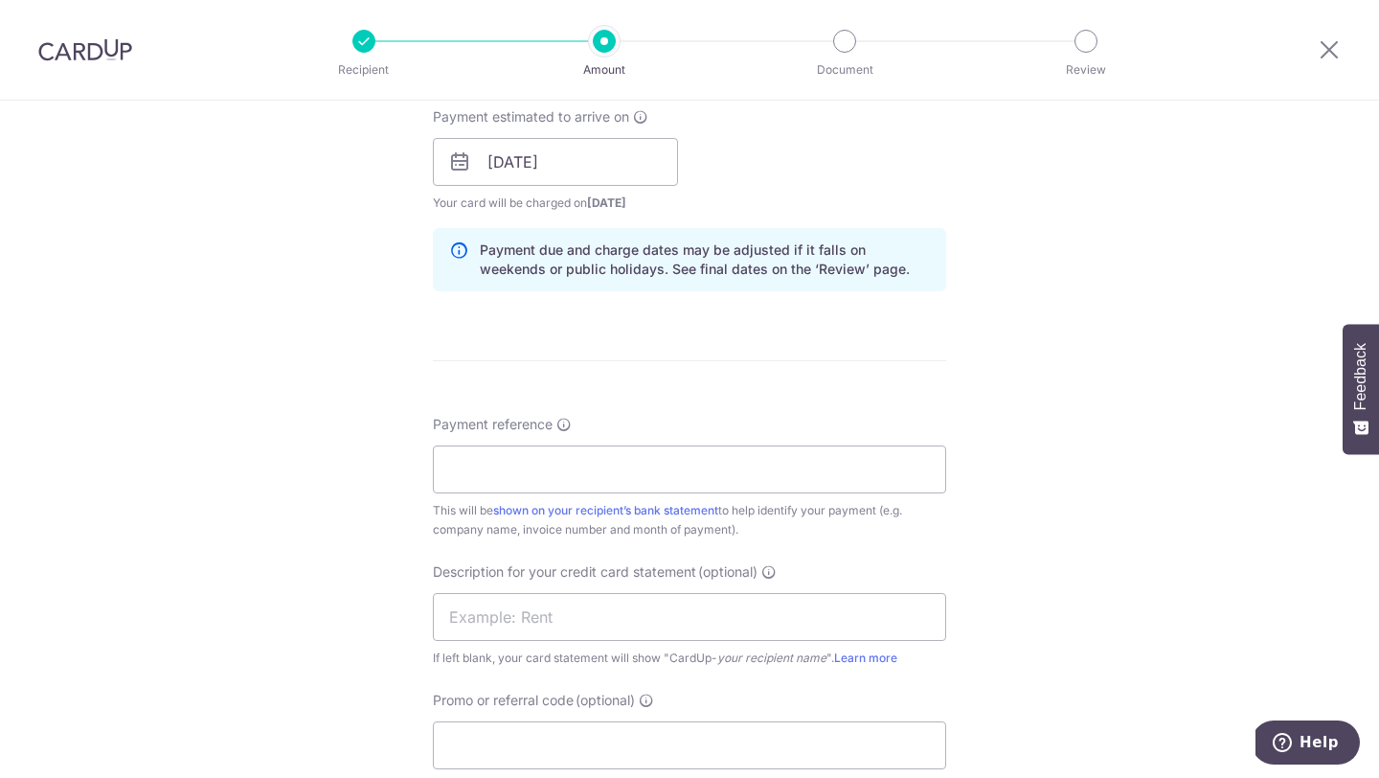
scroll to position [902, 0]
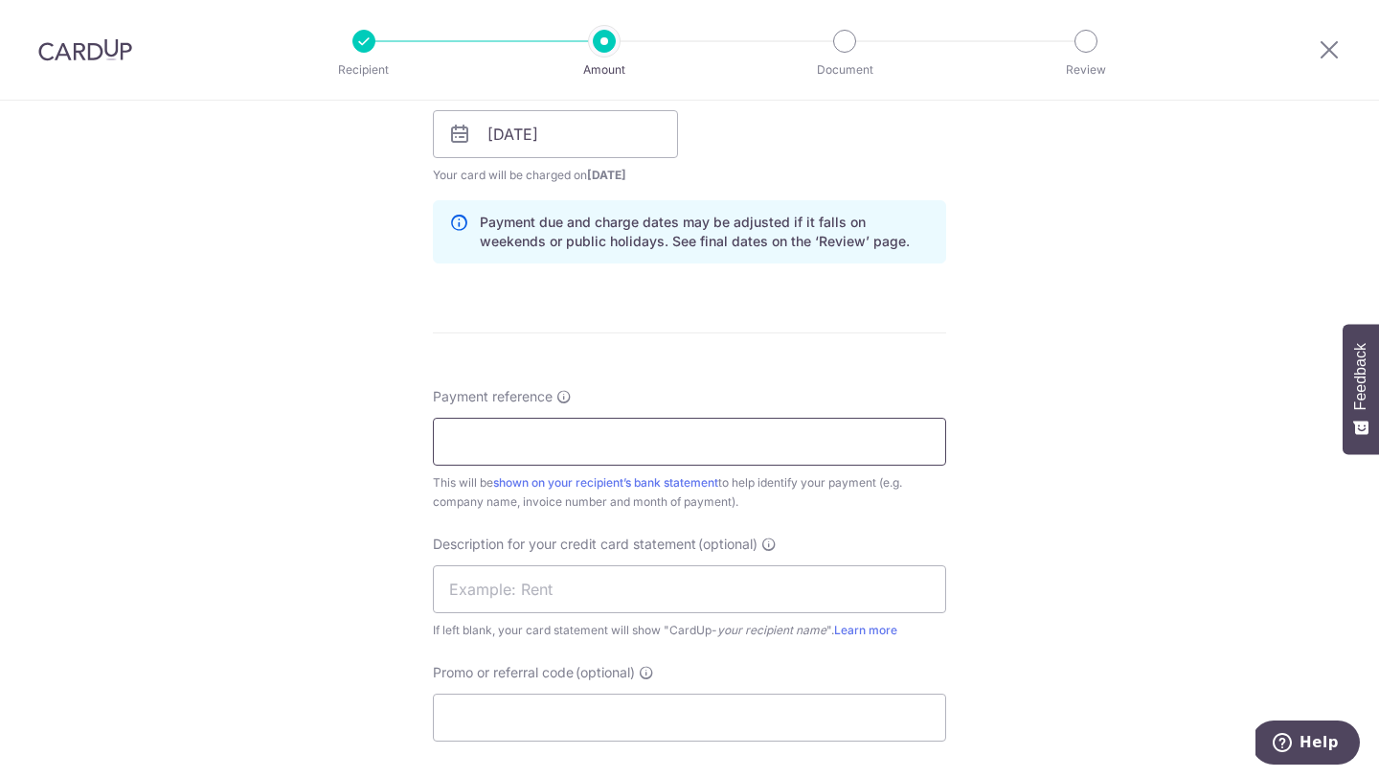
click at [904, 461] on input "Payment reference" at bounding box center [689, 442] width 513 height 48
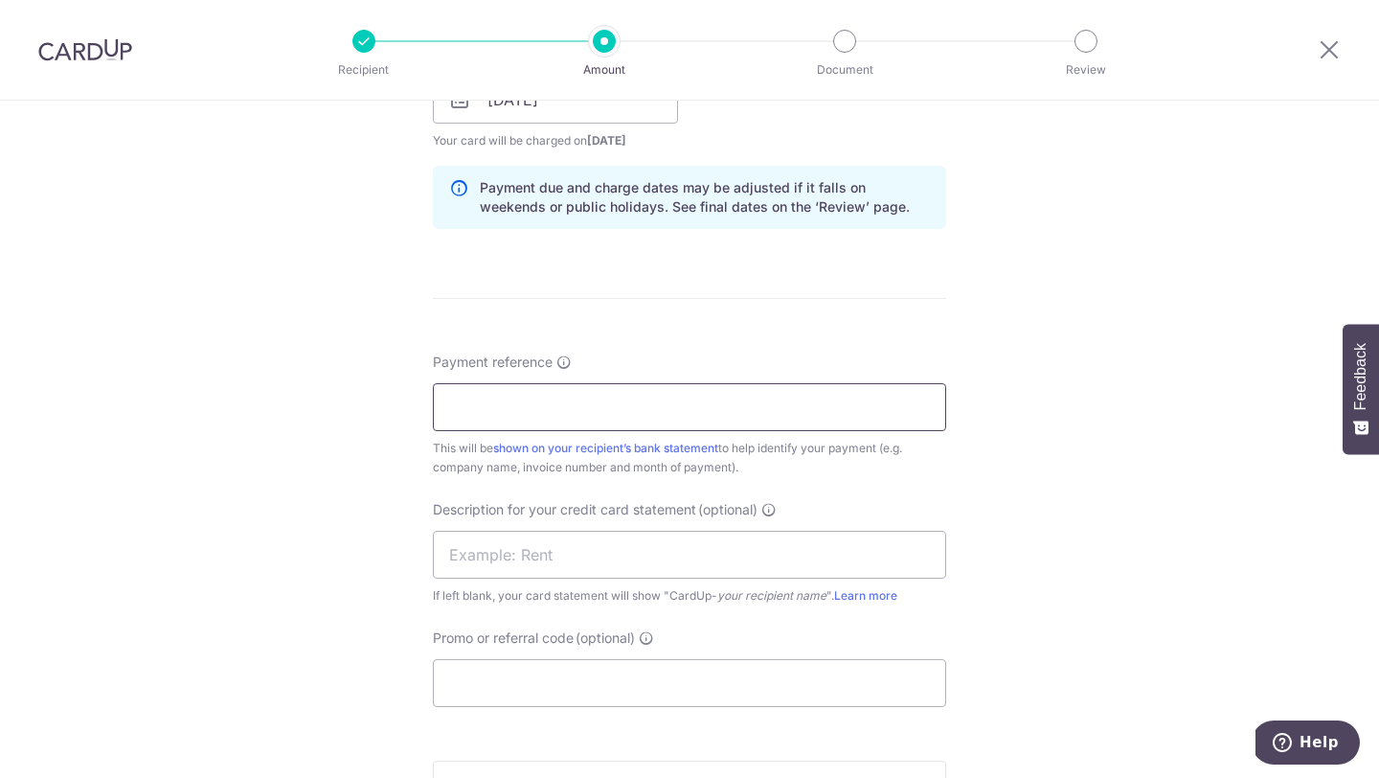
scroll to position [933, 0]
click at [715, 560] on input "text" at bounding box center [689, 558] width 513 height 48
click at [687, 693] on input "Promo or referral code (optional)" at bounding box center [689, 687] width 513 height 48
paste input "25BB179"
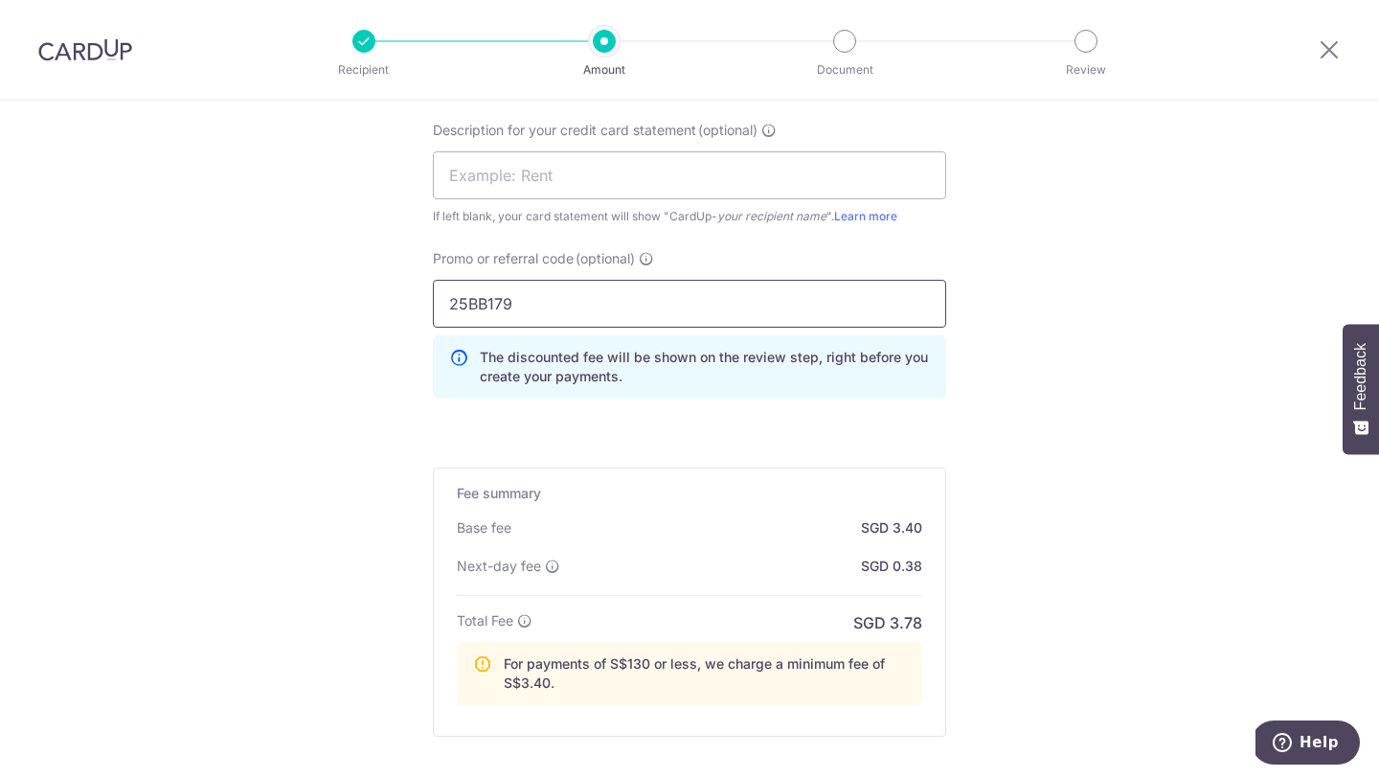
scroll to position [1520, 0]
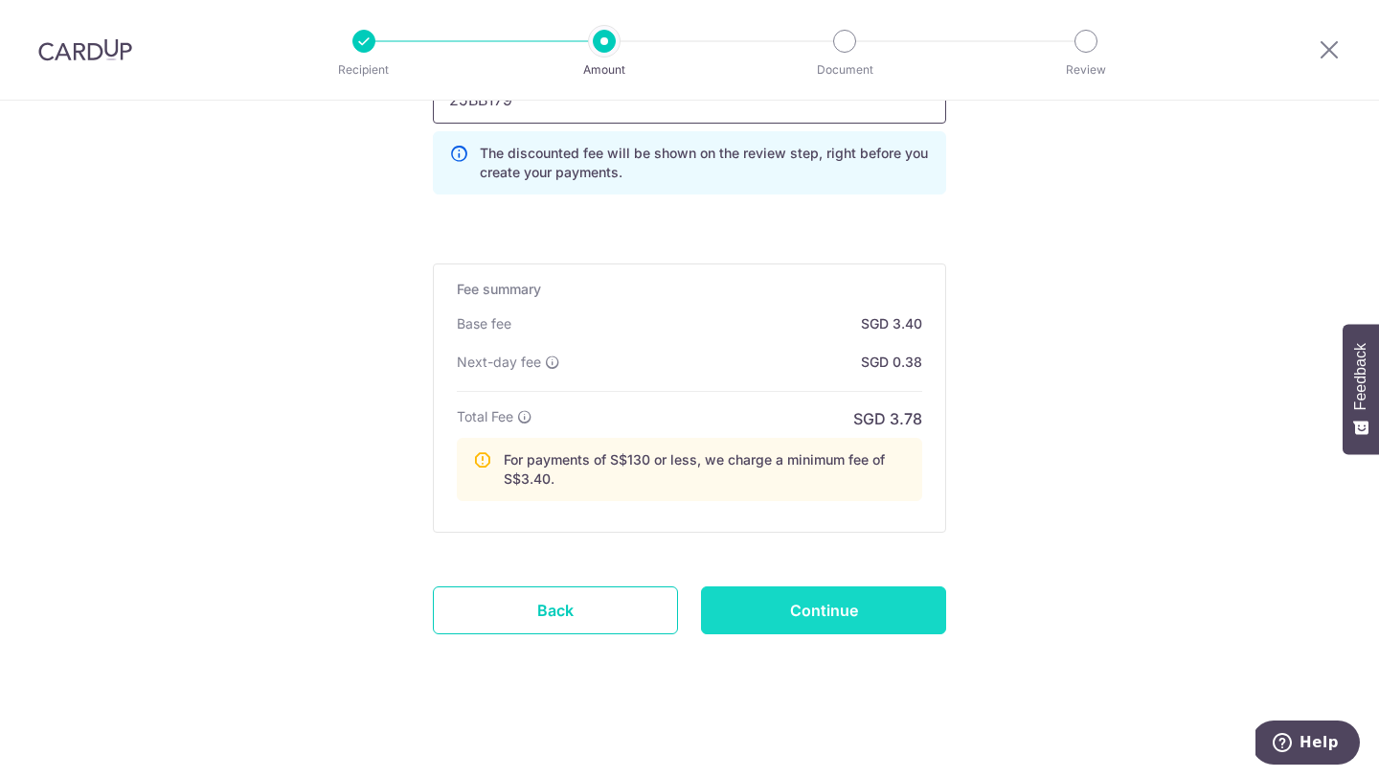
type input "25BB179"
click at [890, 616] on input "Continue" at bounding box center [823, 610] width 245 height 48
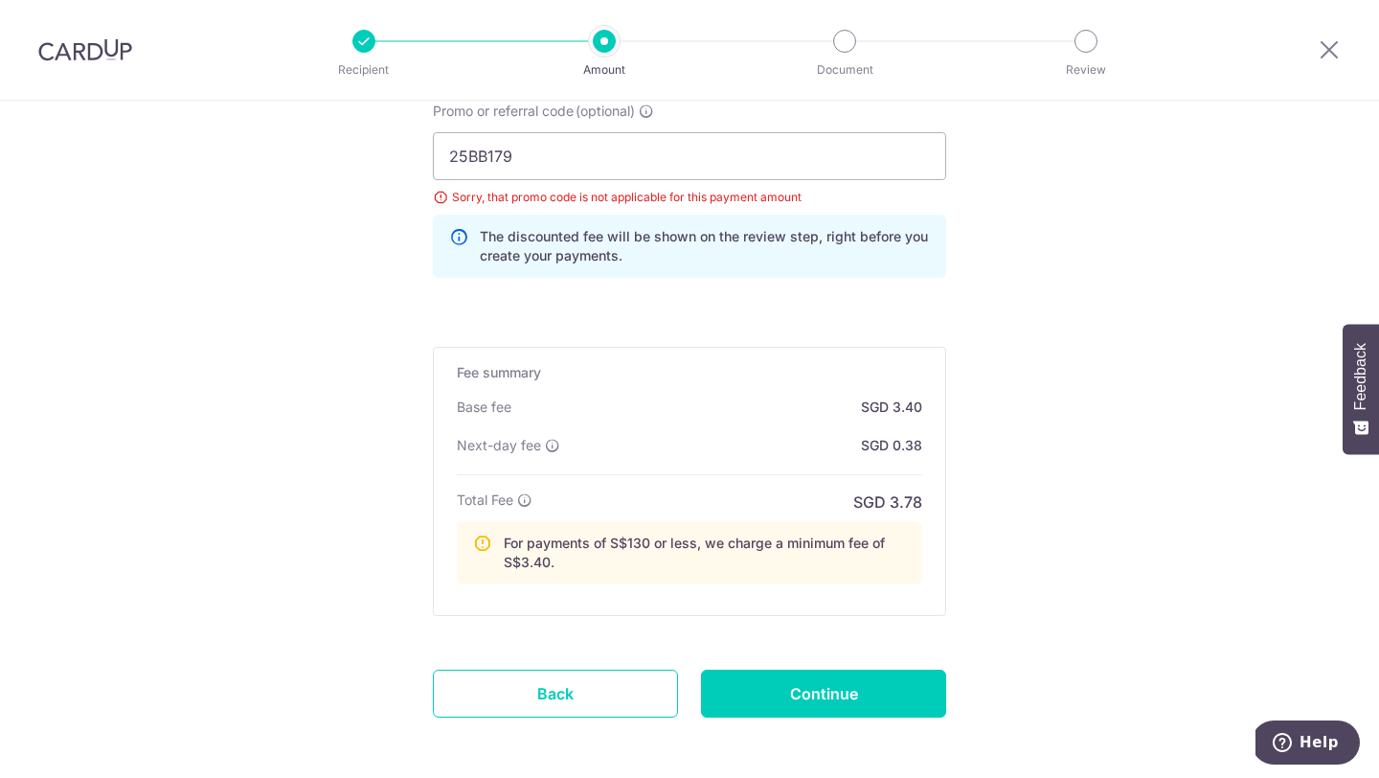
scroll to position [1573, 0]
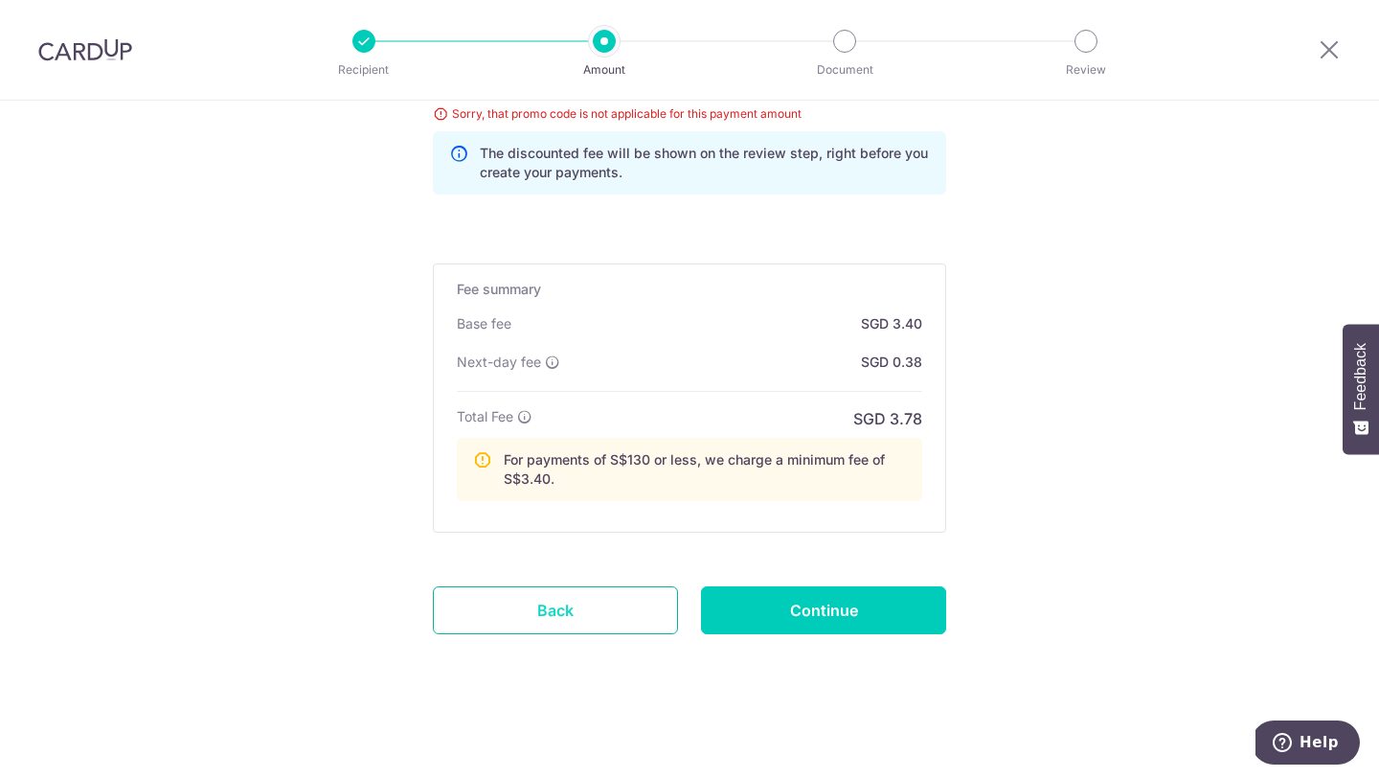
click at [646, 589] on link "Back" at bounding box center [555, 610] width 245 height 48
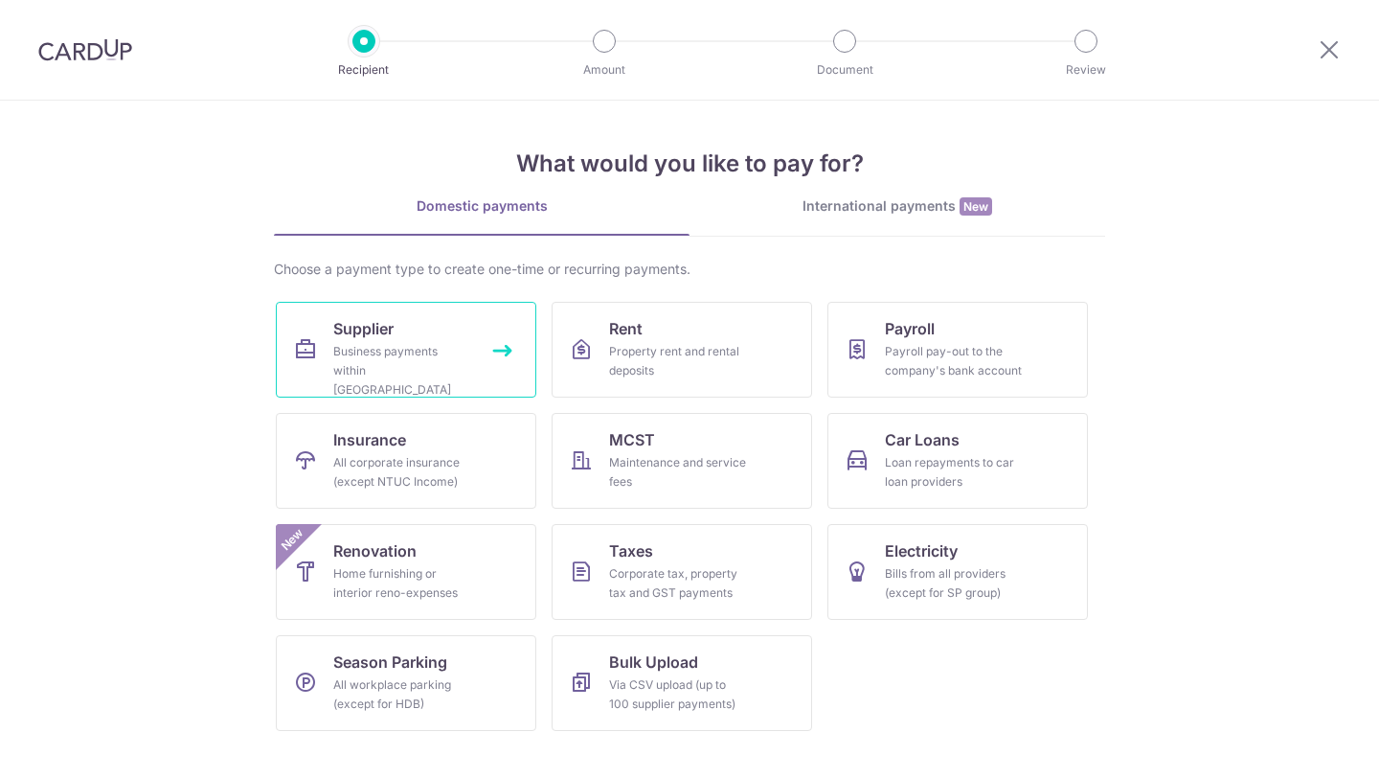
click at [455, 350] on div "Business payments within [GEOGRAPHIC_DATA]" at bounding box center [402, 370] width 138 height 57
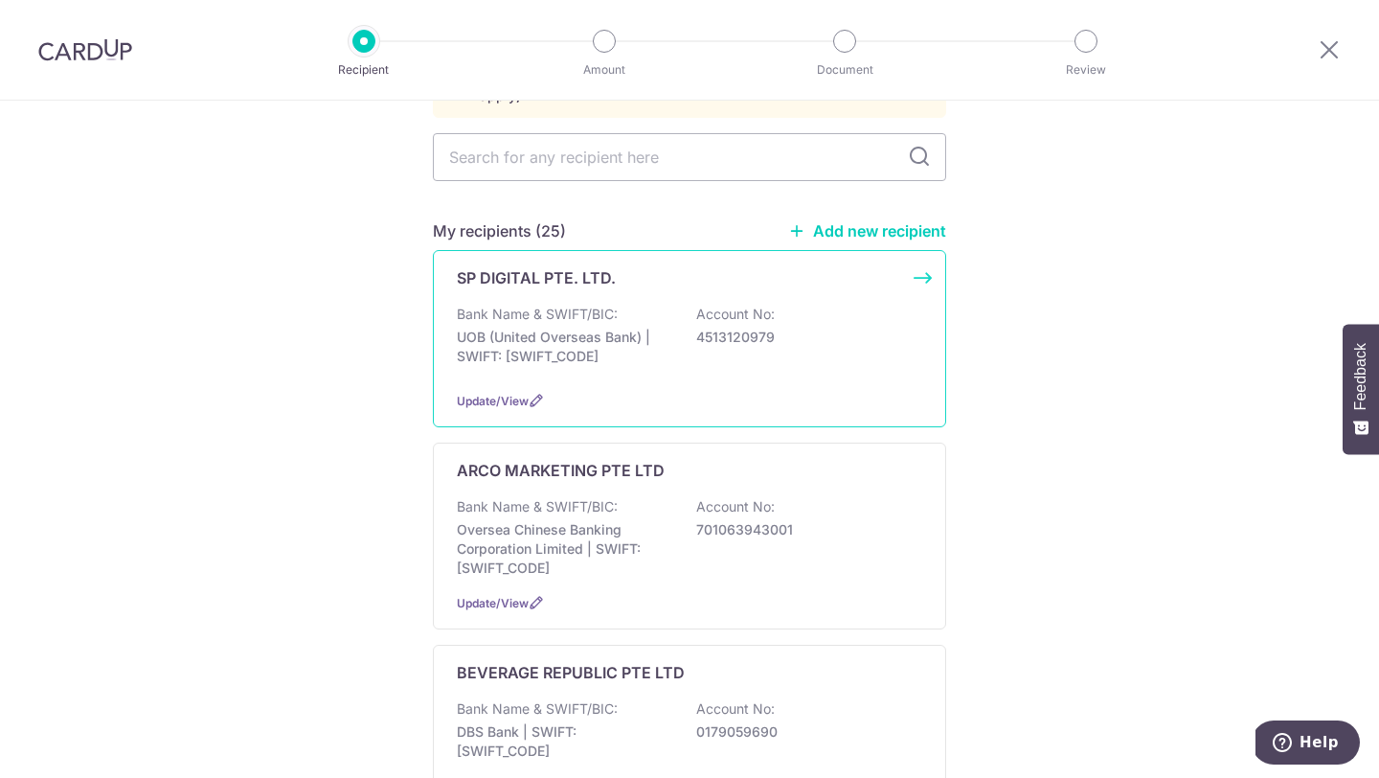
scroll to position [397, 0]
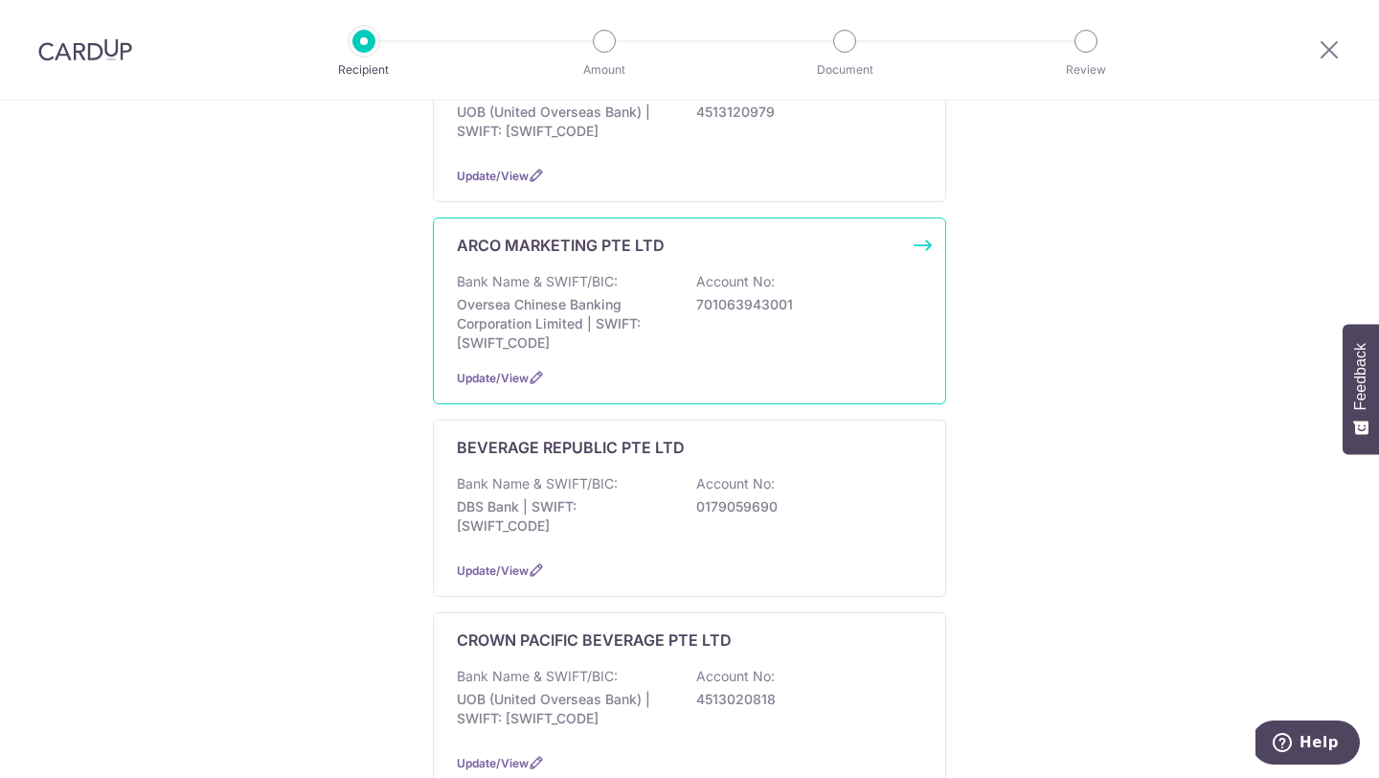
click at [644, 368] on div "Update/View" at bounding box center [689, 378] width 465 height 20
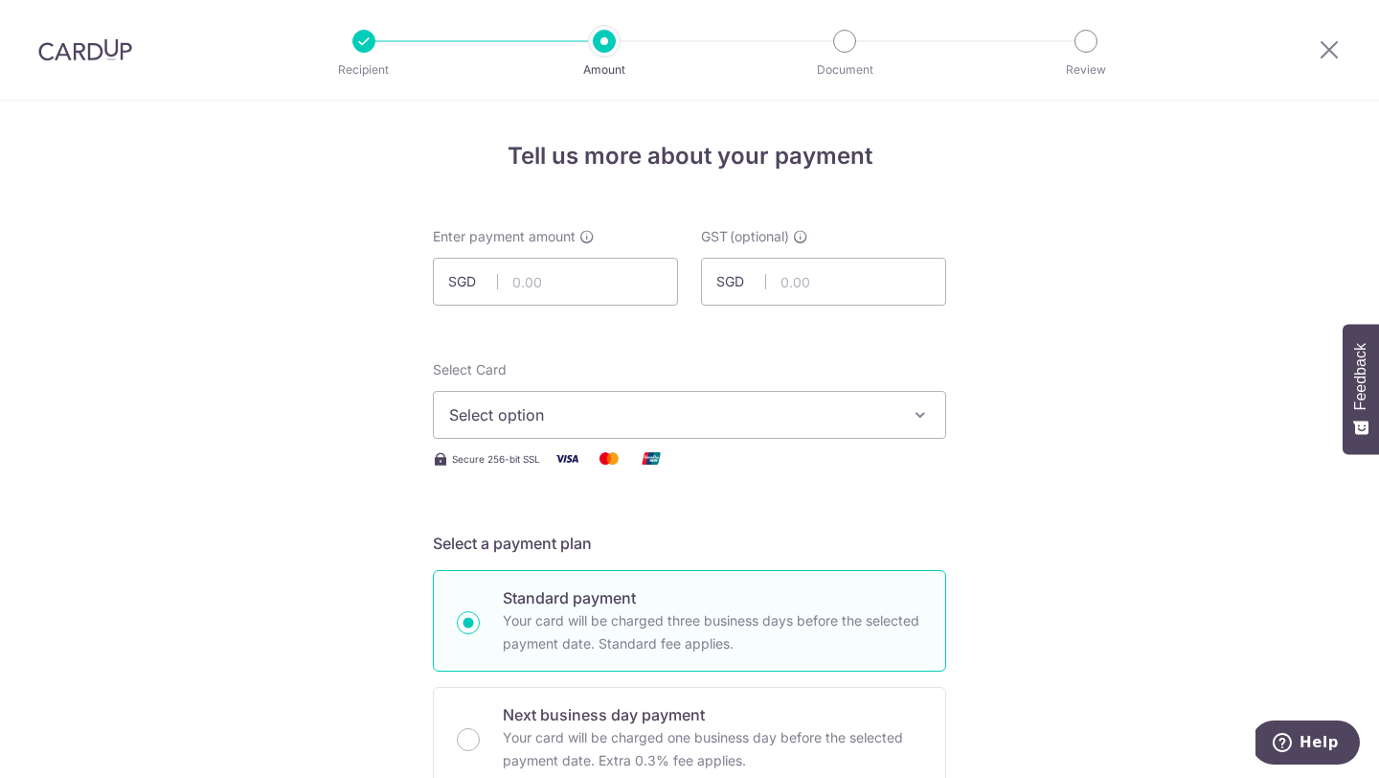
drag, startPoint x: 0, startPoint y: 0, endPoint x: 595, endPoint y: 306, distance: 669.0
click at [595, 300] on input "text" at bounding box center [555, 282] width 245 height 48
paste input "877.49"
type input "877.49"
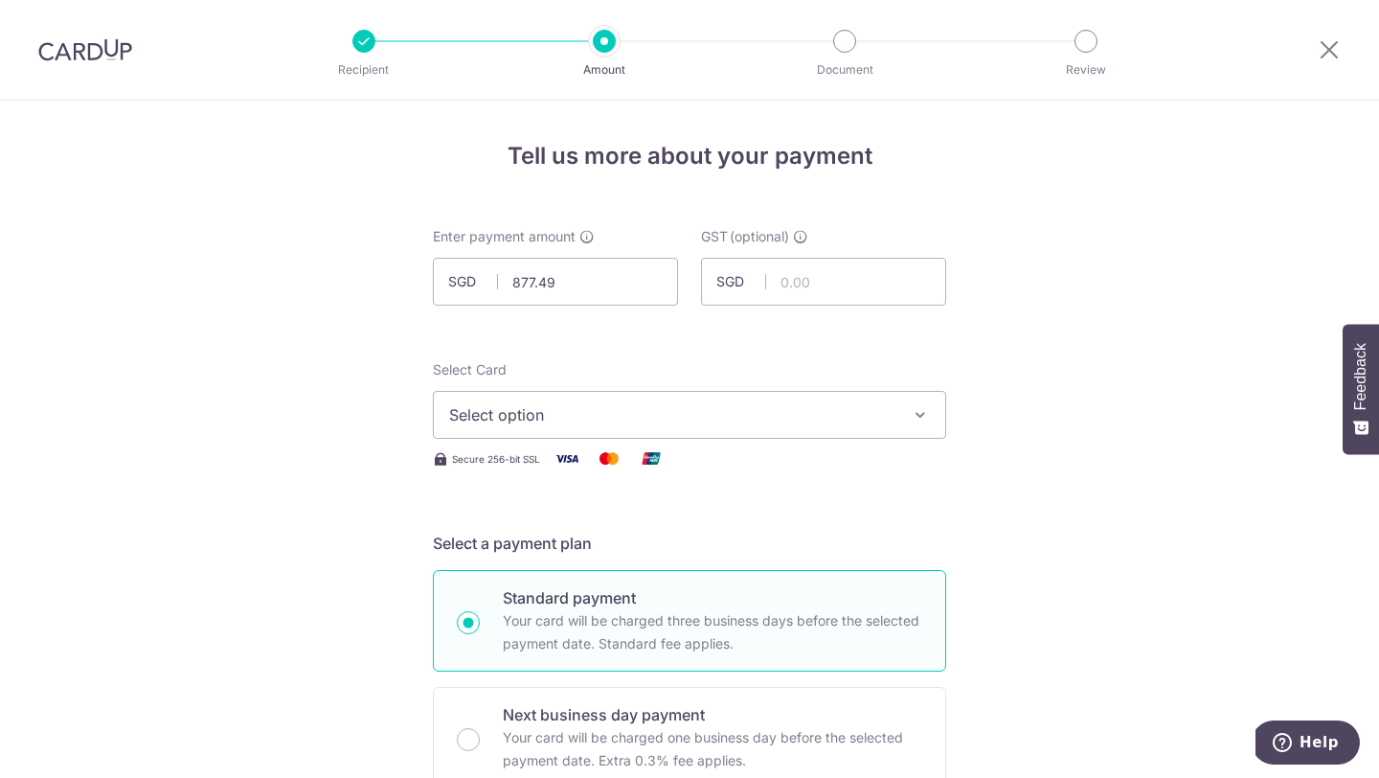
click at [609, 437] on button "Select option" at bounding box center [689, 415] width 513 height 48
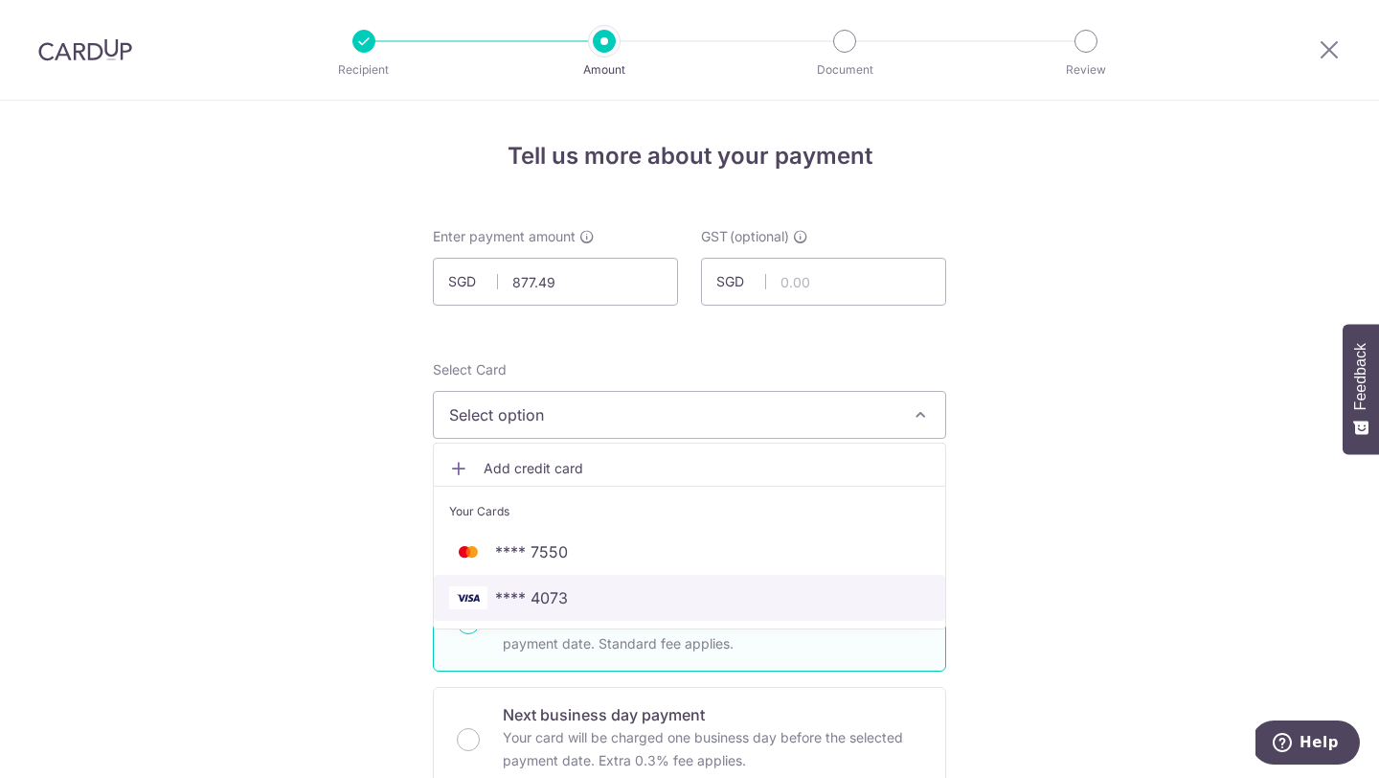
click at [589, 585] on link "**** 4073" at bounding box center [689, 598] width 511 height 46
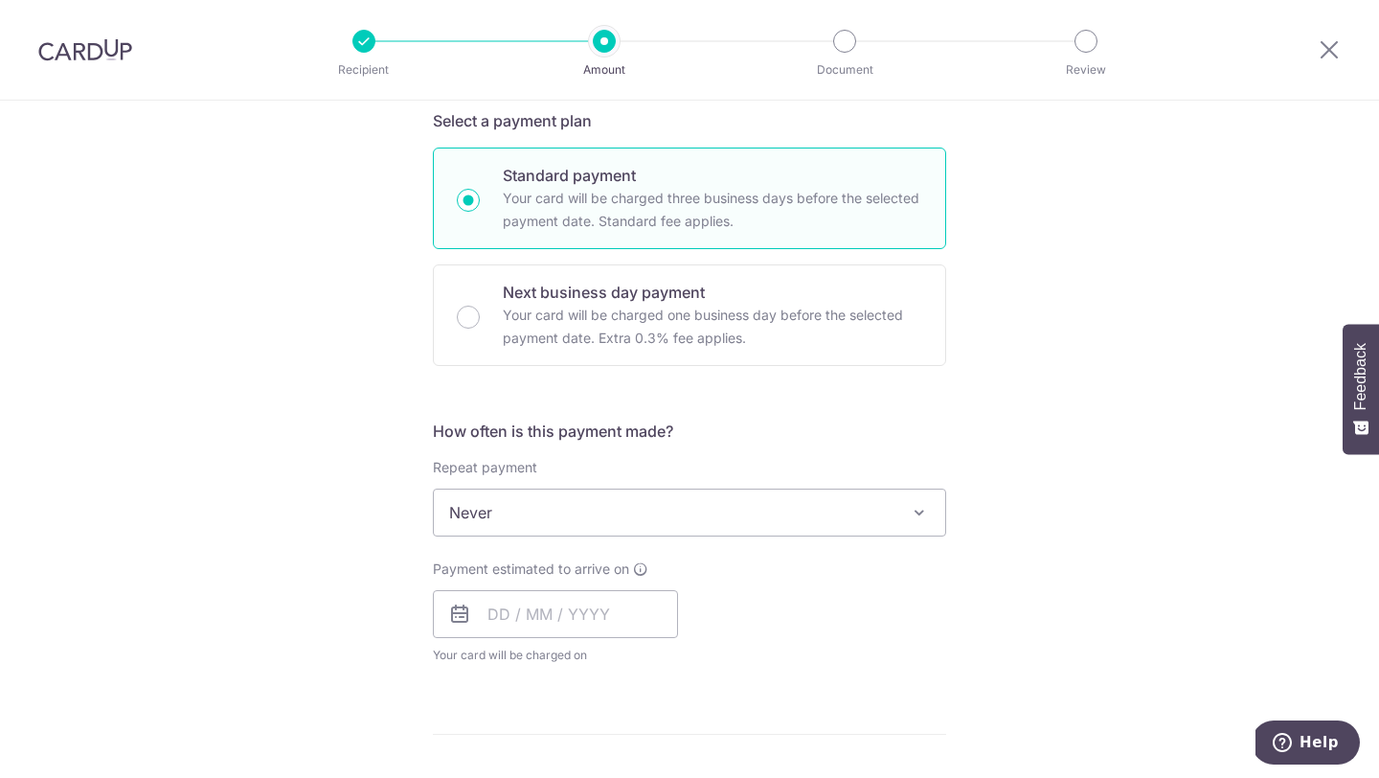
scroll to position [578, 0]
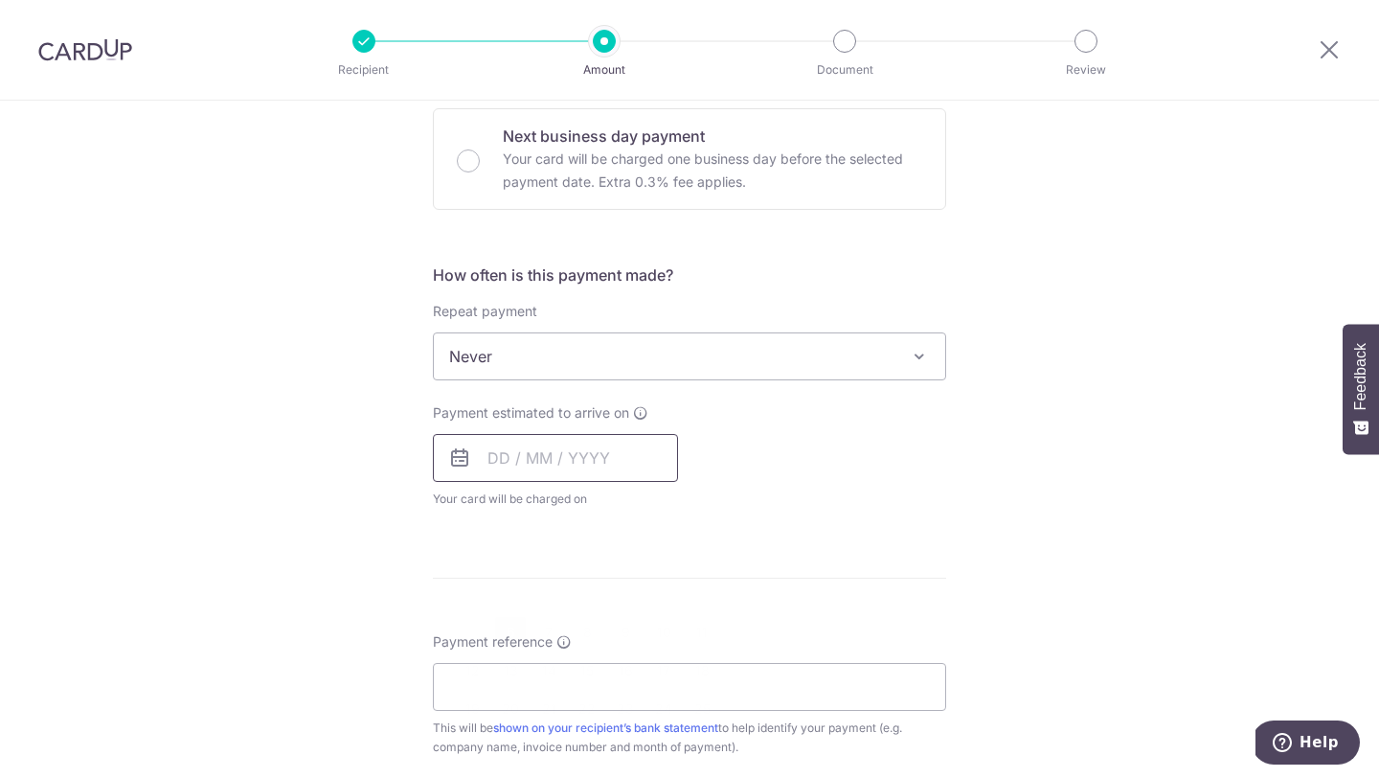
click at [641, 464] on input "text" at bounding box center [555, 458] width 245 height 48
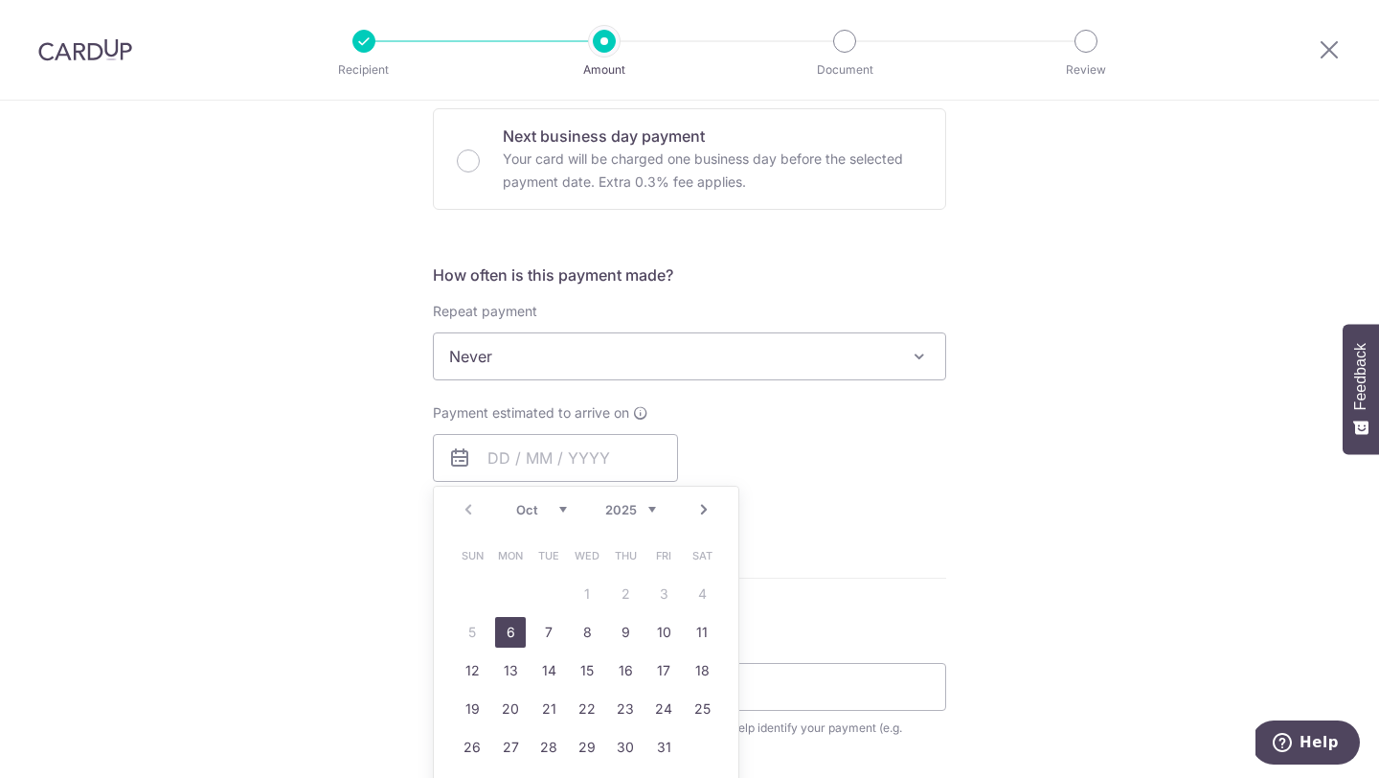
click at [518, 626] on link "6" at bounding box center [510, 632] width 31 height 31
type input "06/10/2025"
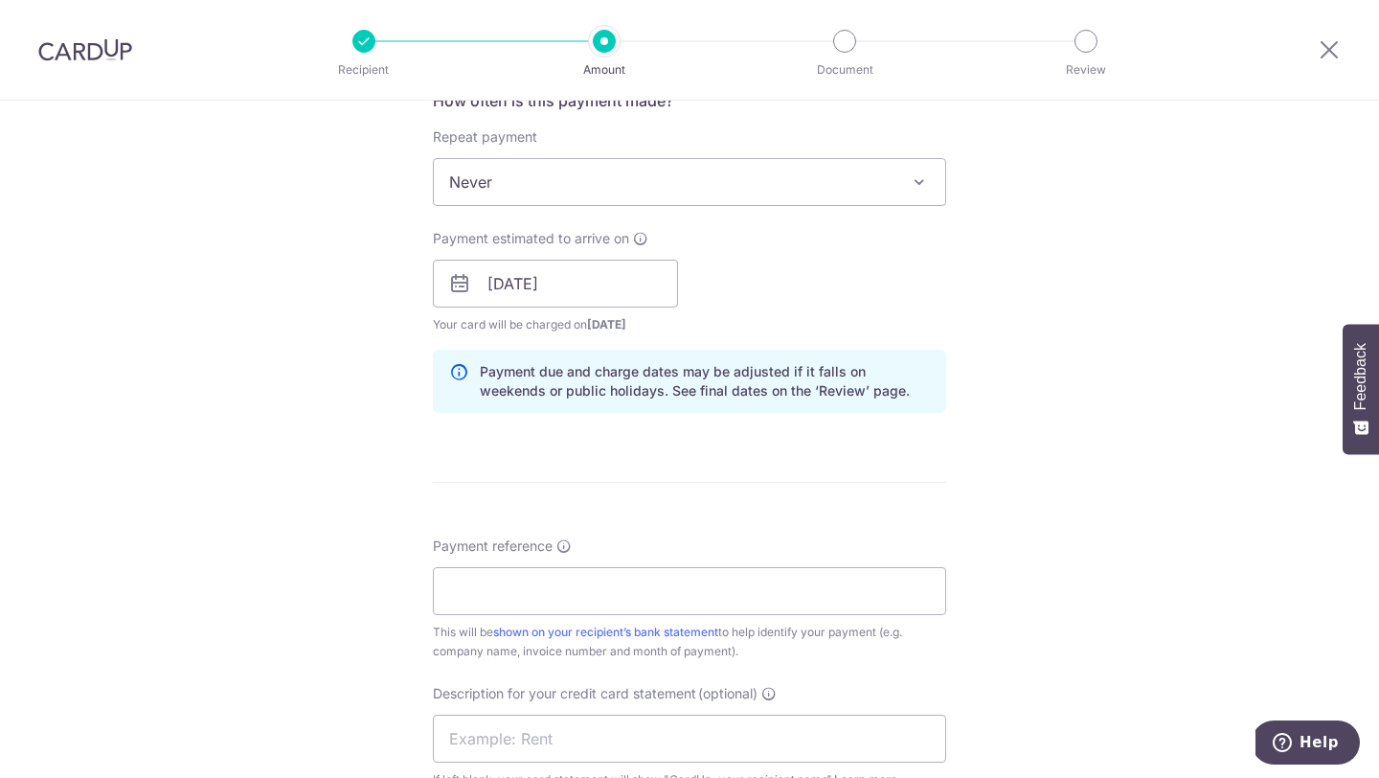
scroll to position [1053, 0]
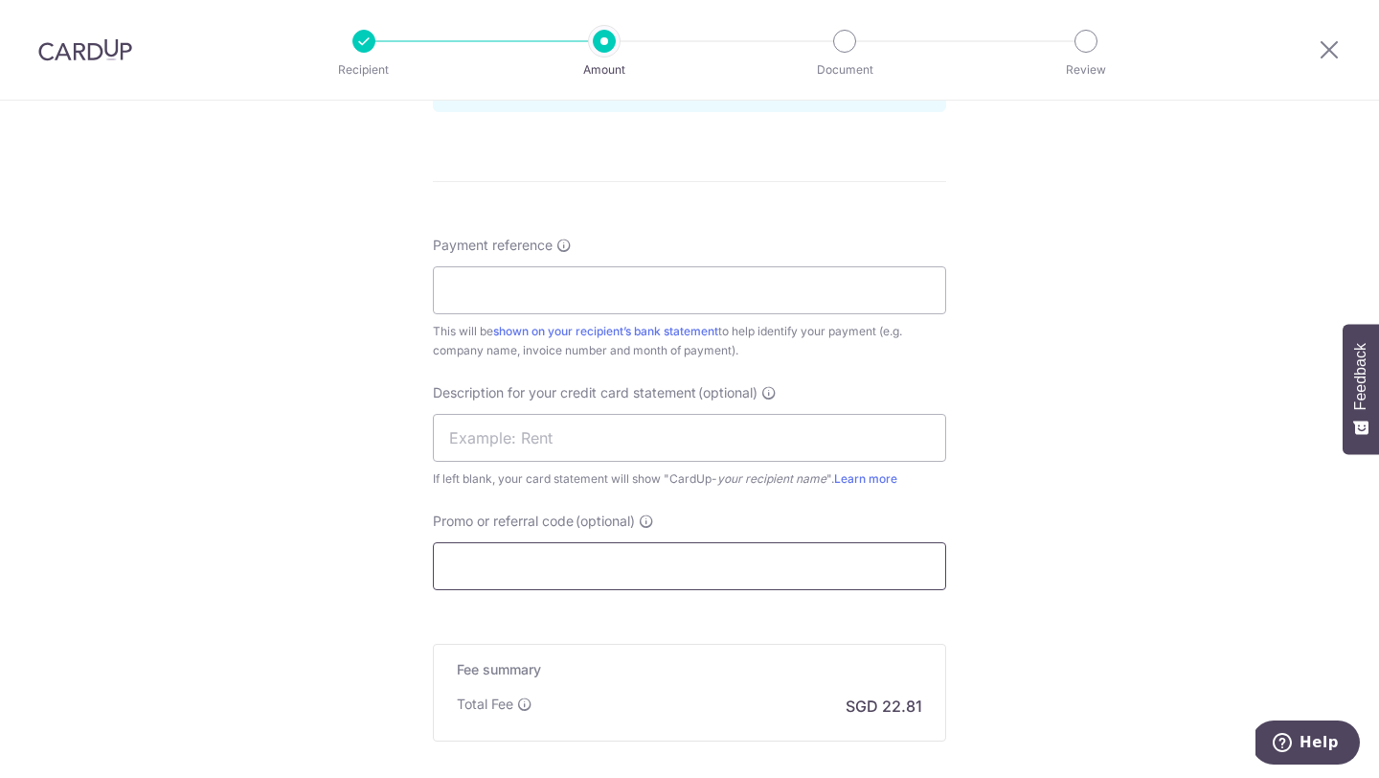
click at [652, 556] on input "Promo or referral code (optional)" at bounding box center [689, 566] width 513 height 48
paste input "25BB179"
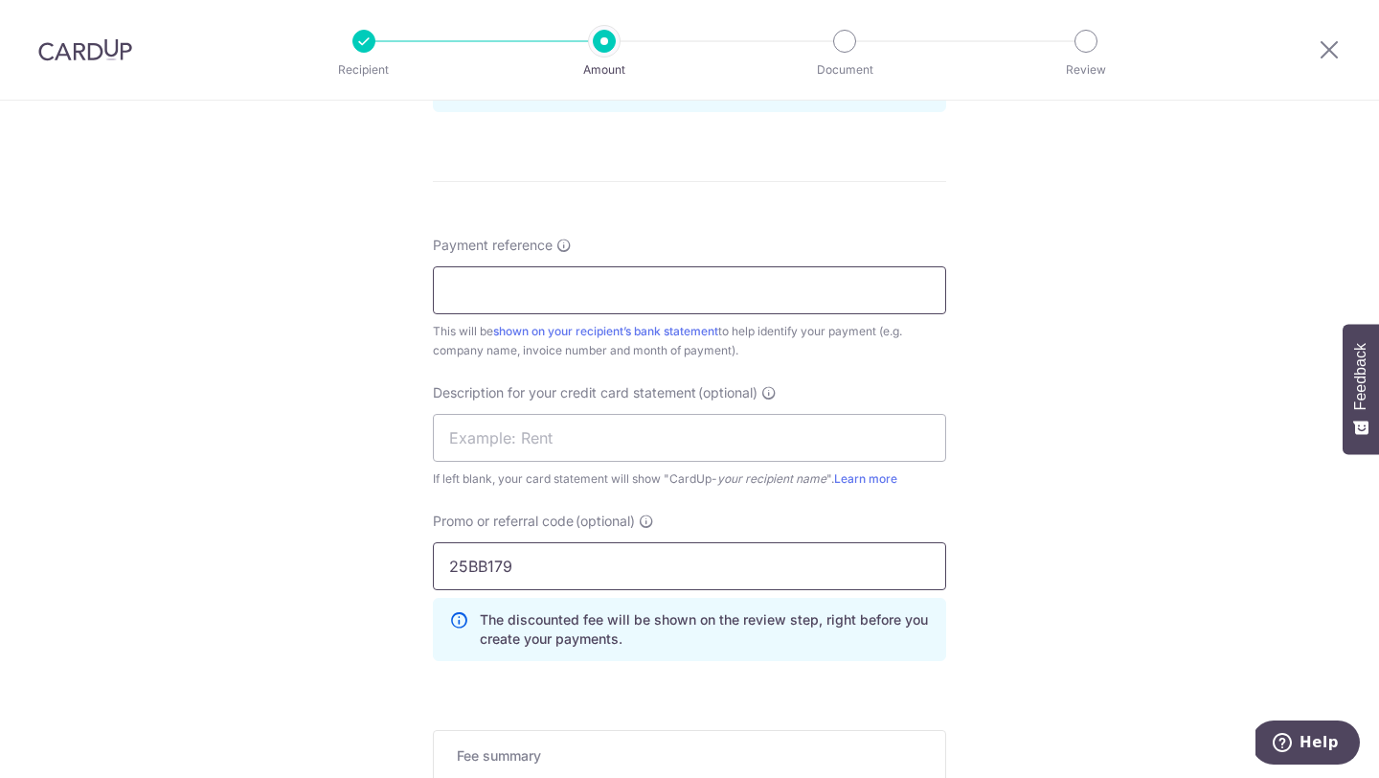
type input "25BB179"
click at [704, 279] on input "Payment reference" at bounding box center [689, 290] width 513 height 48
type input "A"
type input "CONNECT71"
click at [1055, 482] on div "Tell us more about your payment Enter payment amount SGD 877.49 877.49 GST (opt…" at bounding box center [689, 59] width 1379 height 2025
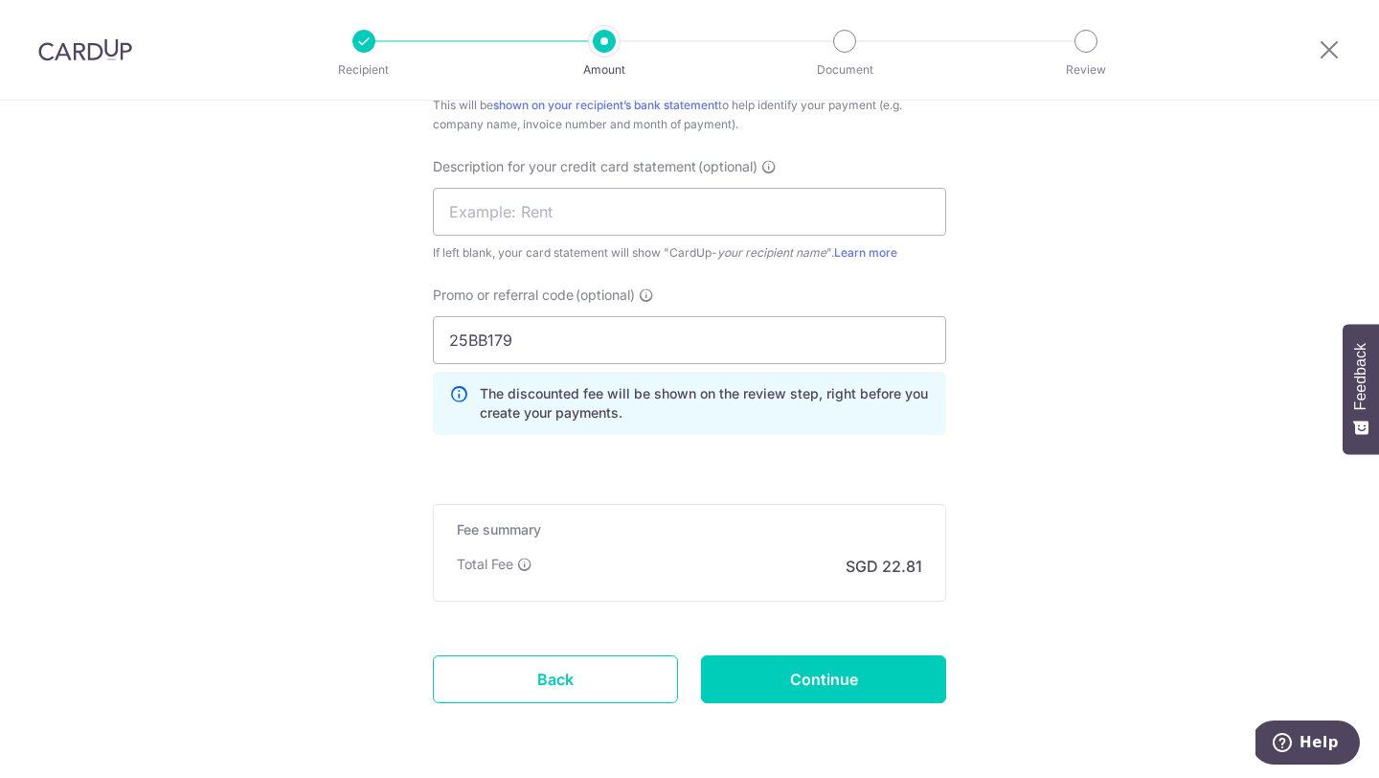
scroll to position [1336, 0]
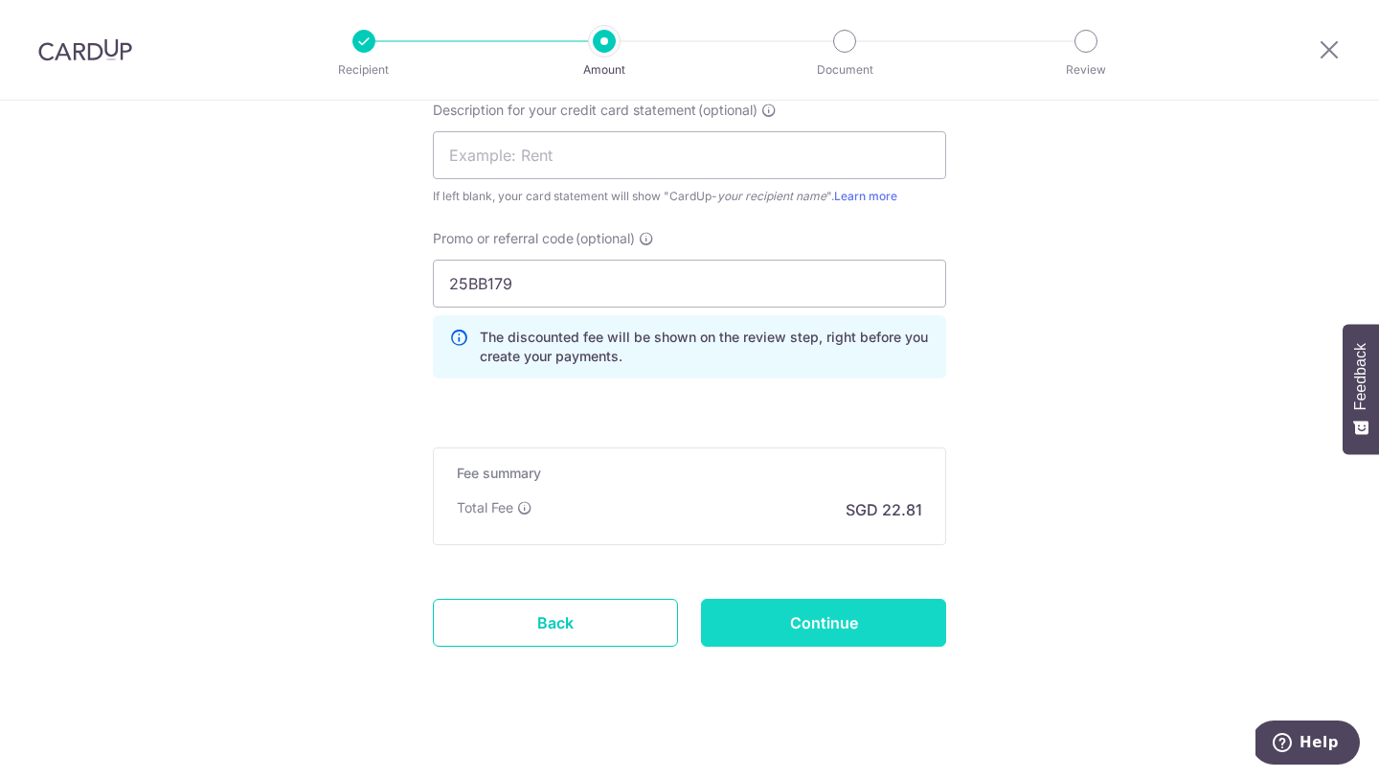
click at [871, 638] on input "Continue" at bounding box center [823, 623] width 245 height 48
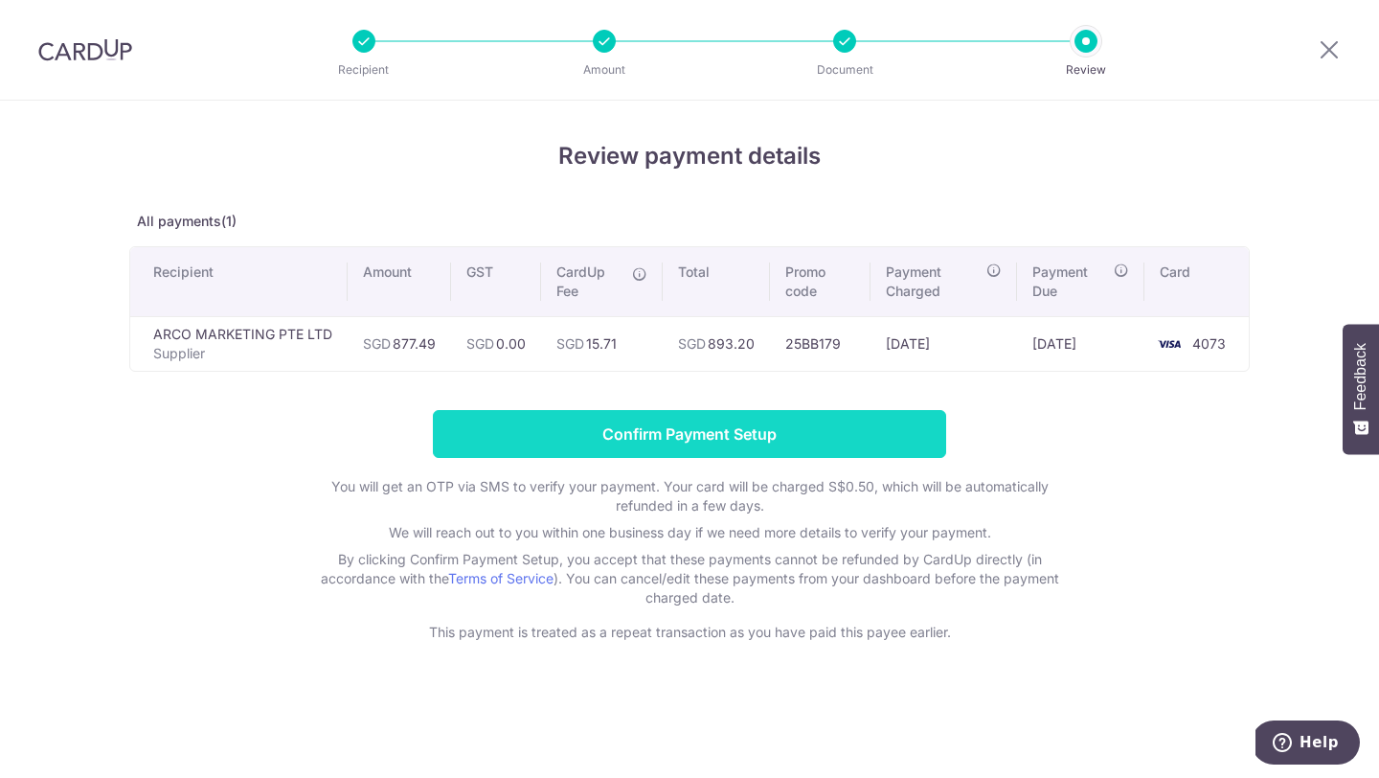
click at [838, 430] on input "Confirm Payment Setup" at bounding box center [689, 434] width 513 height 48
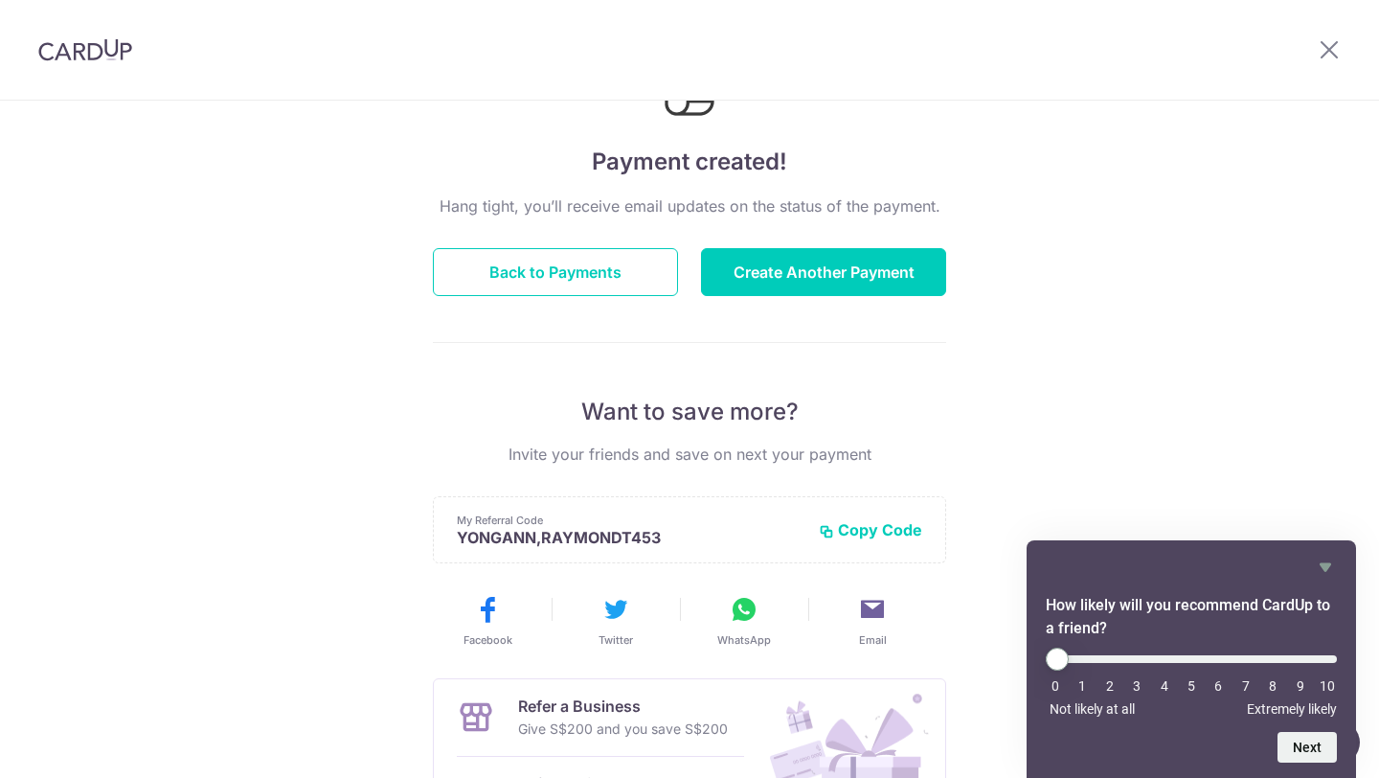
scroll to position [115, 0]
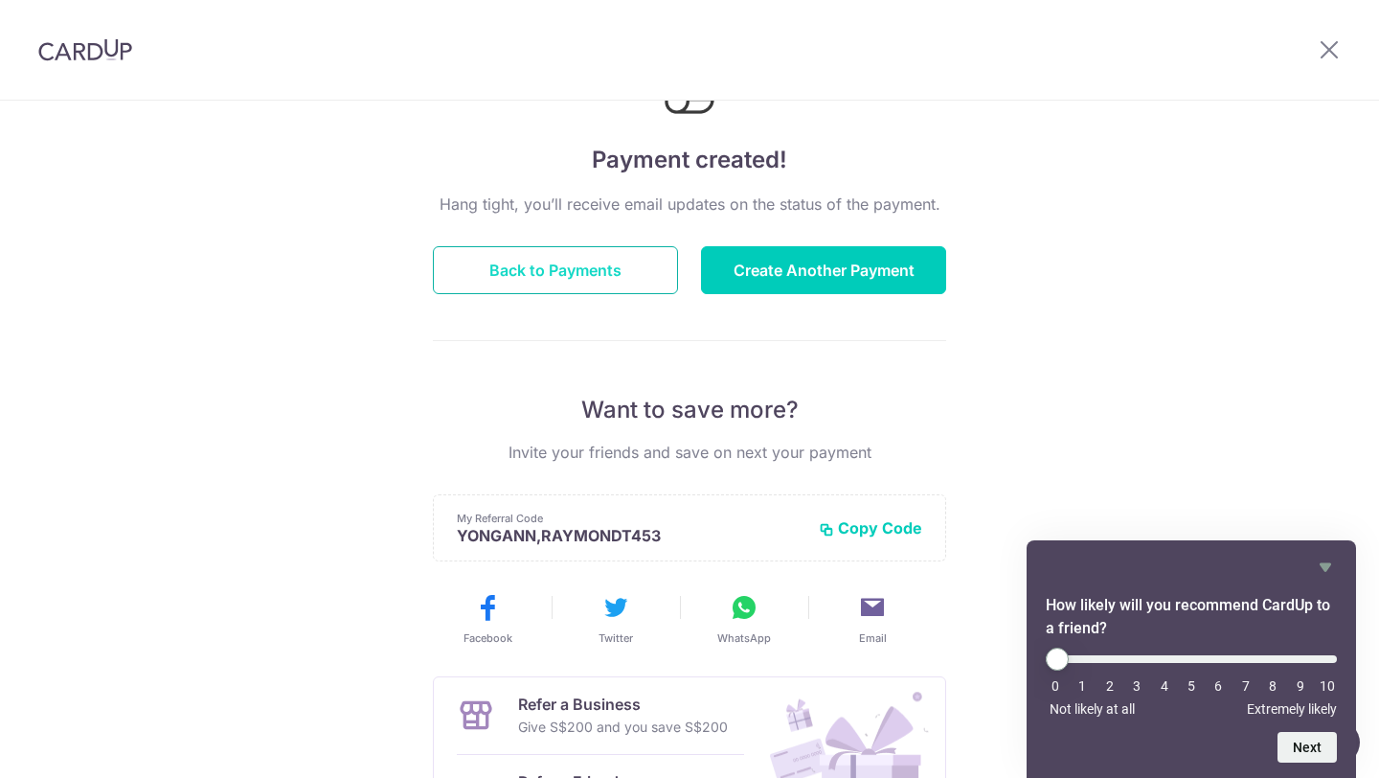
click at [654, 263] on button "Back to Payments" at bounding box center [555, 270] width 245 height 48
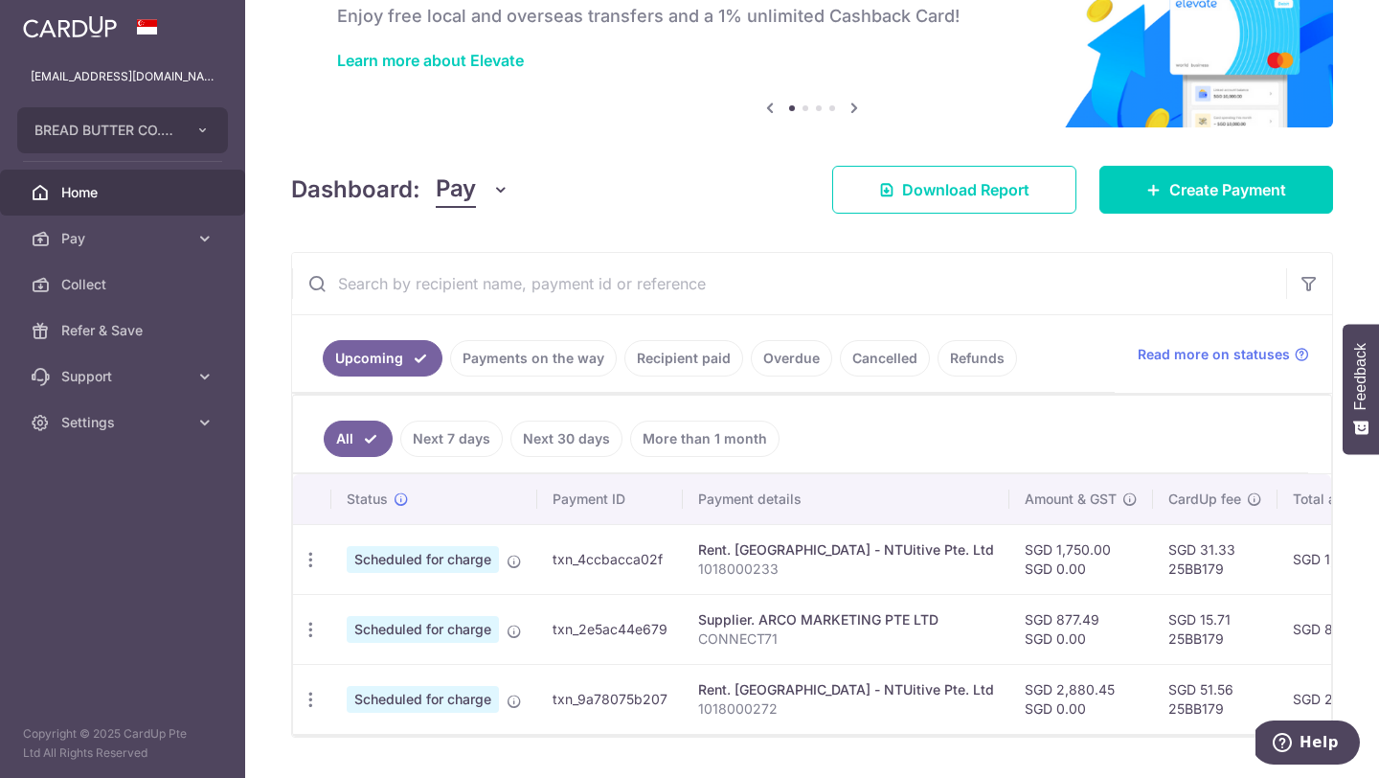
scroll to position [168, 0]
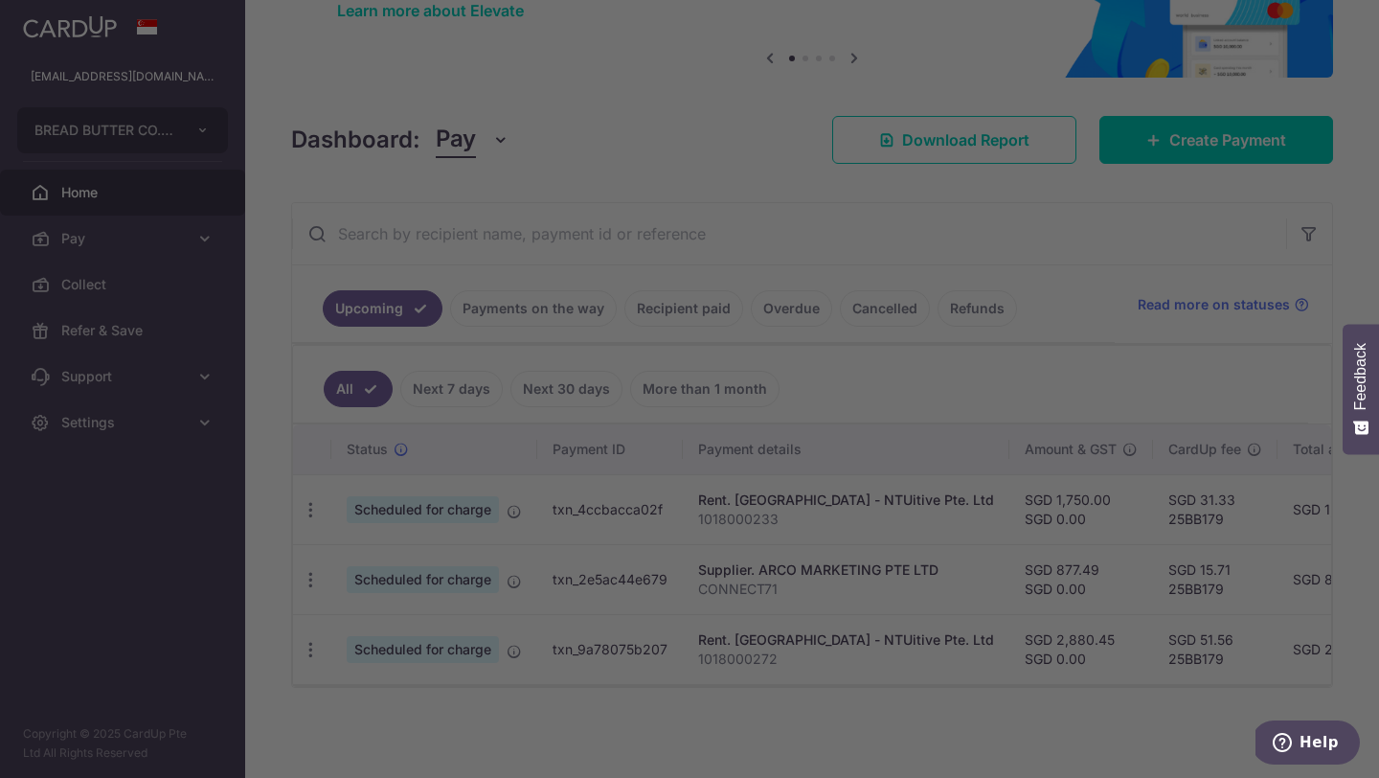
drag, startPoint x: 1193, startPoint y: 576, endPoint x: 1134, endPoint y: 574, distance: 59.4
click at [1134, 574] on body "hello@c71.sg BREAD BUTTER CO. PRIVATE LIMITED Add new company BREAD BUTTER CO. …" at bounding box center [689, 389] width 1379 height 778
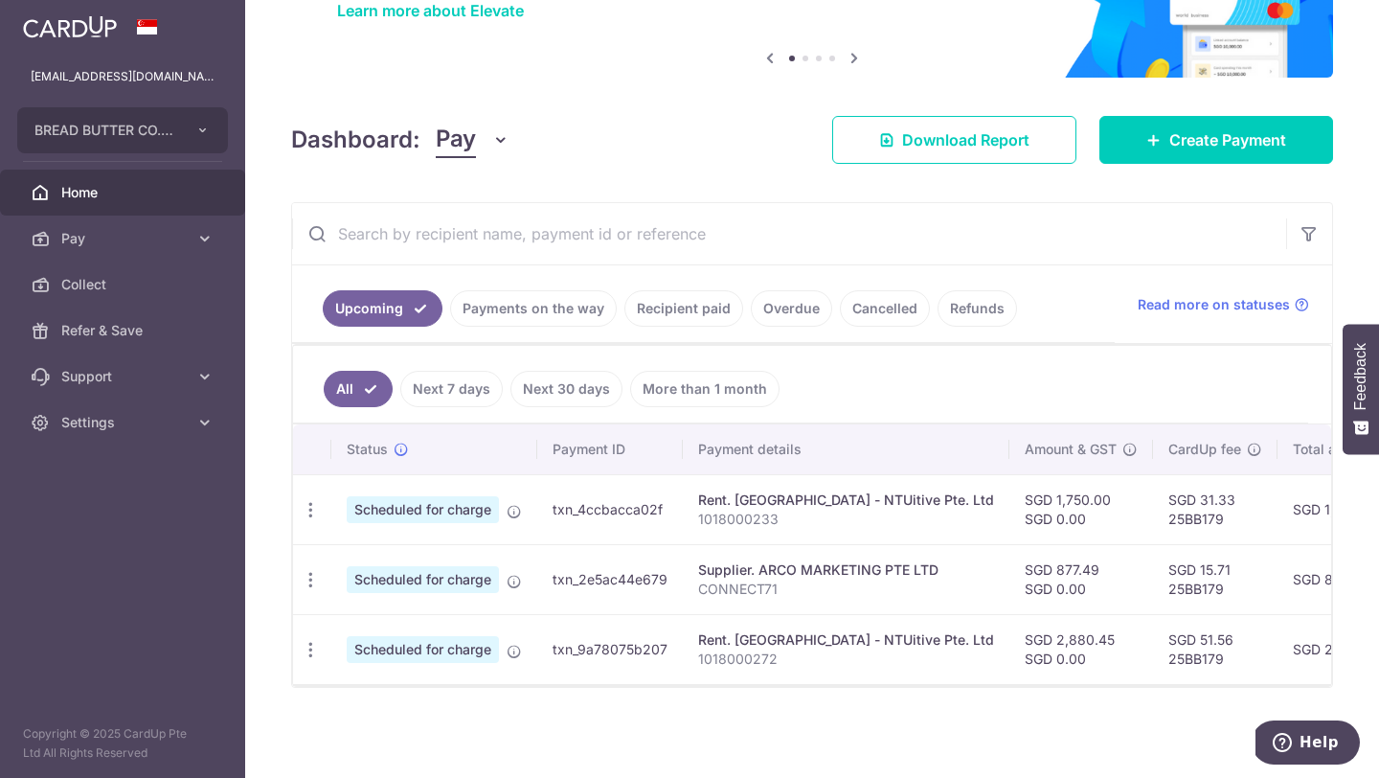
copy td "877.49"
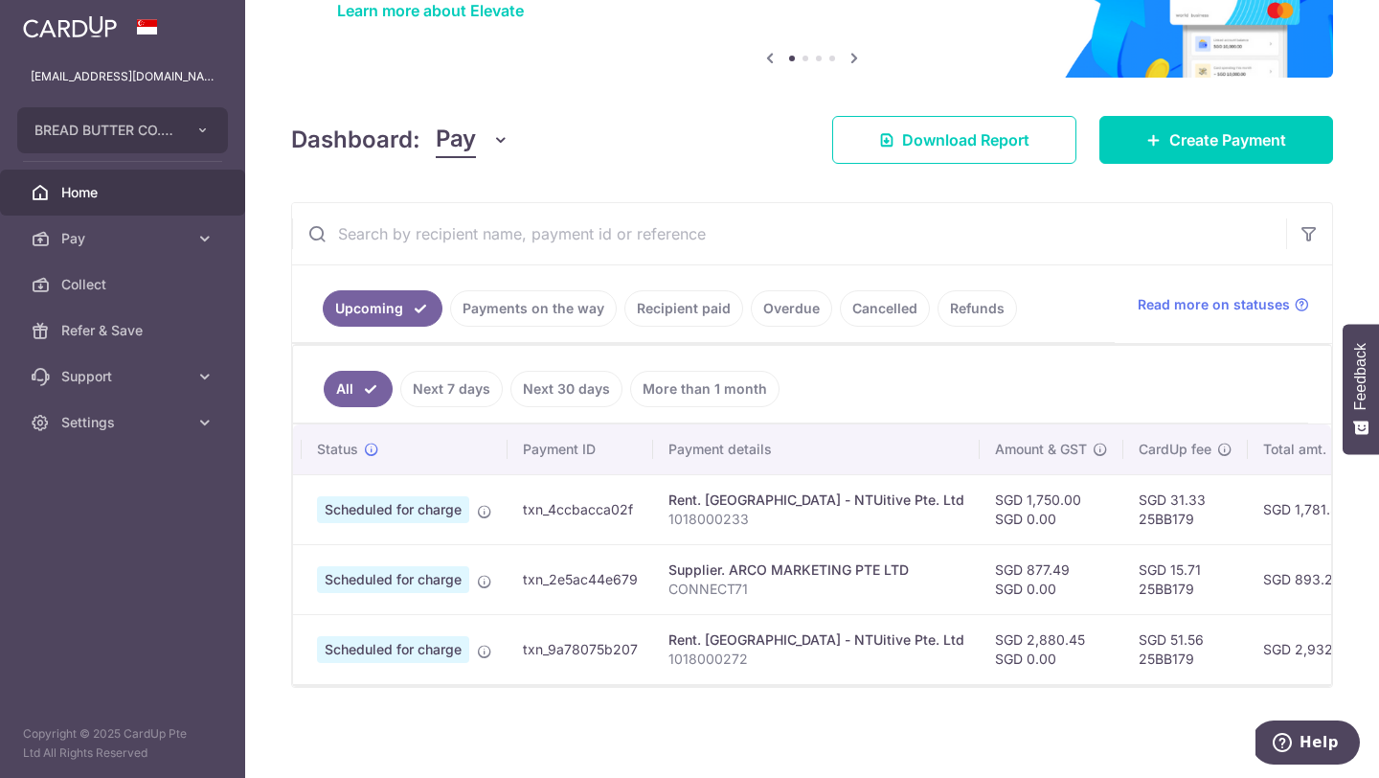
scroll to position [0, 0]
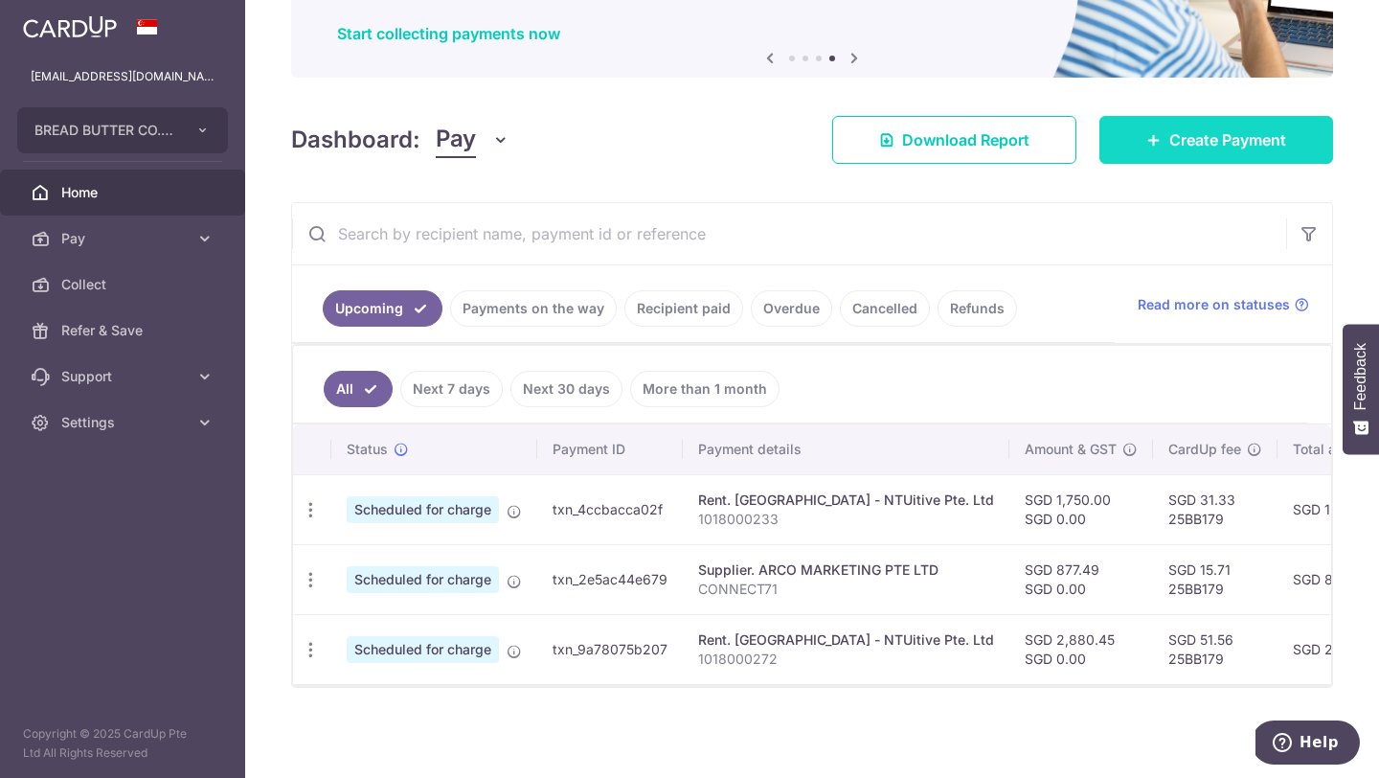
click at [1132, 132] on link "Create Payment" at bounding box center [1216, 140] width 234 height 48
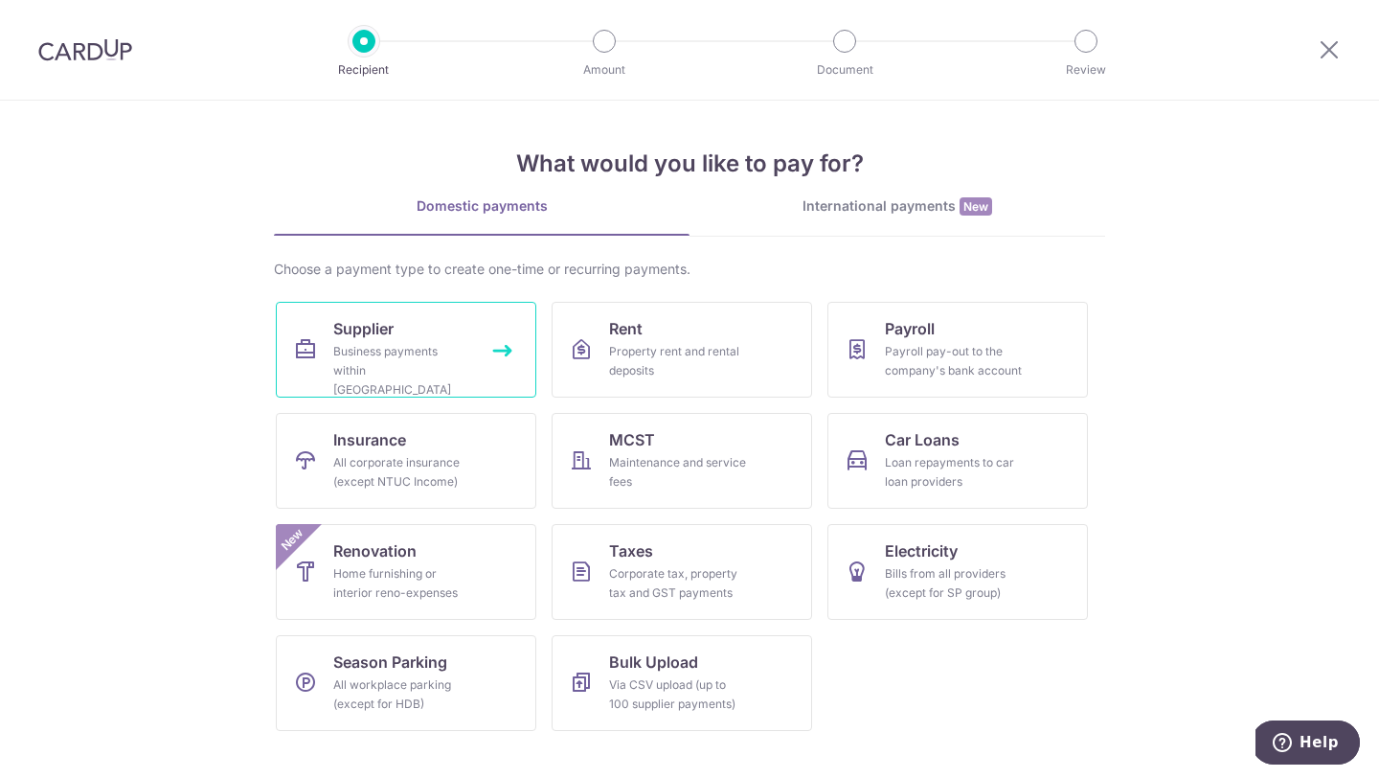
click at [444, 347] on div "Business payments within Singapore" at bounding box center [402, 370] width 138 height 57
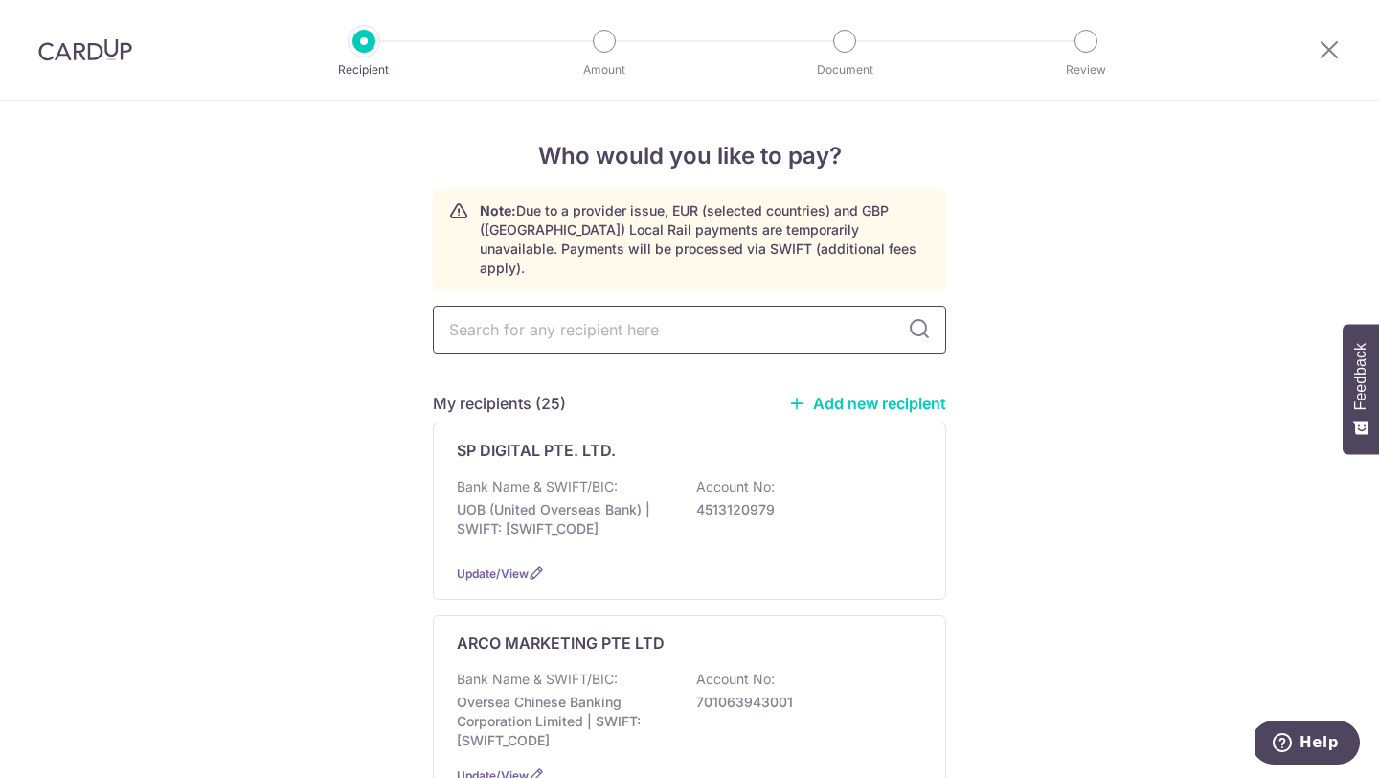
click at [679, 307] on input "text" at bounding box center [689, 330] width 513 height 48
type input "[PERSON_NAME]"
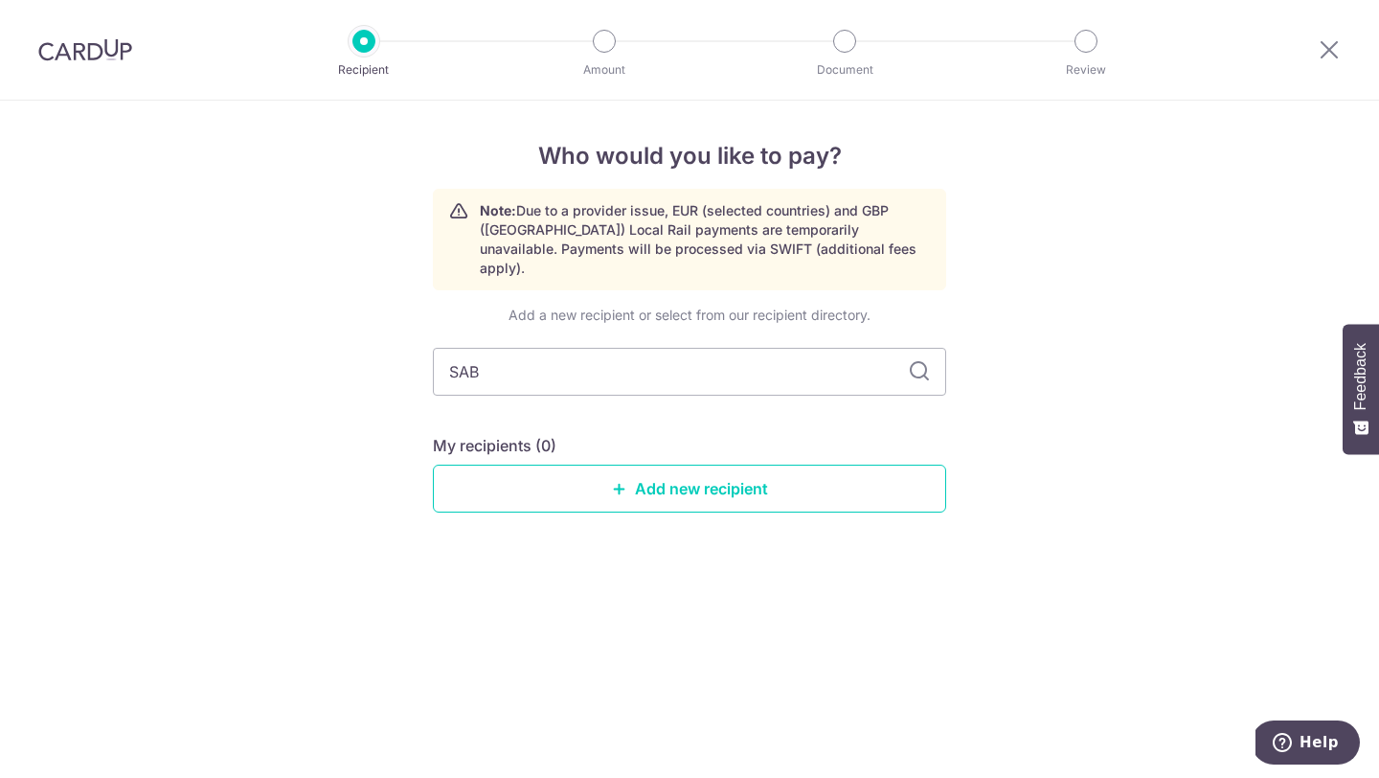
type input "SA"
type input "SAR"
type input "SA"
type input "SAB"
type input "SABR"
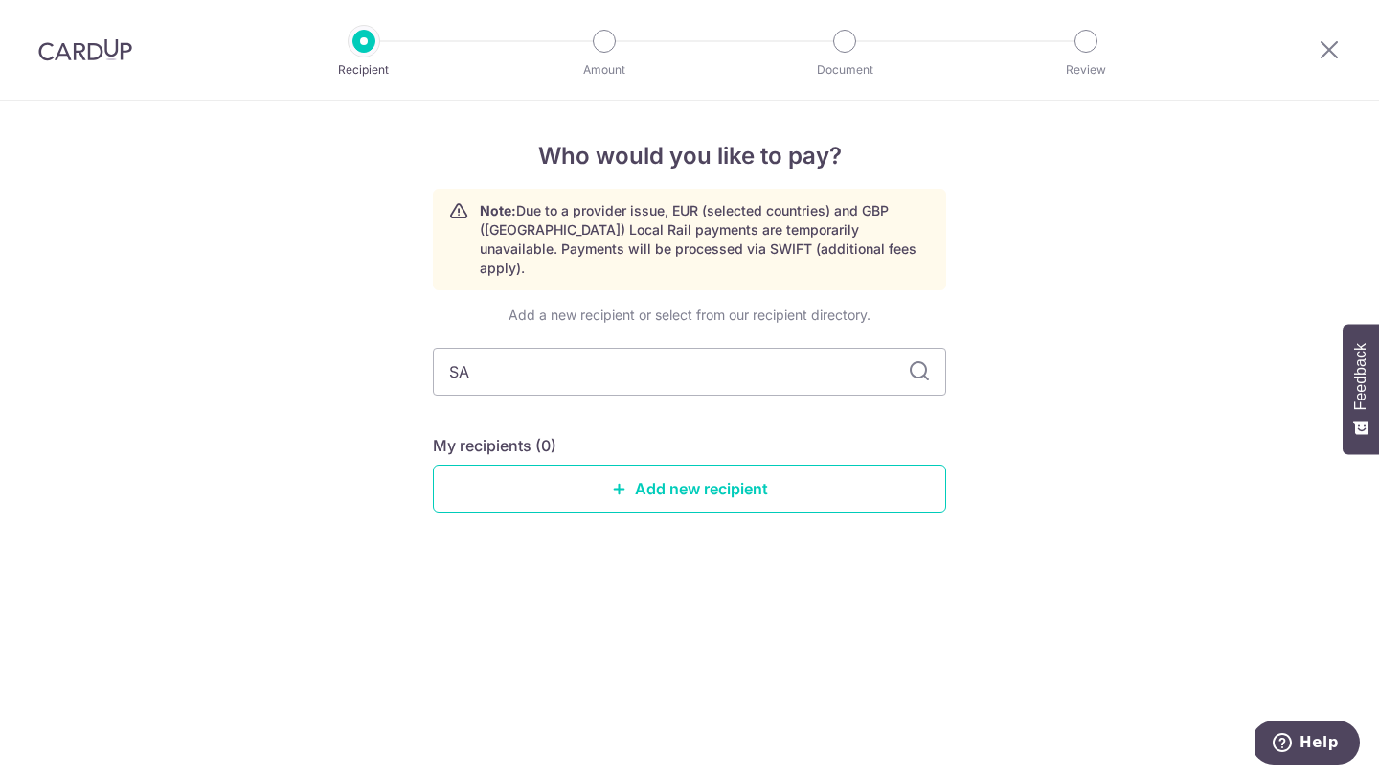
type input "SAR"
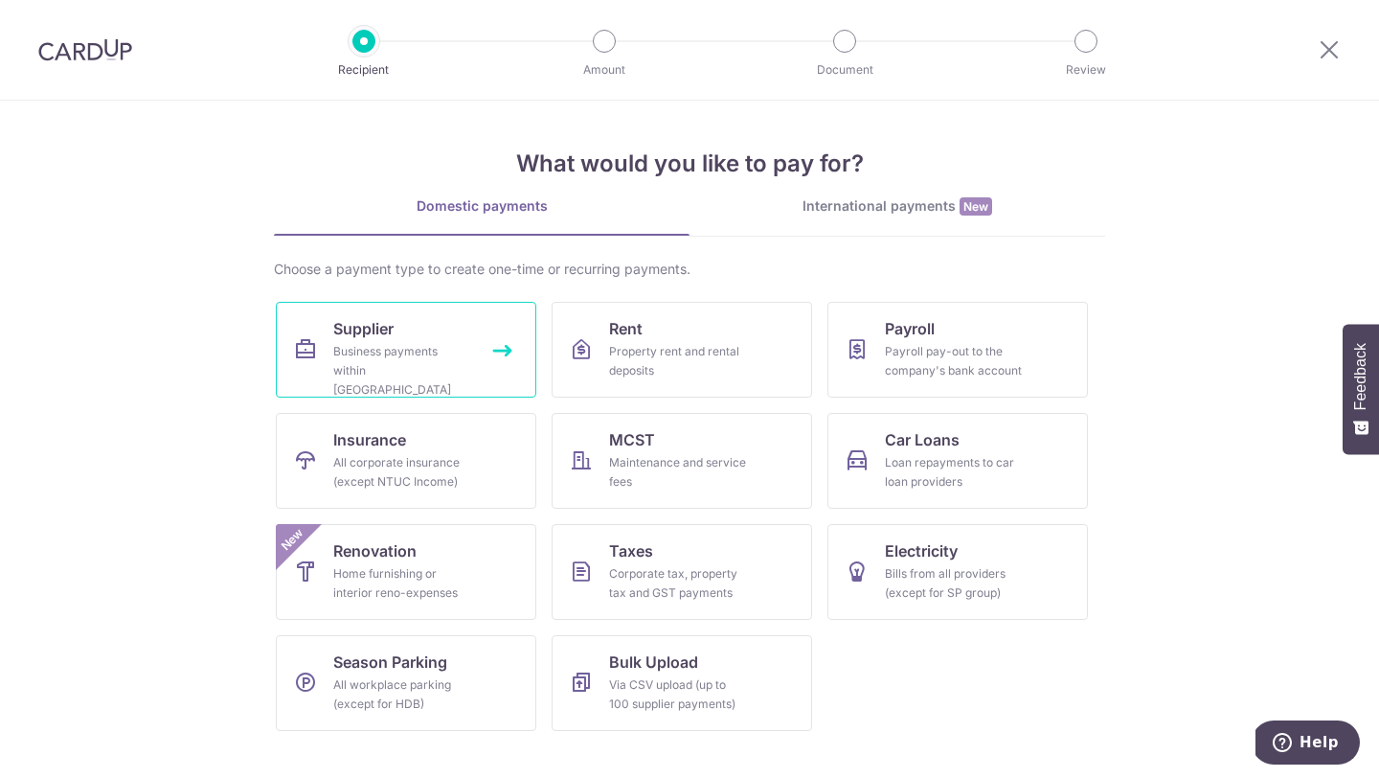
click at [409, 360] on div "Business payments within [GEOGRAPHIC_DATA]" at bounding box center [402, 370] width 138 height 57
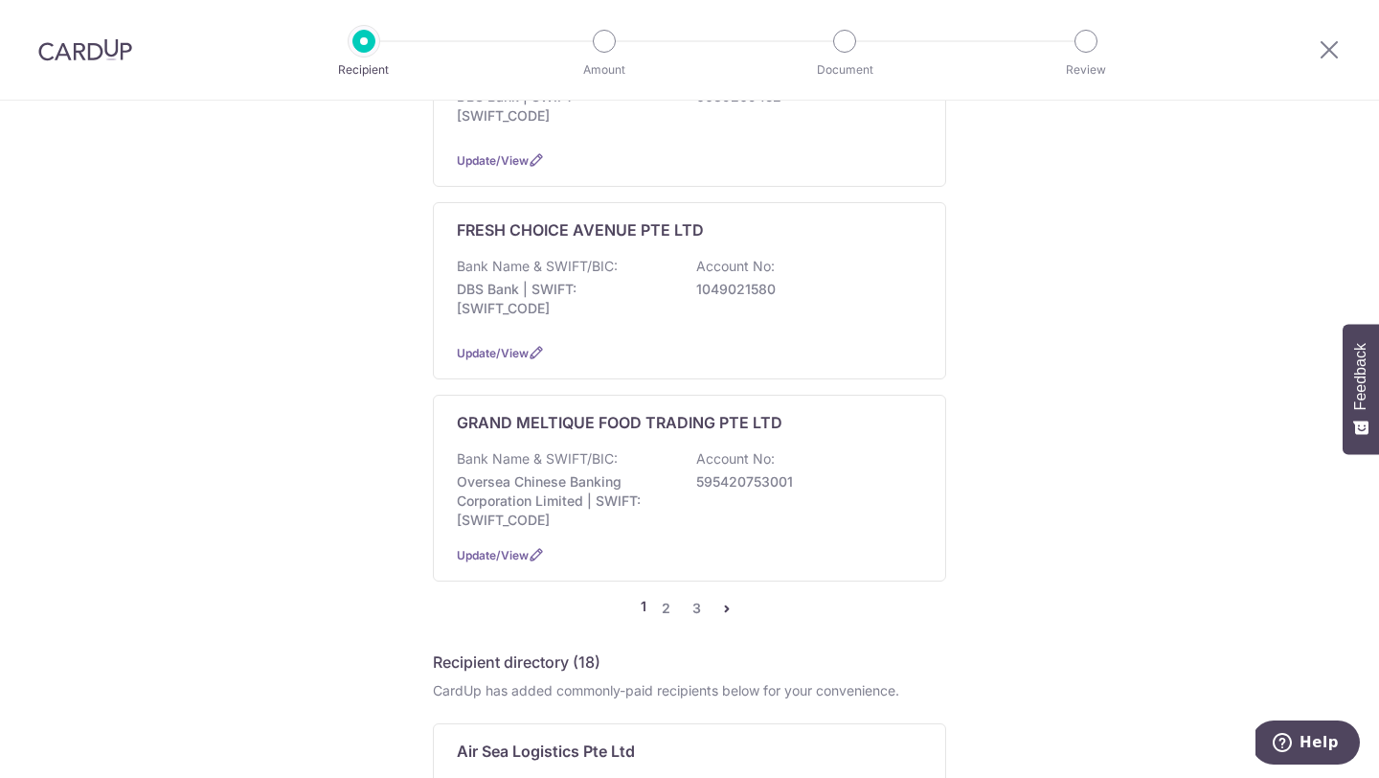
scroll to position [1804, 0]
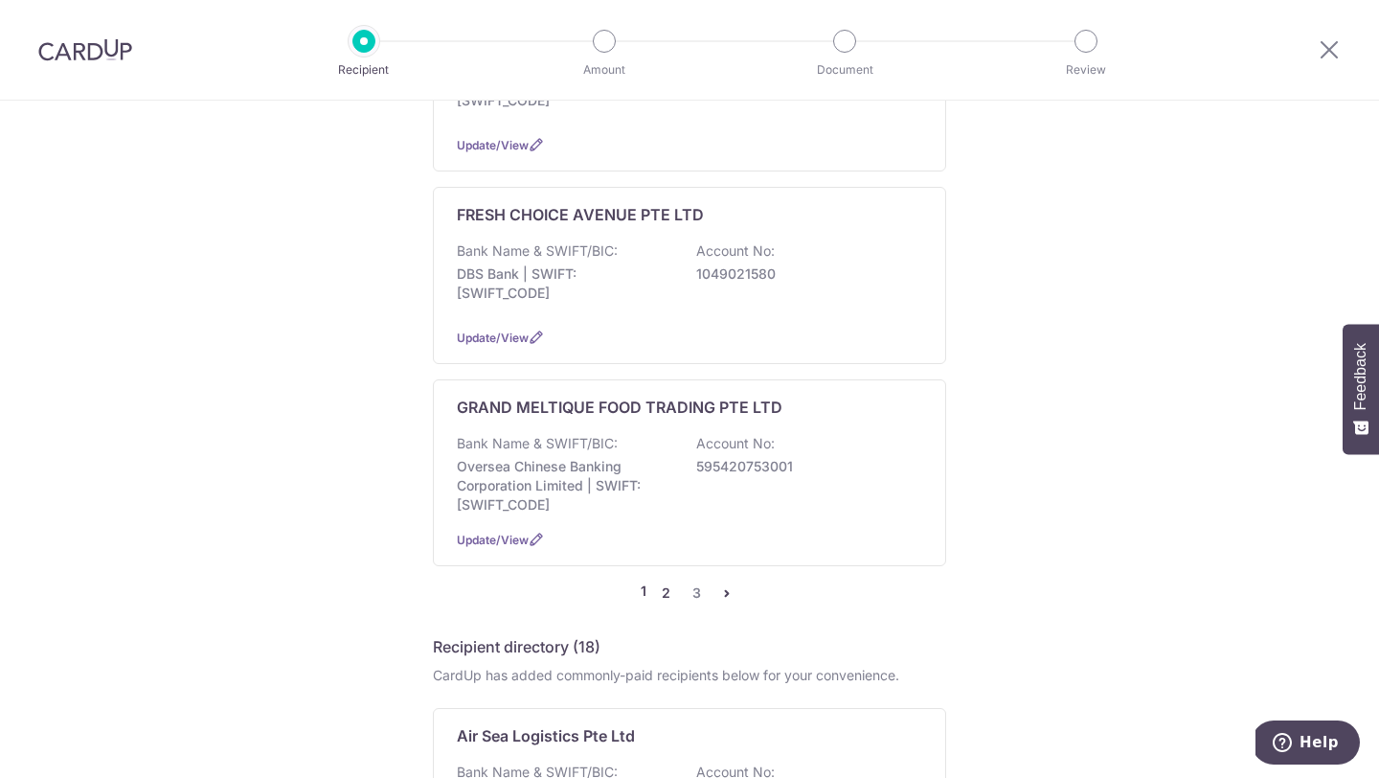
click at [666, 581] on link "2" at bounding box center [665, 592] width 23 height 23
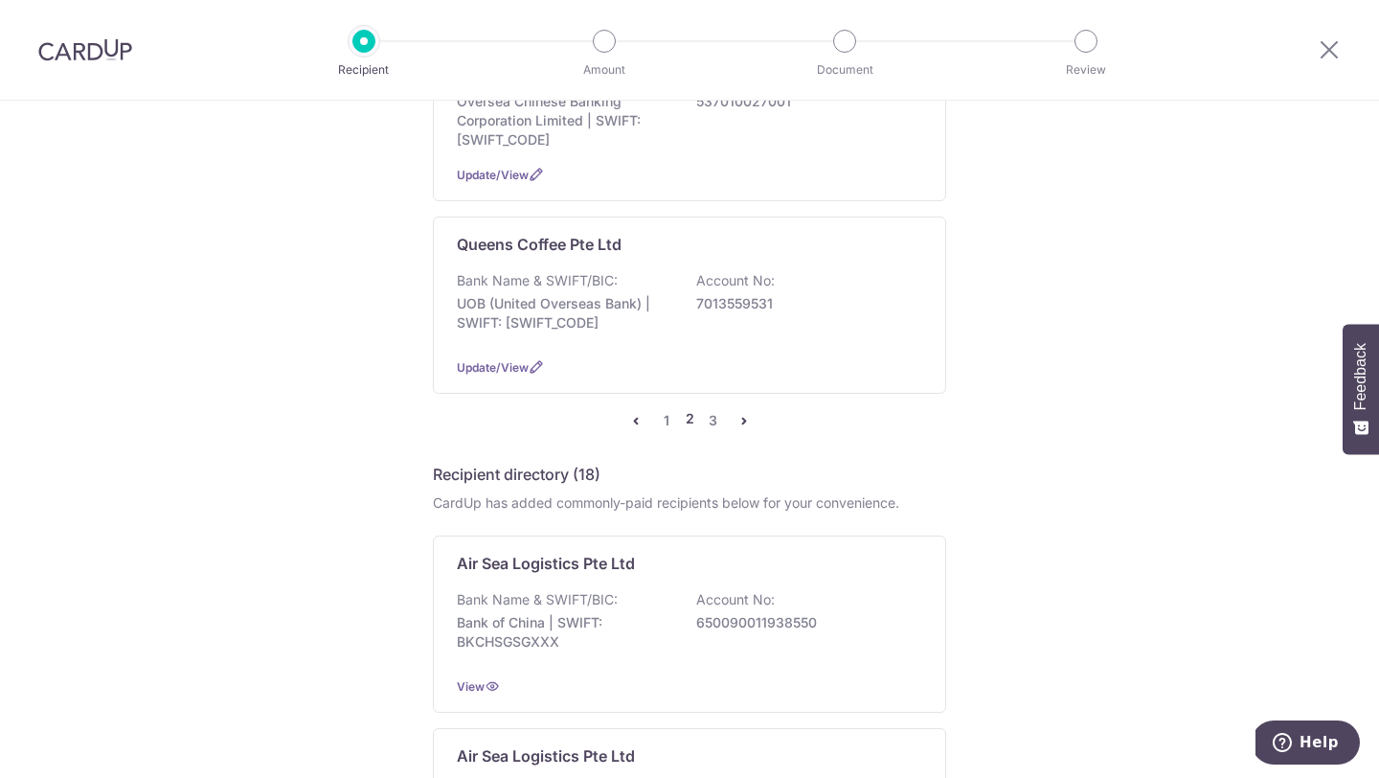
scroll to position [2036, 0]
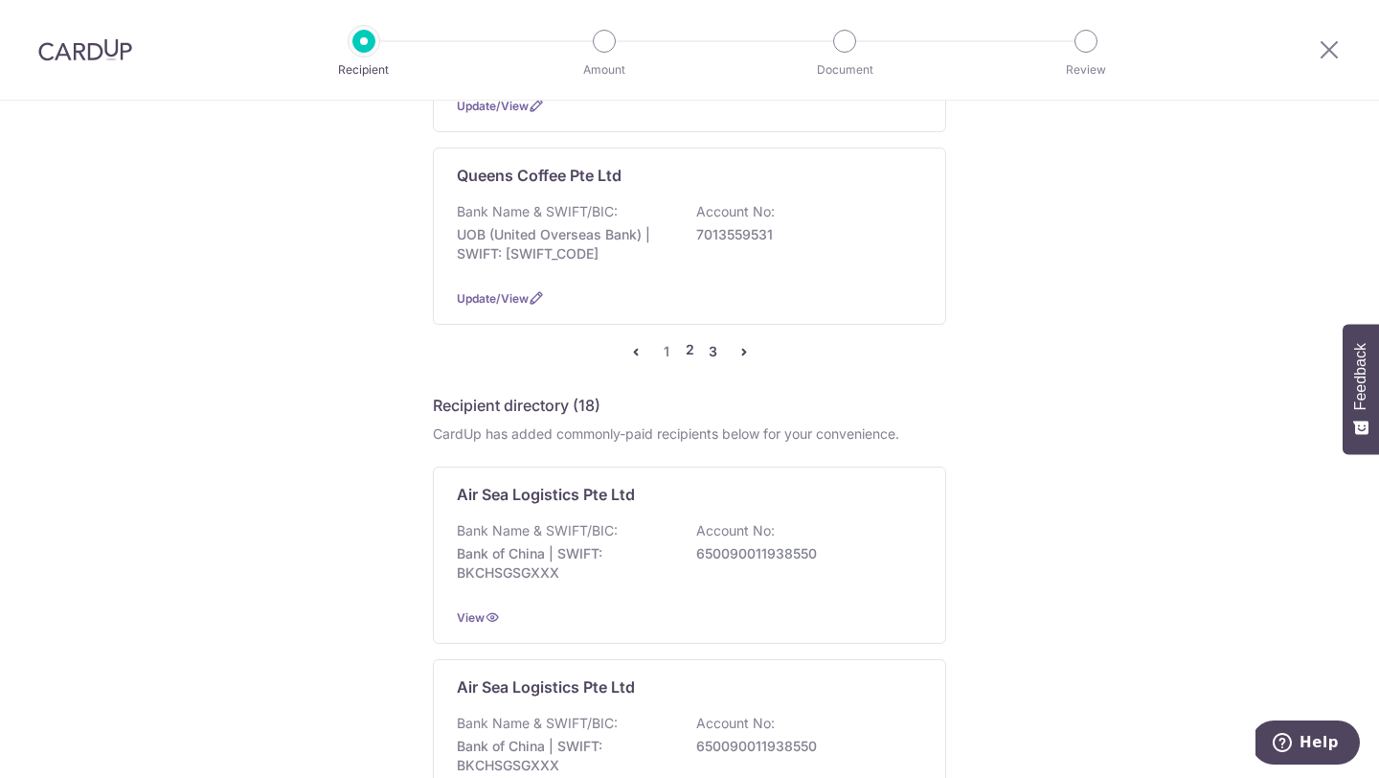
click at [712, 340] on link "3" at bounding box center [713, 351] width 23 height 23
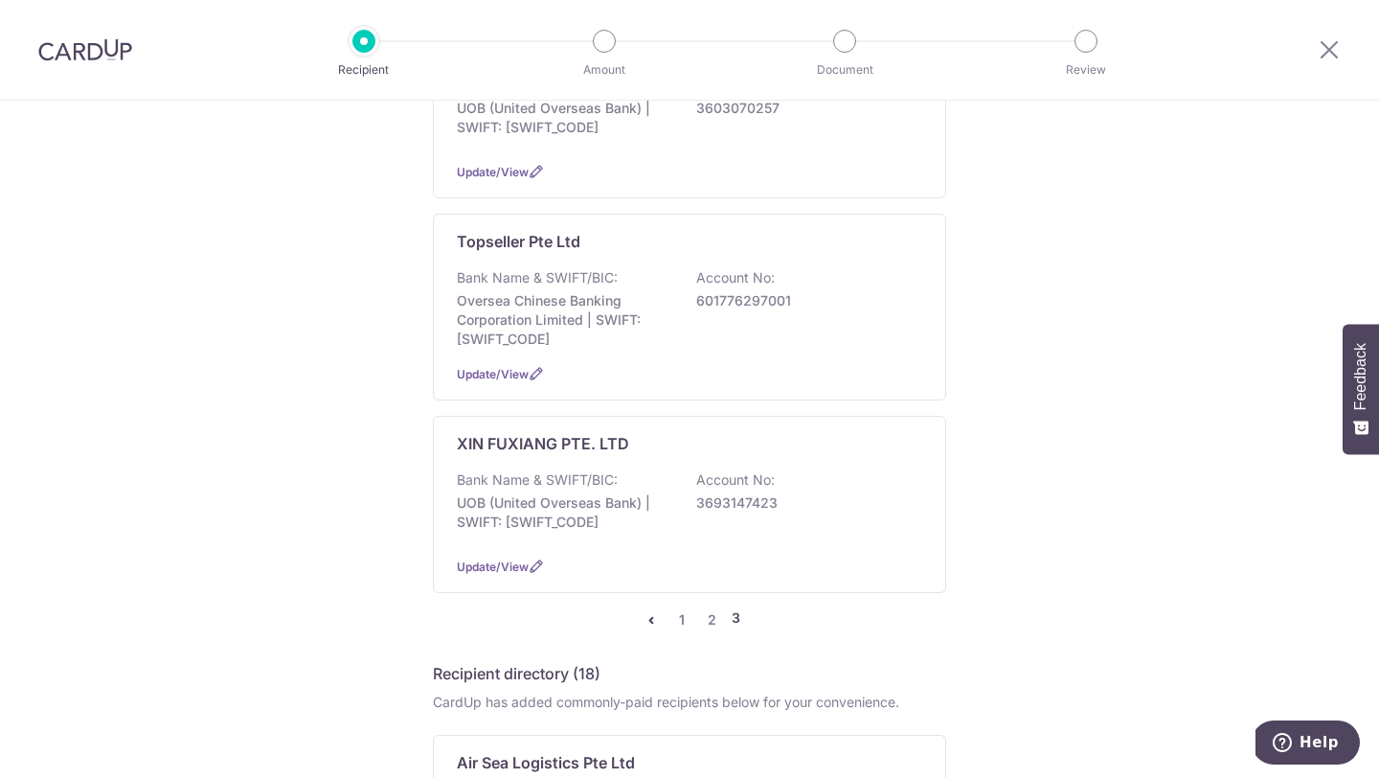
scroll to position [862, 0]
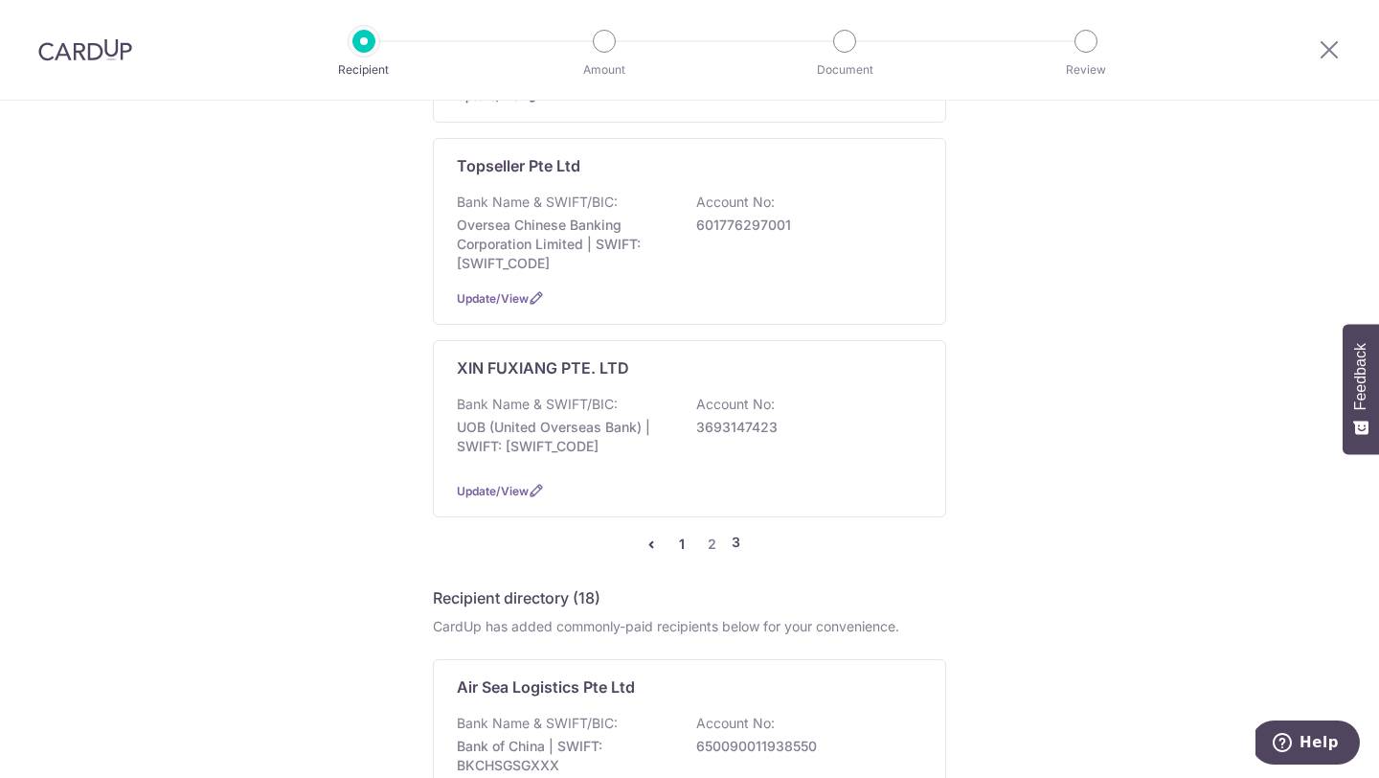
click at [679, 532] on link "1" at bounding box center [681, 543] width 23 height 23
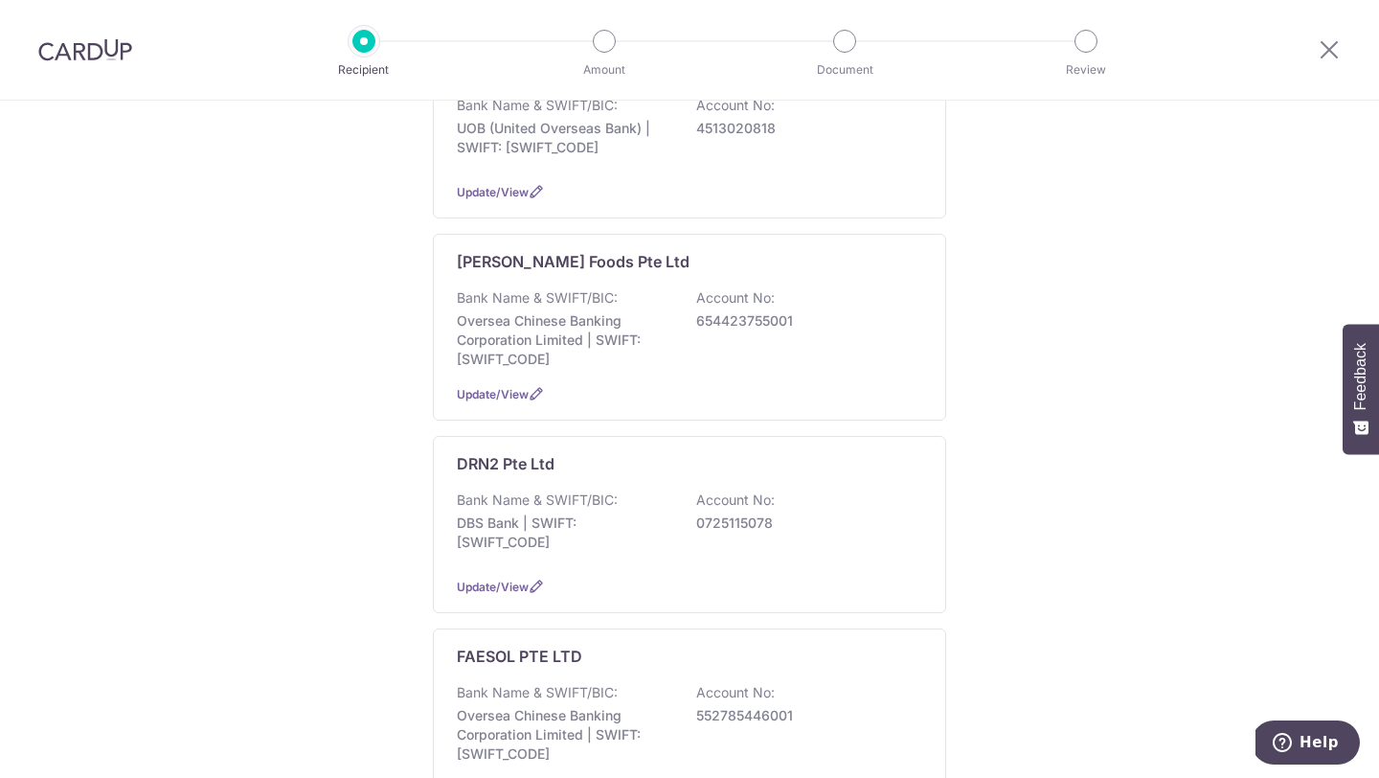
scroll to position [1080, 0]
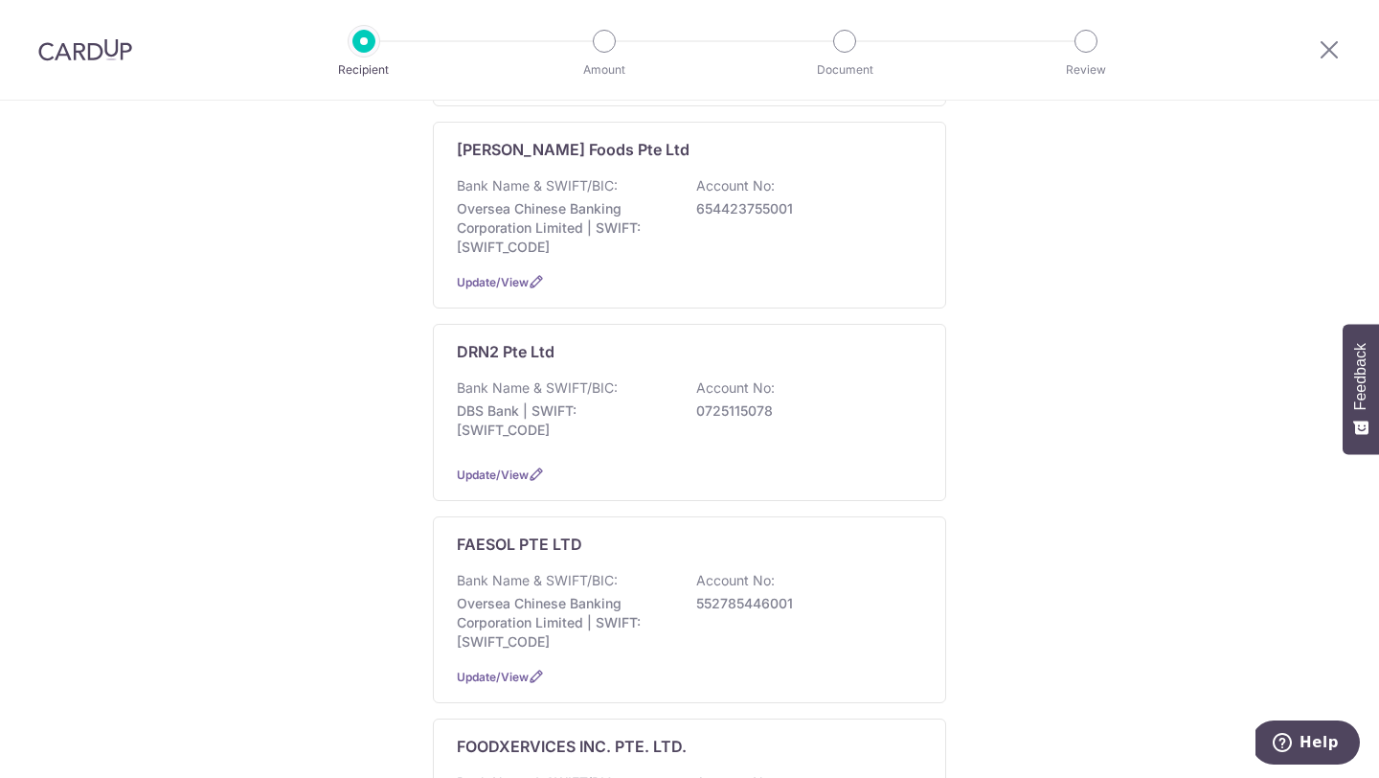
click at [813, 401] on div "Bank Name & SWIFT/BIC: DBS Bank | SWIFT: DBSSSGSGXXX Account No: 0725115078" at bounding box center [689, 413] width 465 height 71
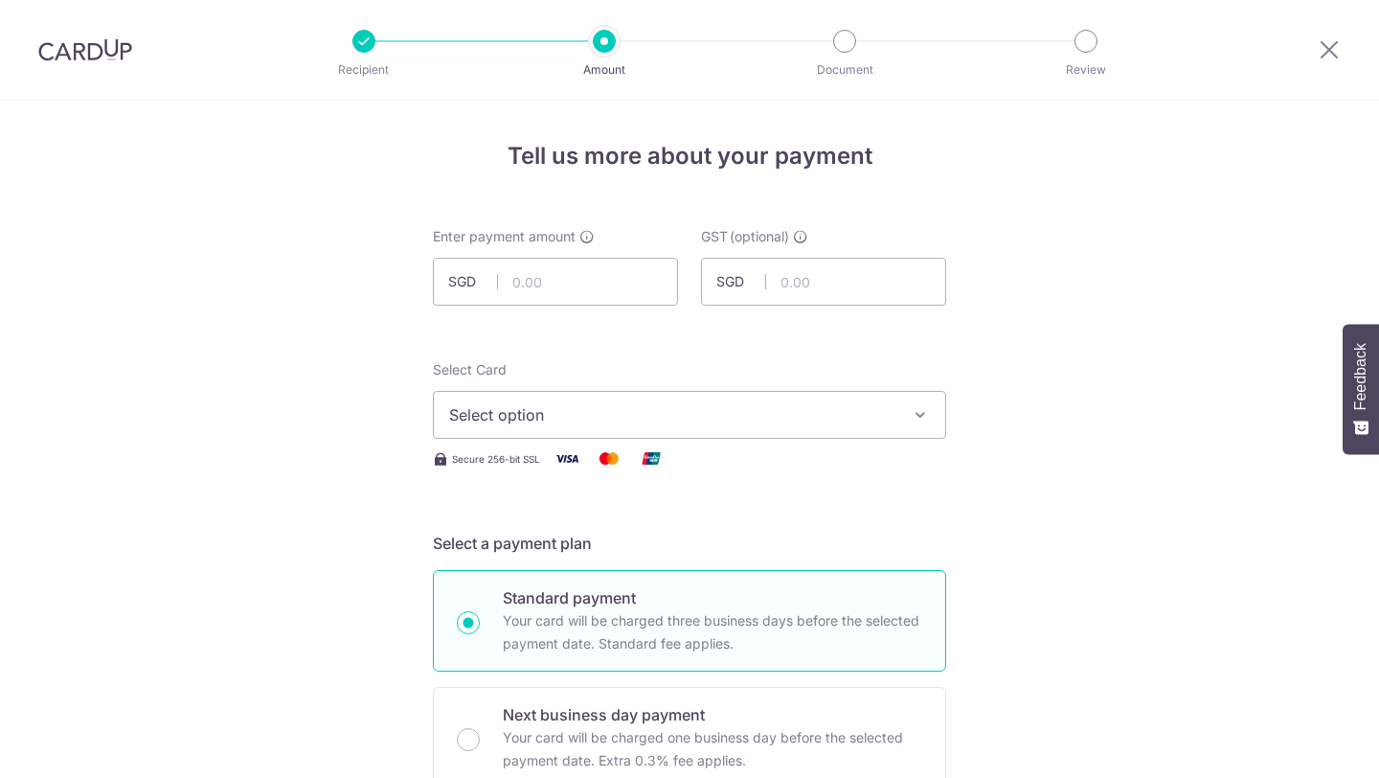
click at [588, 287] on input "text" at bounding box center [555, 282] width 245 height 48
type input "880.00"
drag, startPoint x: 618, startPoint y: 409, endPoint x: 615, endPoint y: 471, distance: 62.3
click at [617, 409] on span "Select option" at bounding box center [672, 414] width 446 height 23
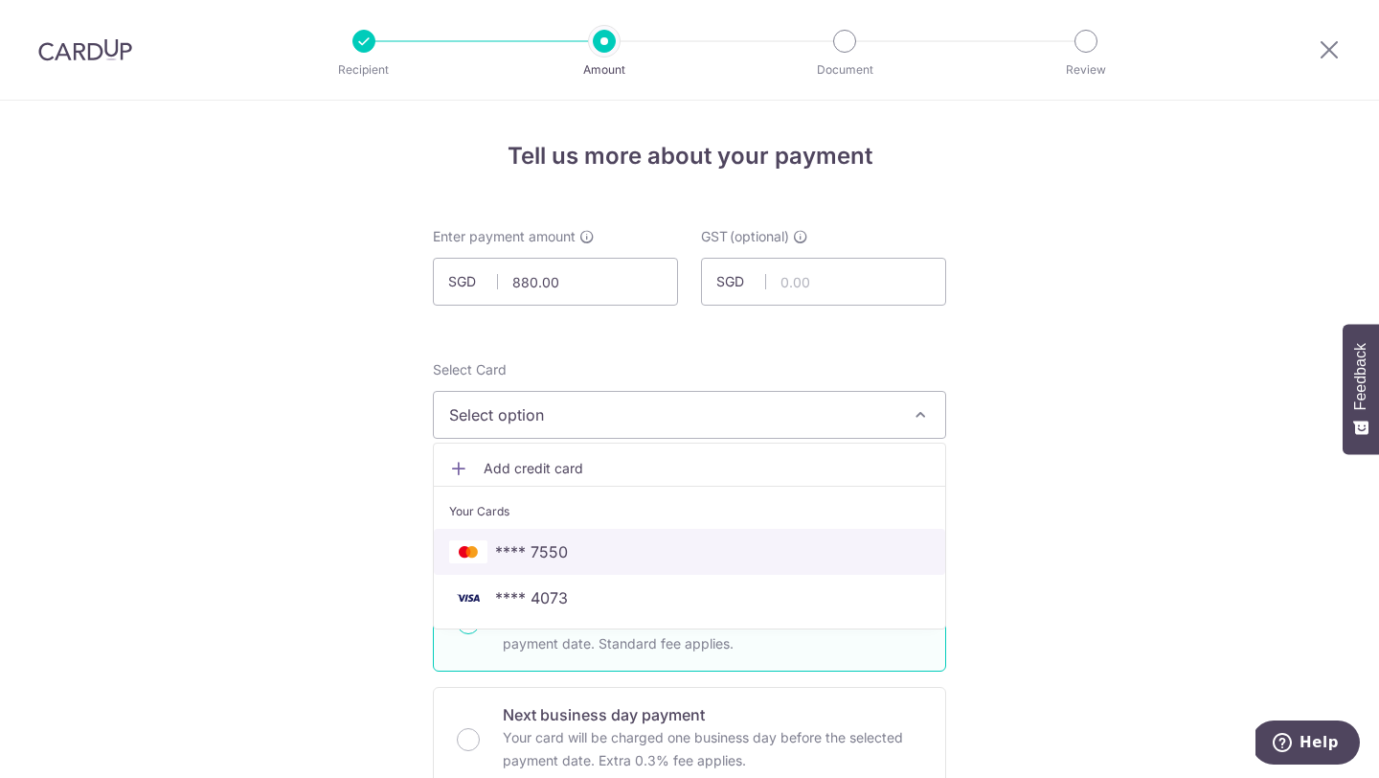
click at [666, 558] on span "**** 7550" at bounding box center [689, 551] width 481 height 23
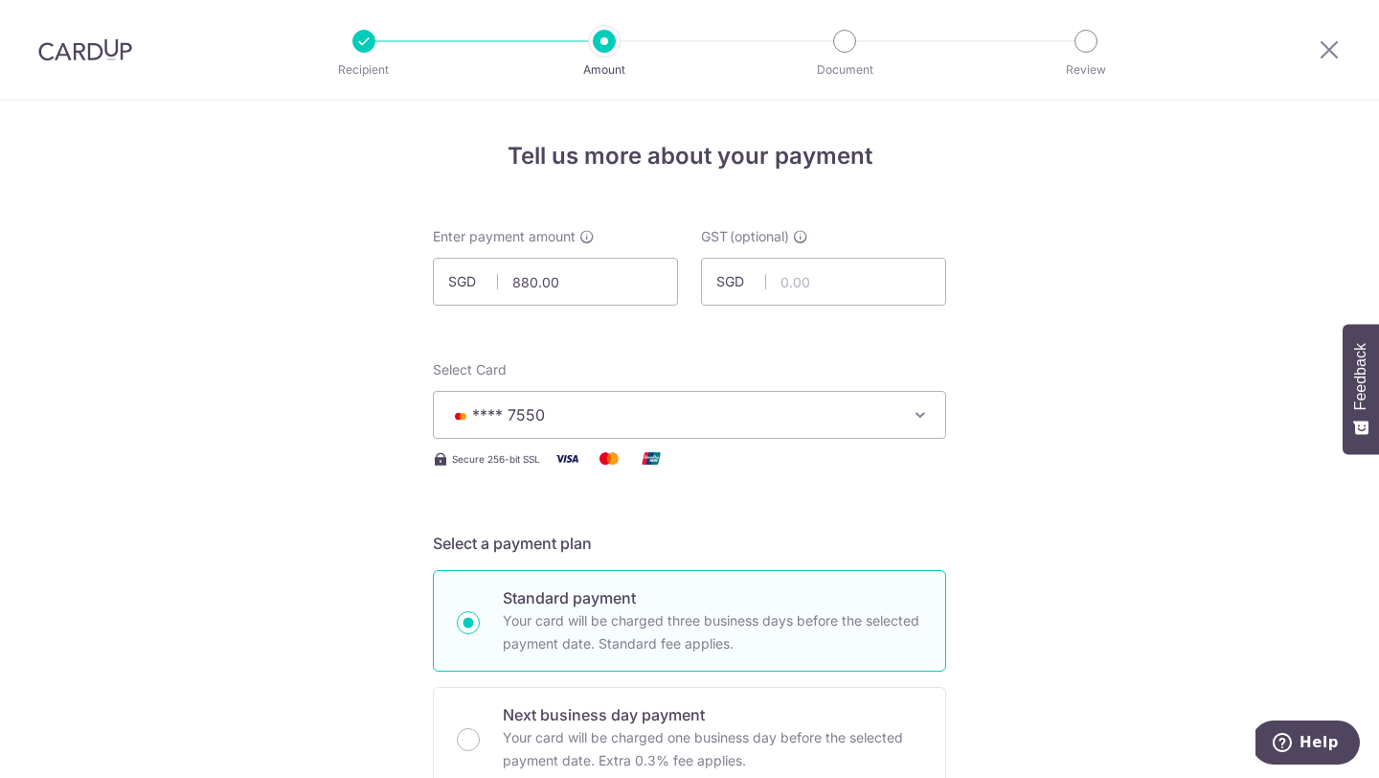
click at [681, 409] on span "**** 7550" at bounding box center [672, 414] width 446 height 23
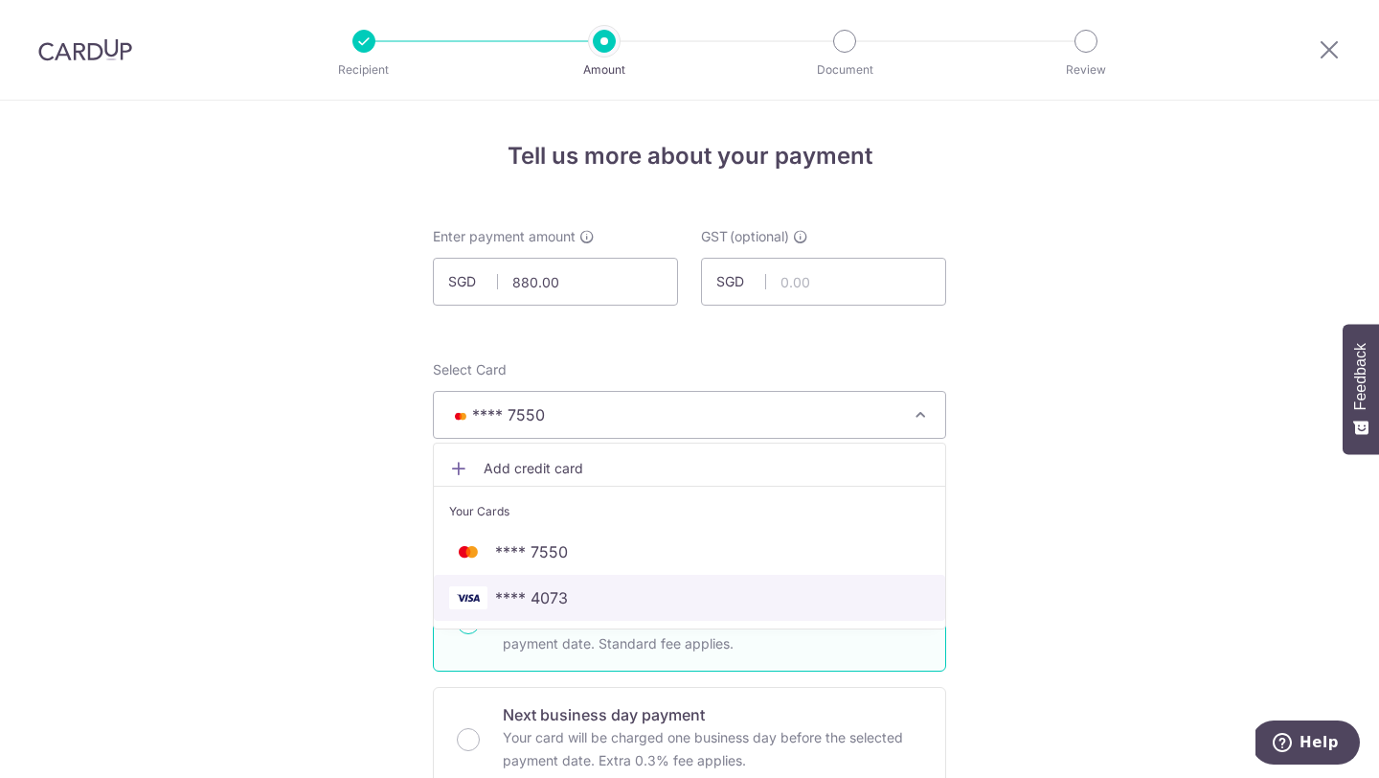
click at [667, 598] on span "**** 4073" at bounding box center [689, 597] width 481 height 23
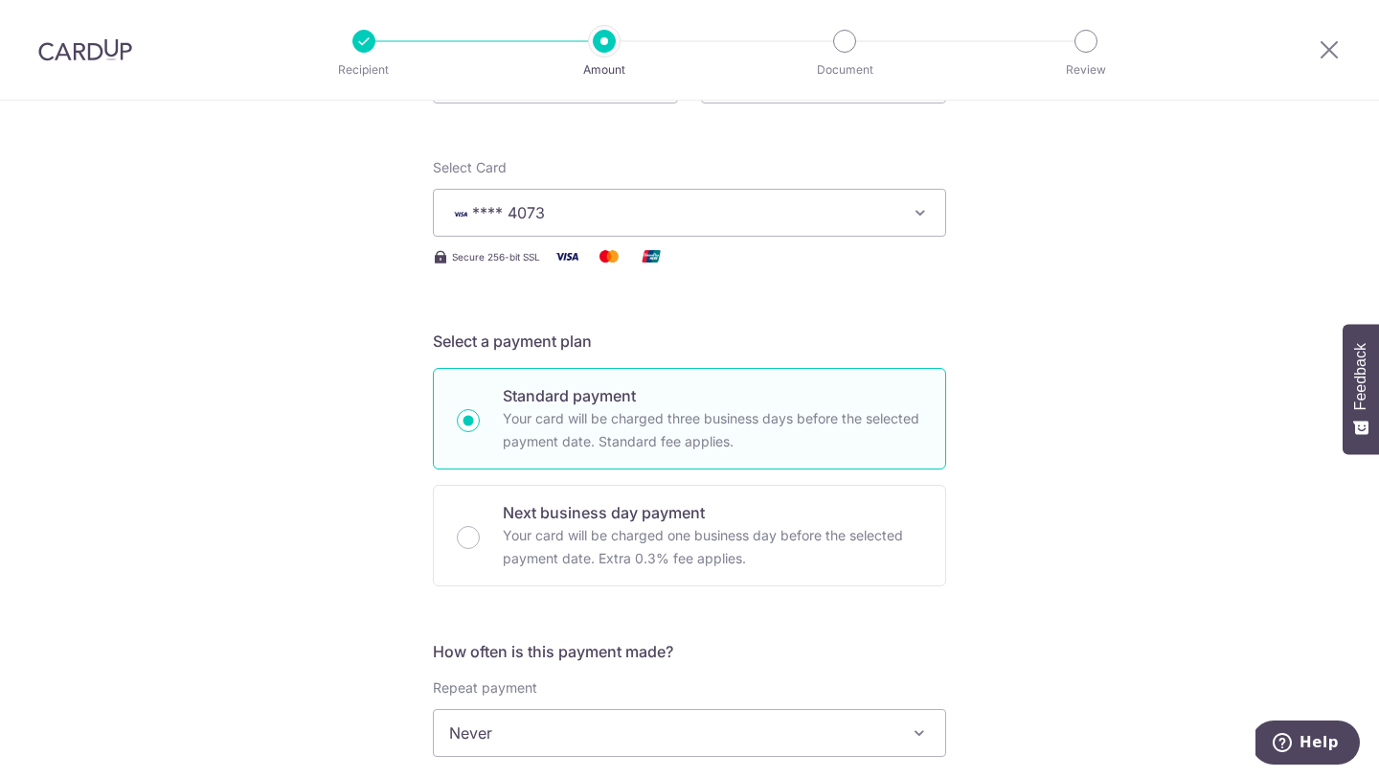
scroll to position [242, 0]
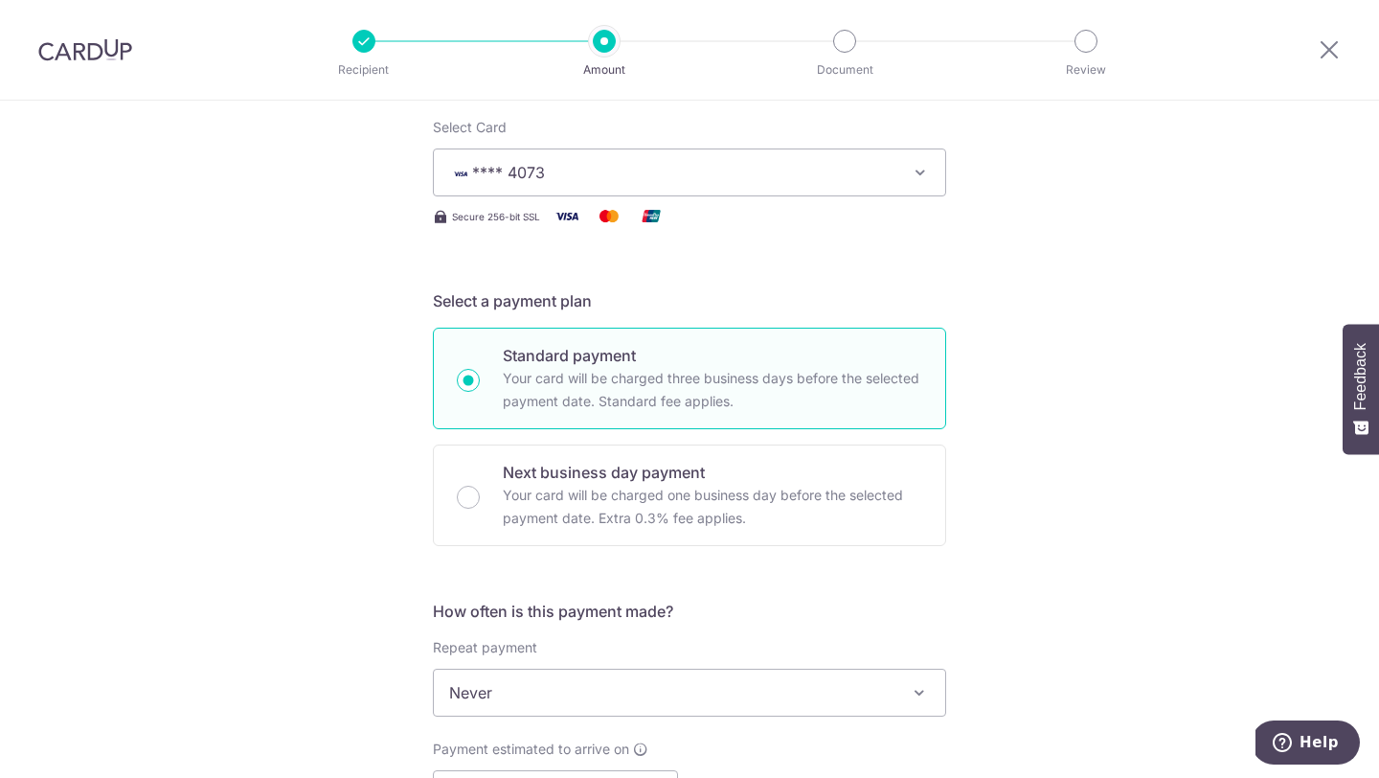
click at [698, 536] on div "Next business day payment Your card will be charged one business day before the…" at bounding box center [689, 495] width 513 height 102
radio input "false"
radio input "true"
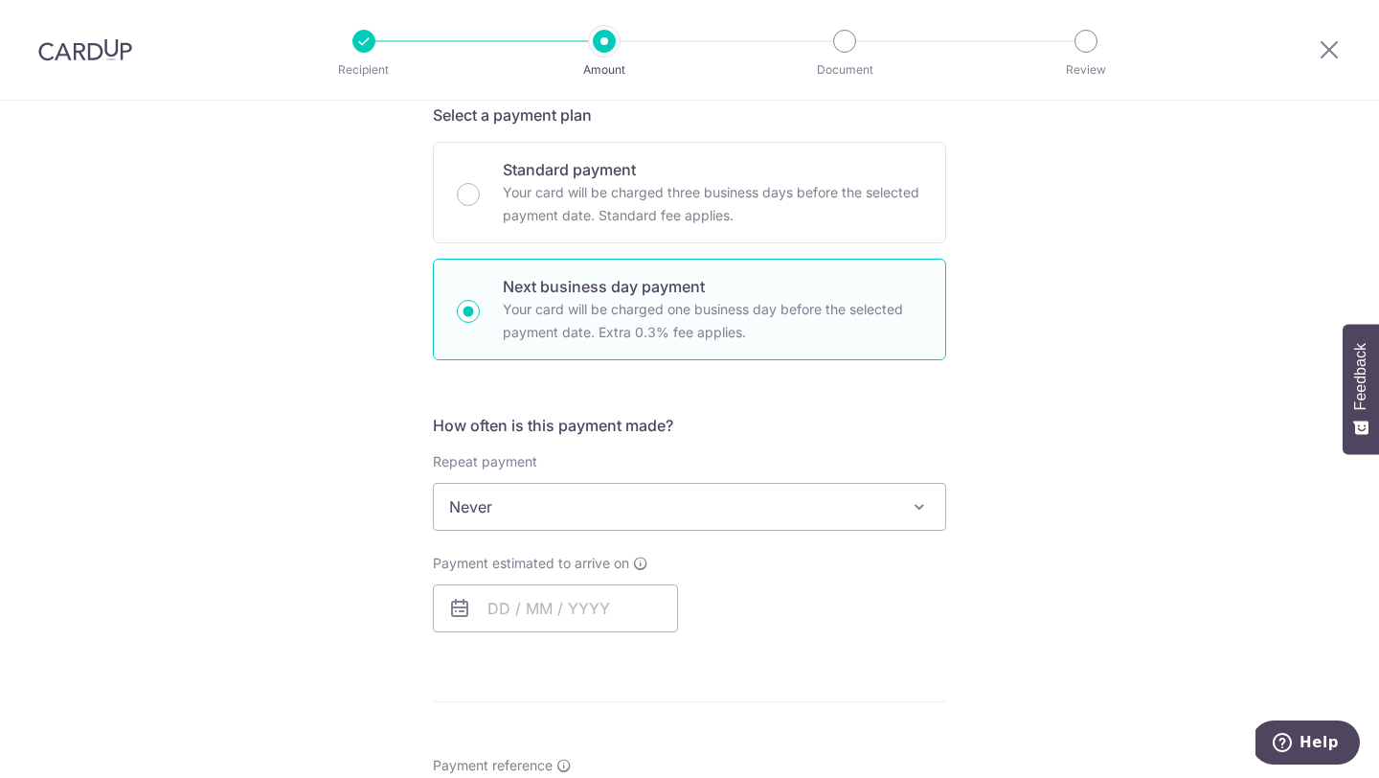
scroll to position [446, 0]
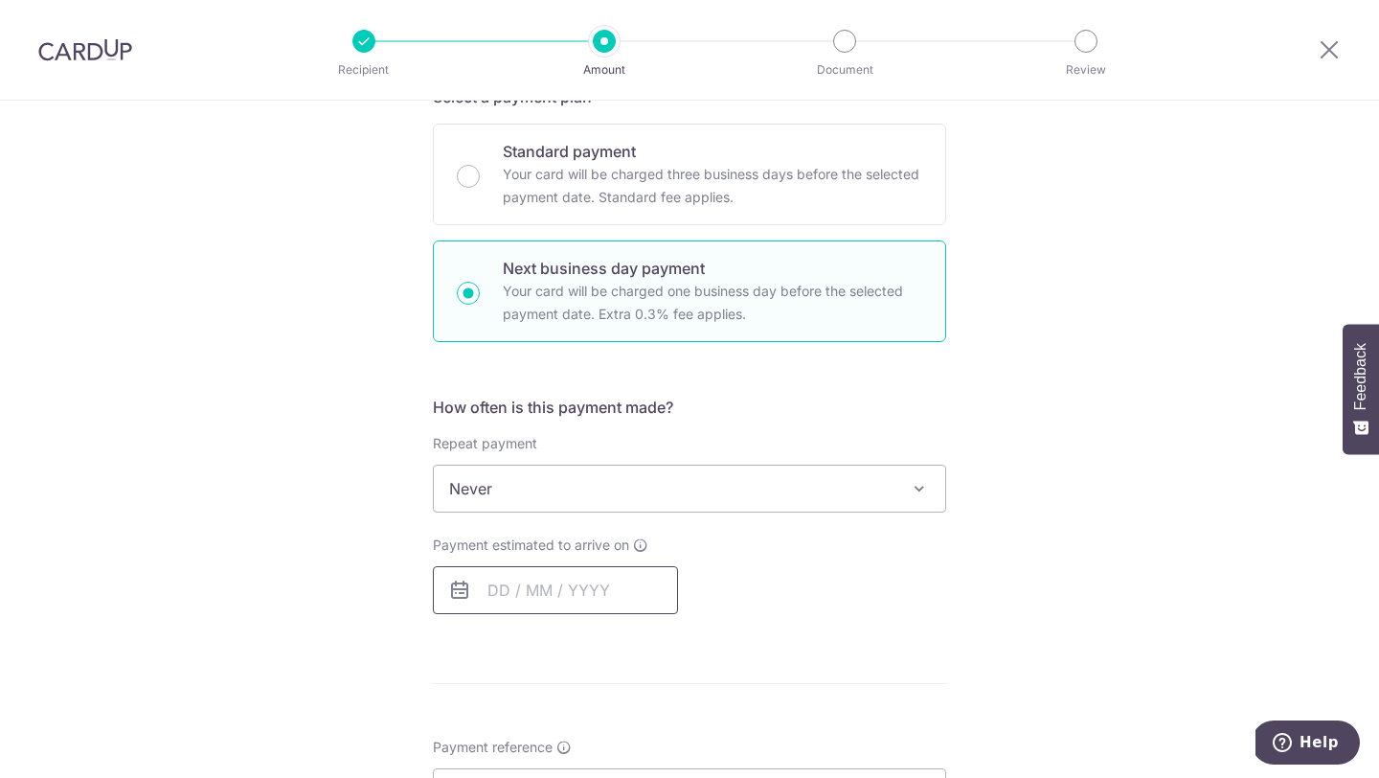
click at [616, 588] on input "text" at bounding box center [555, 590] width 245 height 48
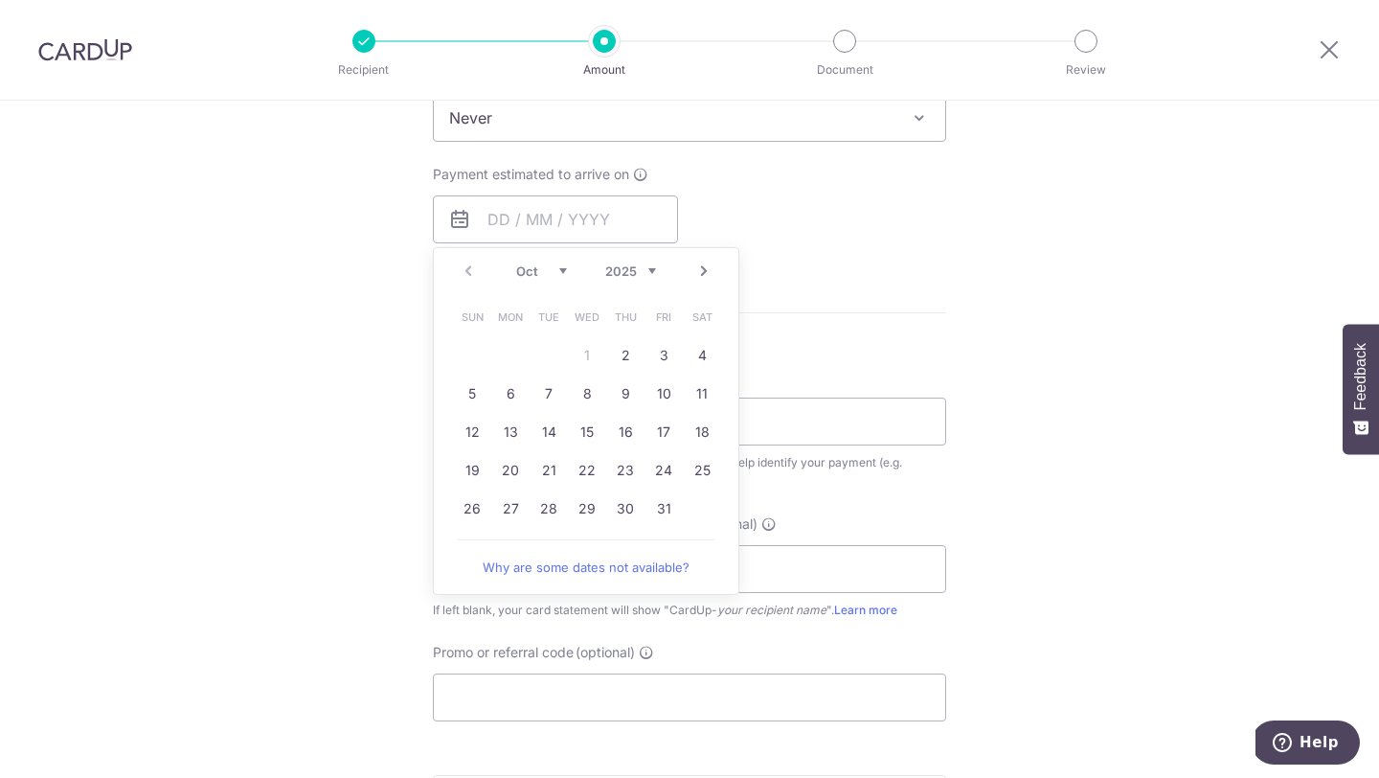
click at [585, 495] on link "29" at bounding box center [587, 508] width 31 height 31
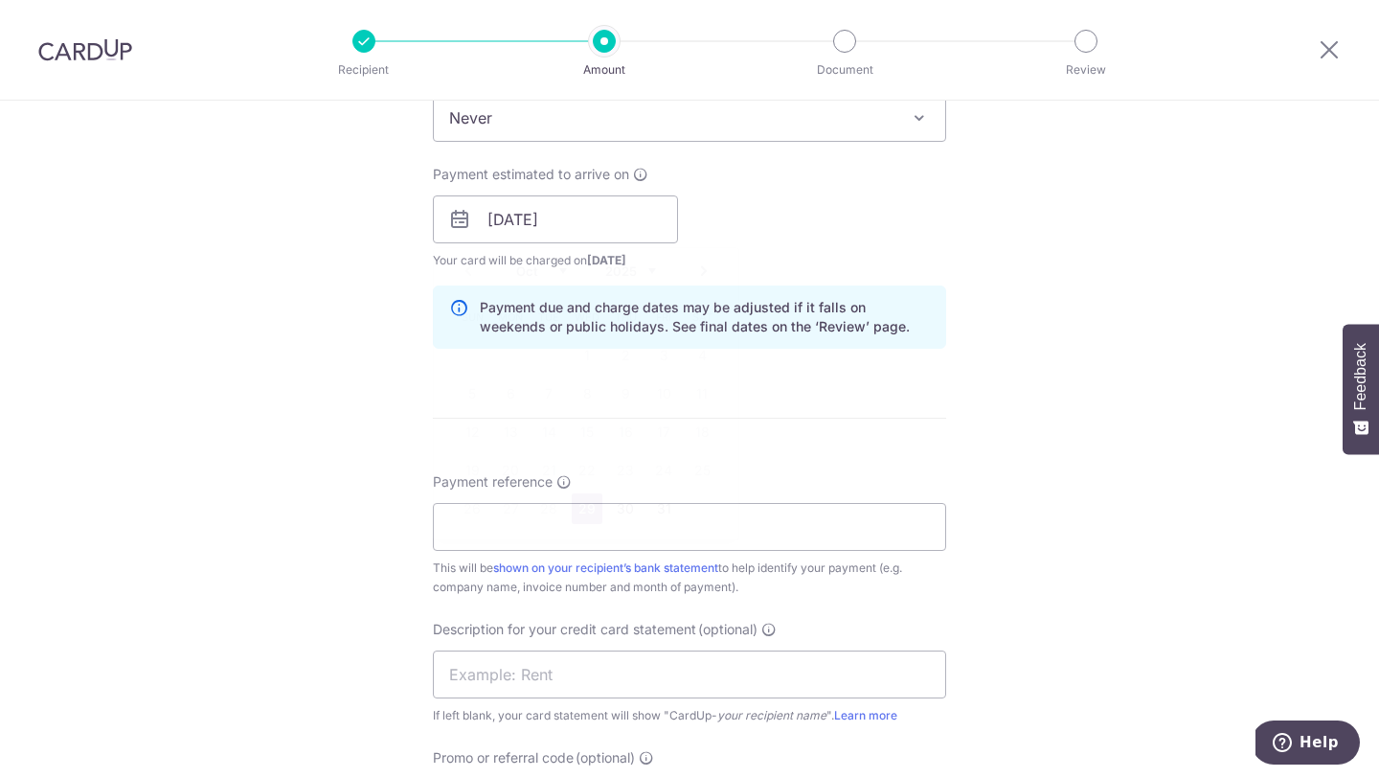
click at [551, 501] on form "Enter payment amount SGD 880.00 880.00 GST (optional) SGD Select Card **** 4073…" at bounding box center [689, 318] width 513 height 1816
click at [565, 219] on input "29/10/2025" at bounding box center [555, 219] width 245 height 48
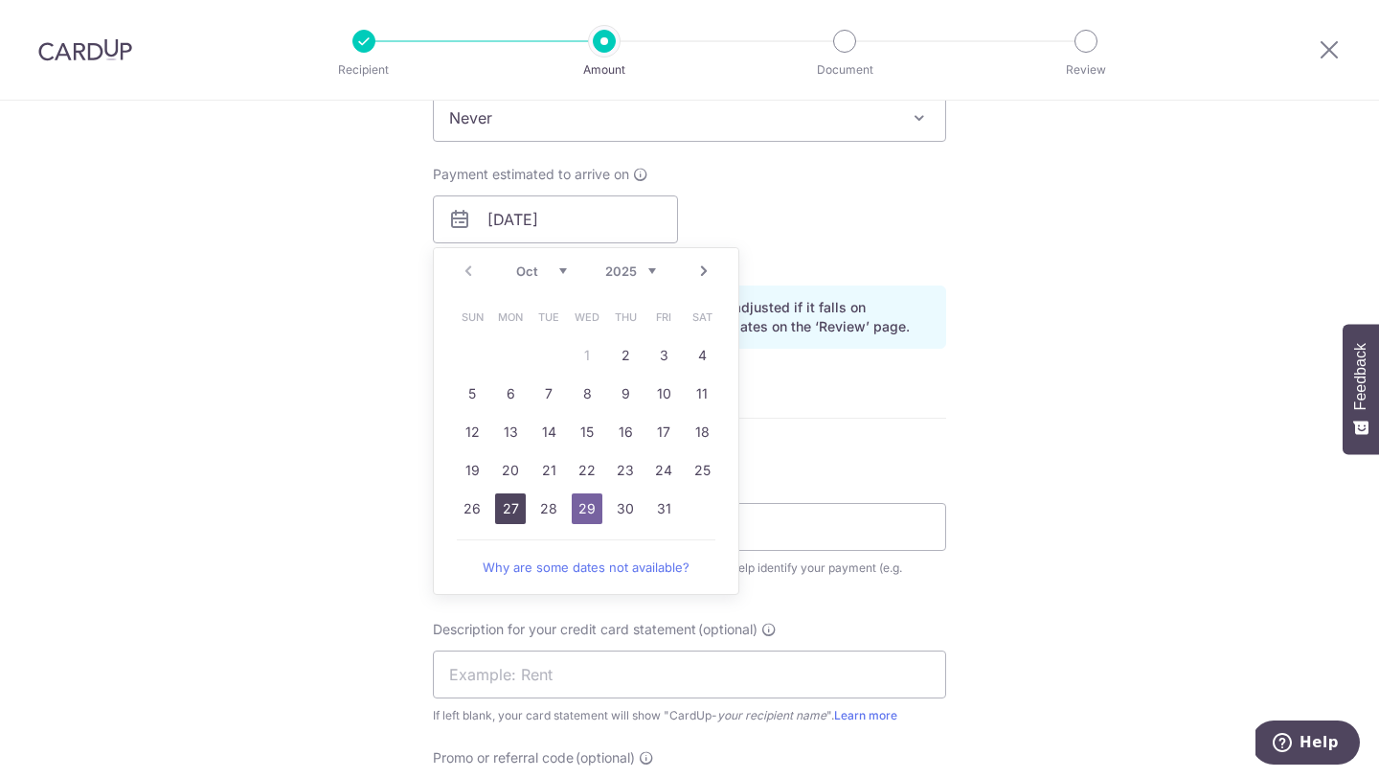
click at [513, 509] on link "27" at bounding box center [510, 508] width 31 height 31
type input "27/10/2025"
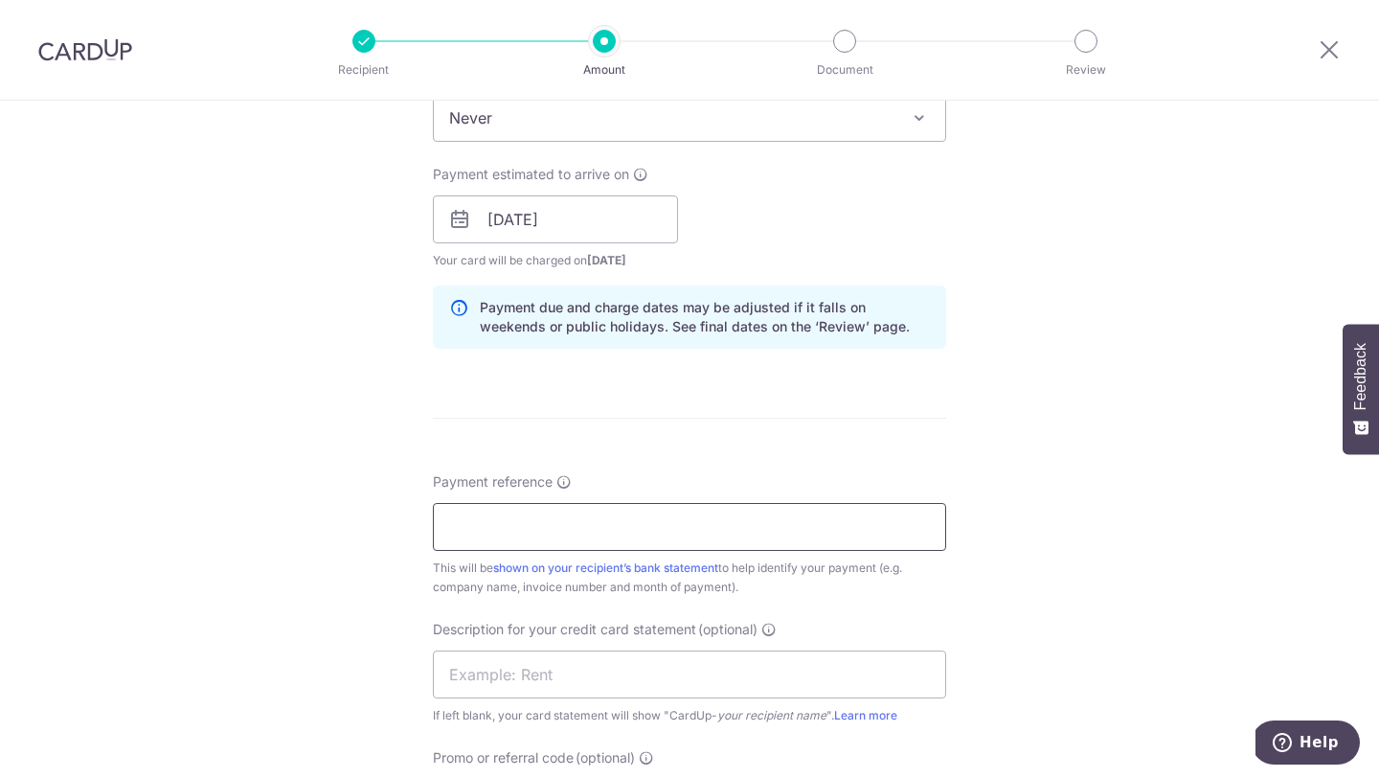
click at [698, 520] on input "Payment reference" at bounding box center [689, 527] width 513 height 48
type input "Connect 71"
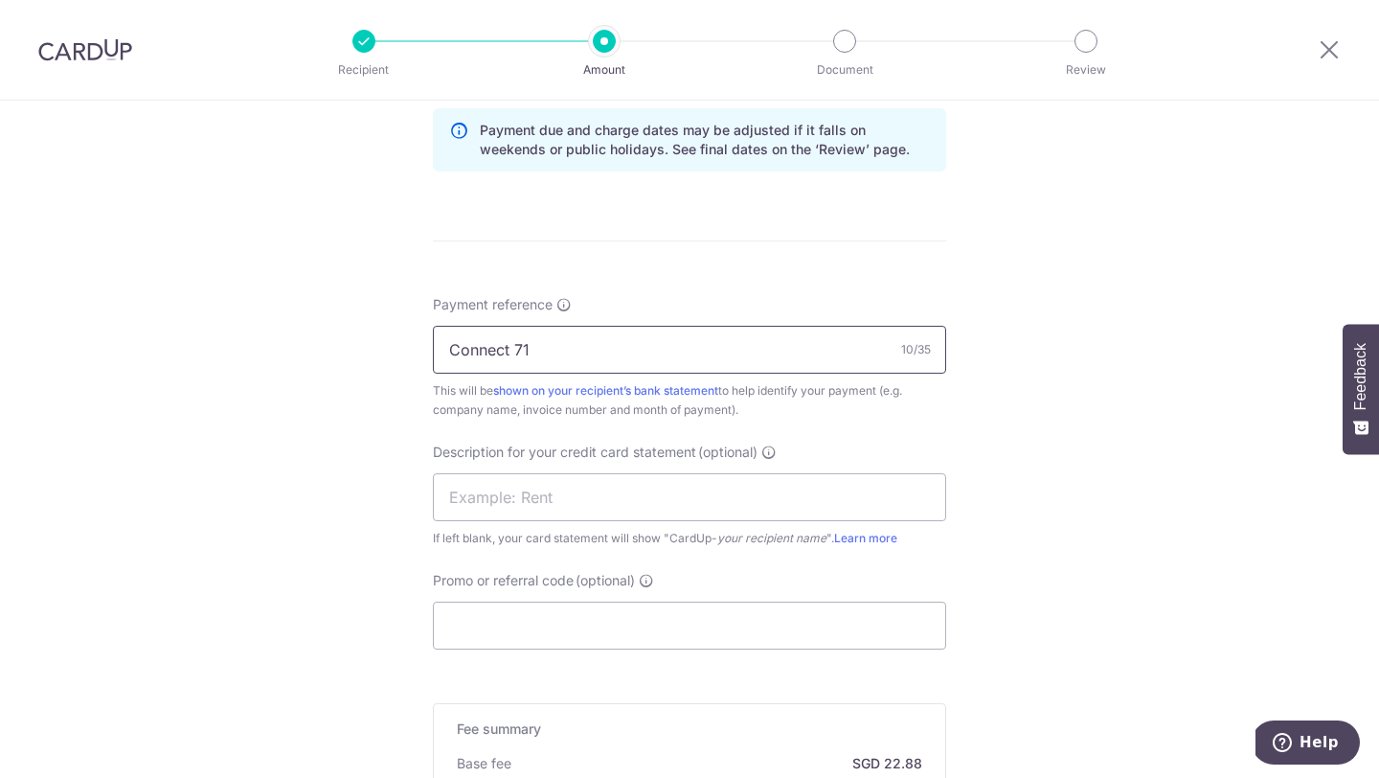
scroll to position [989, 0]
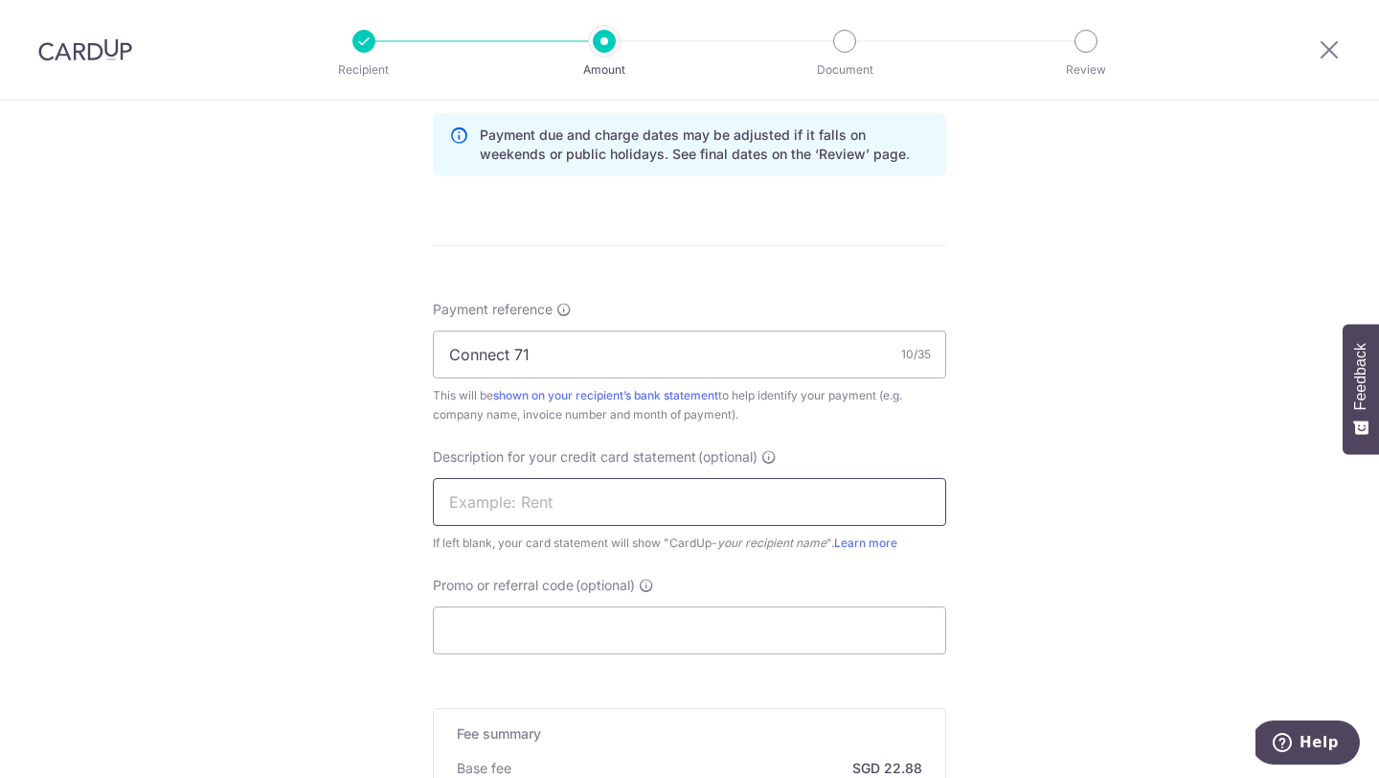
click at [651, 513] on input "text" at bounding box center [689, 502] width 513 height 48
type input "C"
type input "SARAH LOFT"
click at [569, 642] on input "Promo or referral code (optional)" at bounding box center [689, 630] width 513 height 48
paste input "1/10/25"
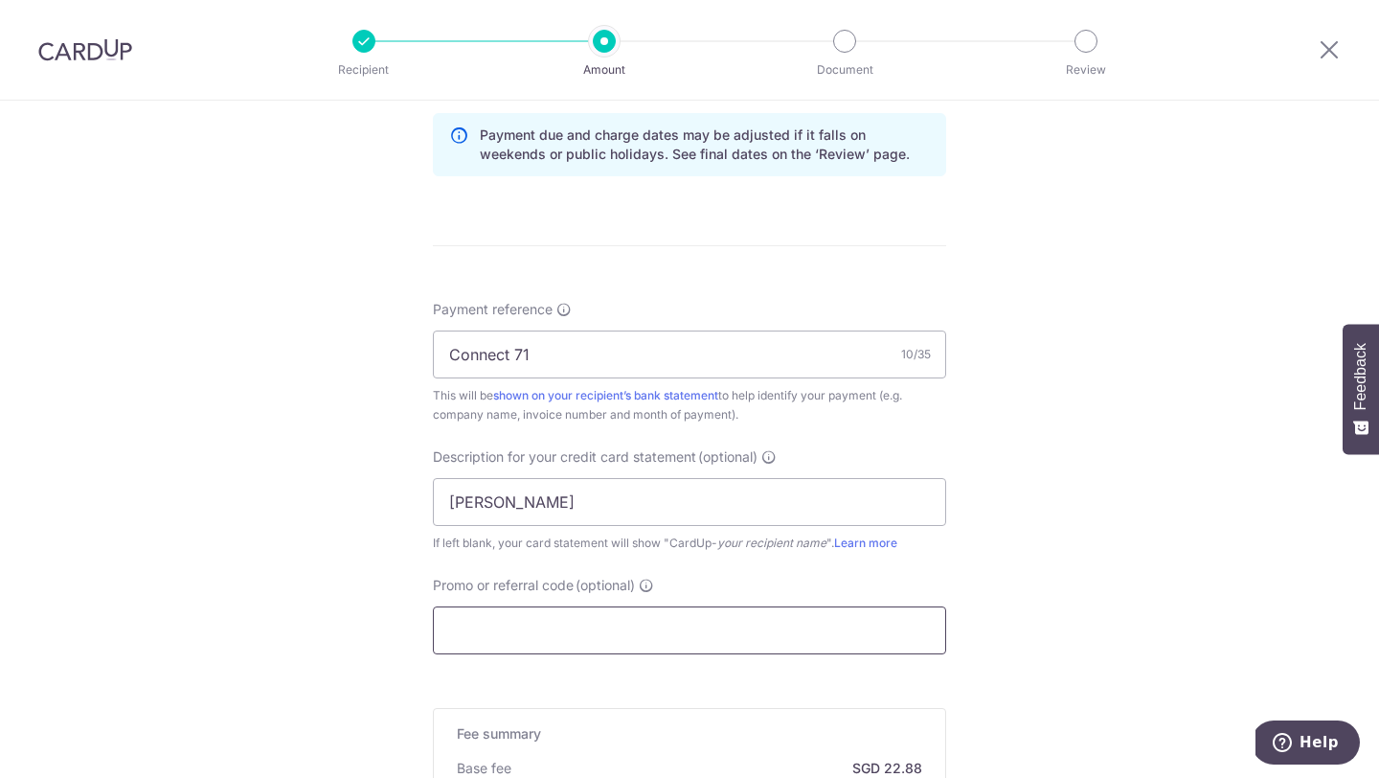
type input "1/10/25"
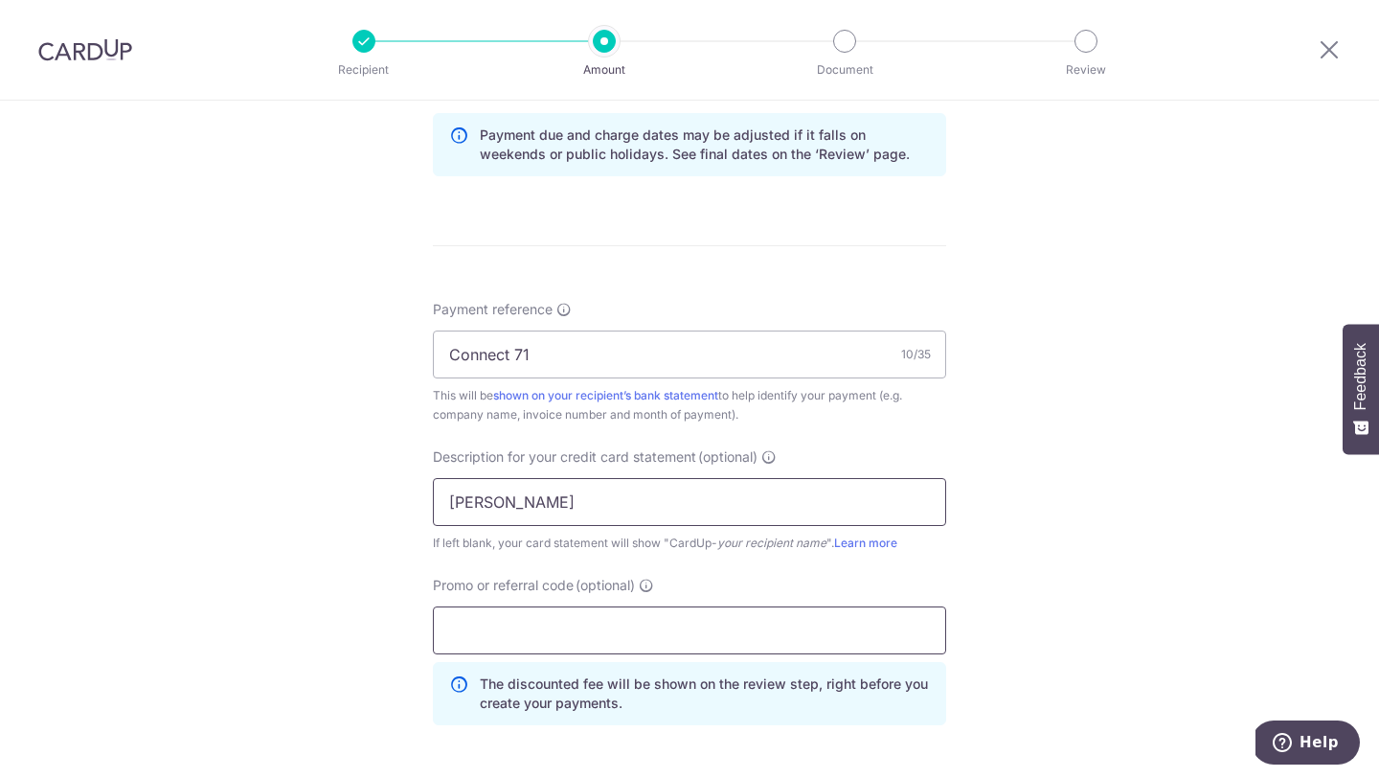
paste input "25BB179"
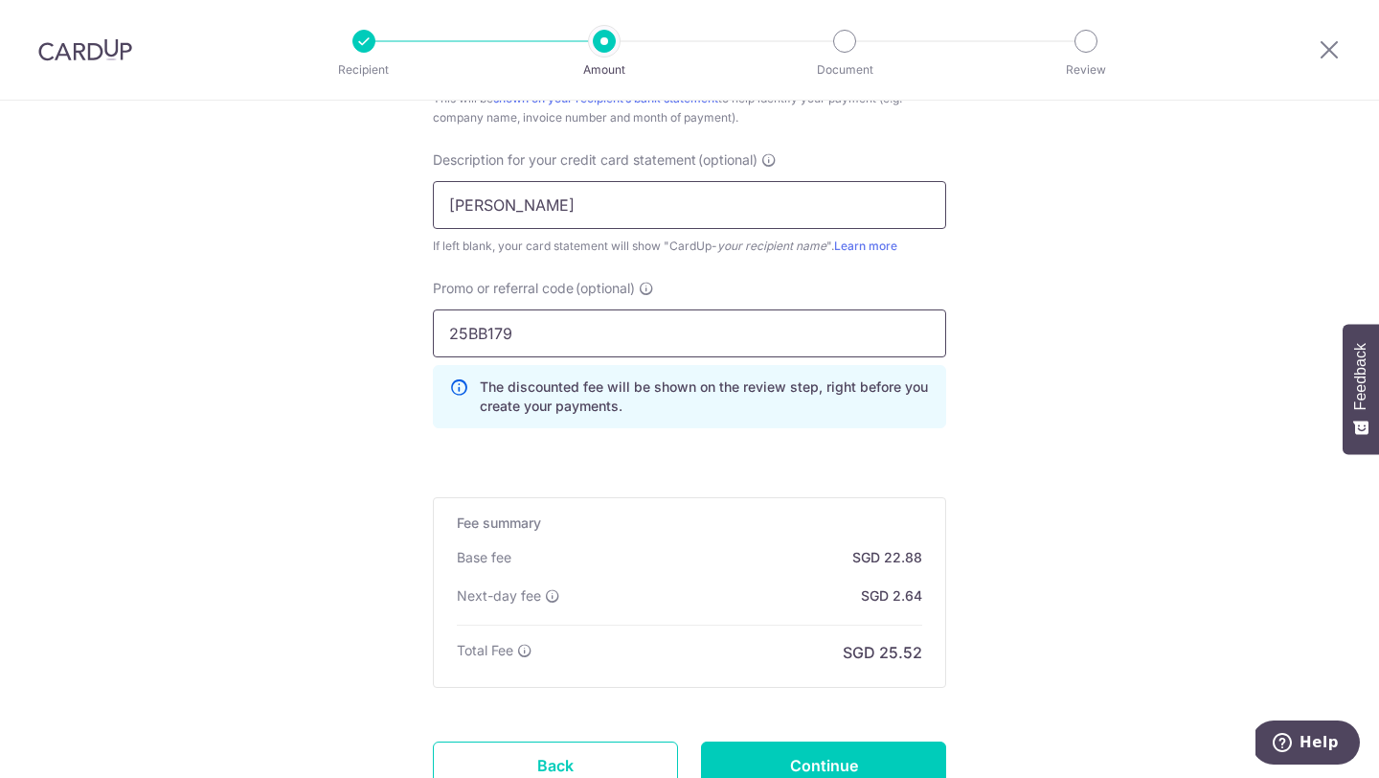
scroll to position [1441, 0]
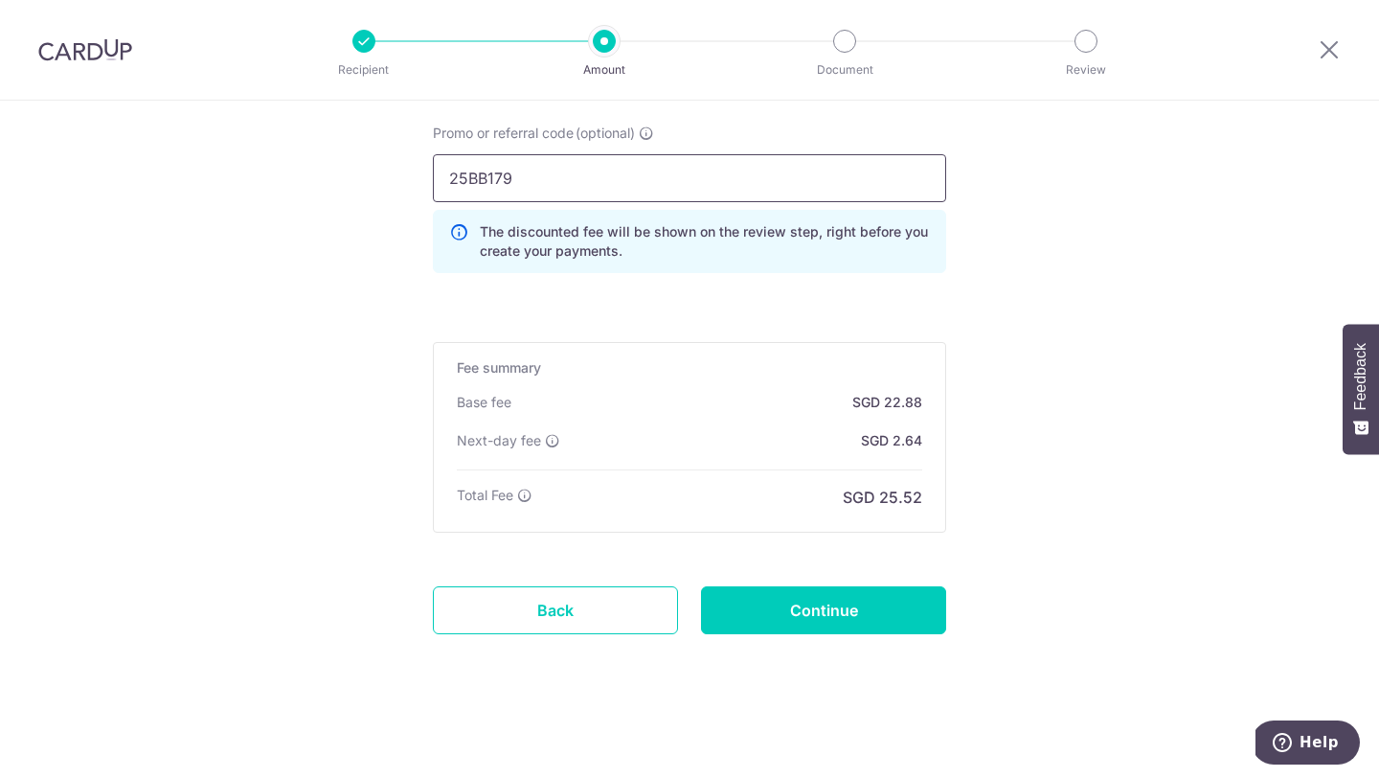
type input "25BB179"
click at [888, 625] on input "Continue" at bounding box center [823, 610] width 245 height 48
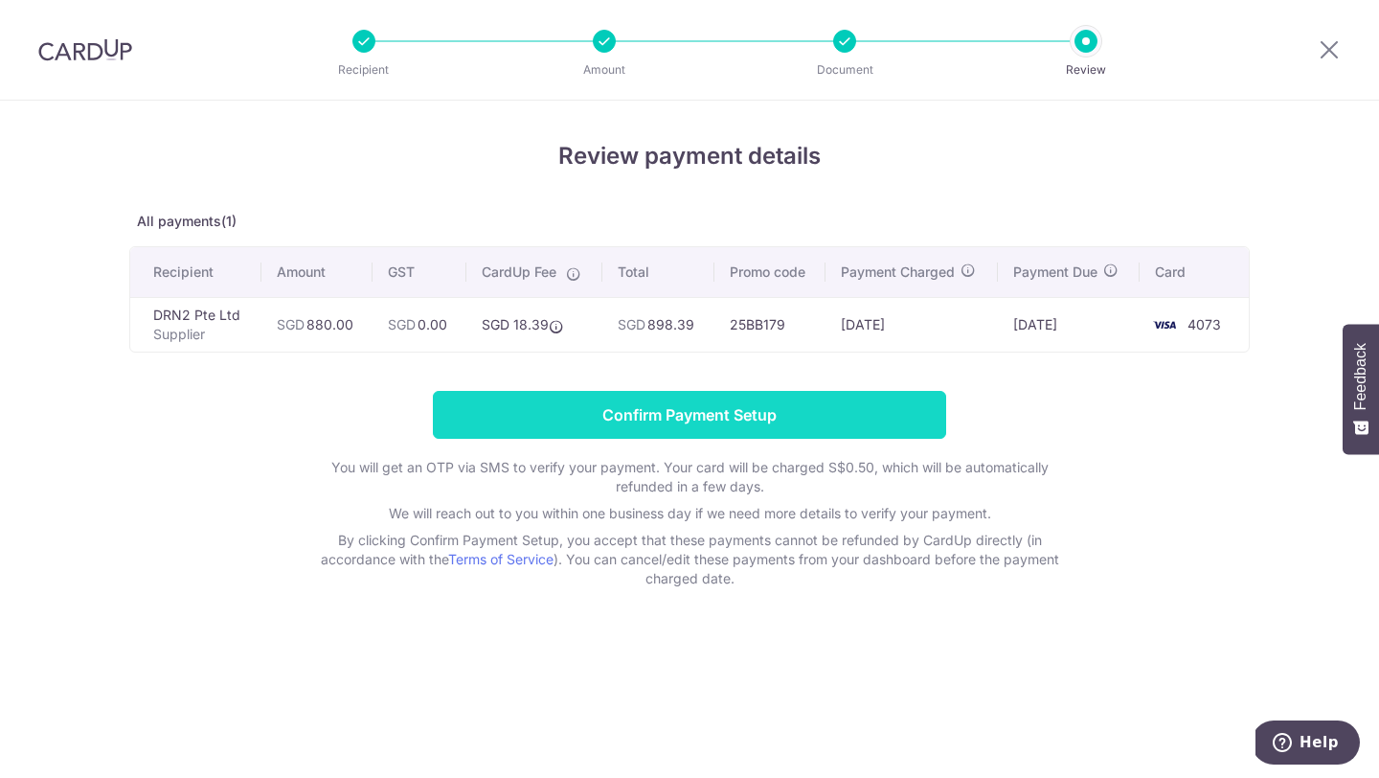
click at [897, 419] on input "Confirm Payment Setup" at bounding box center [689, 415] width 513 height 48
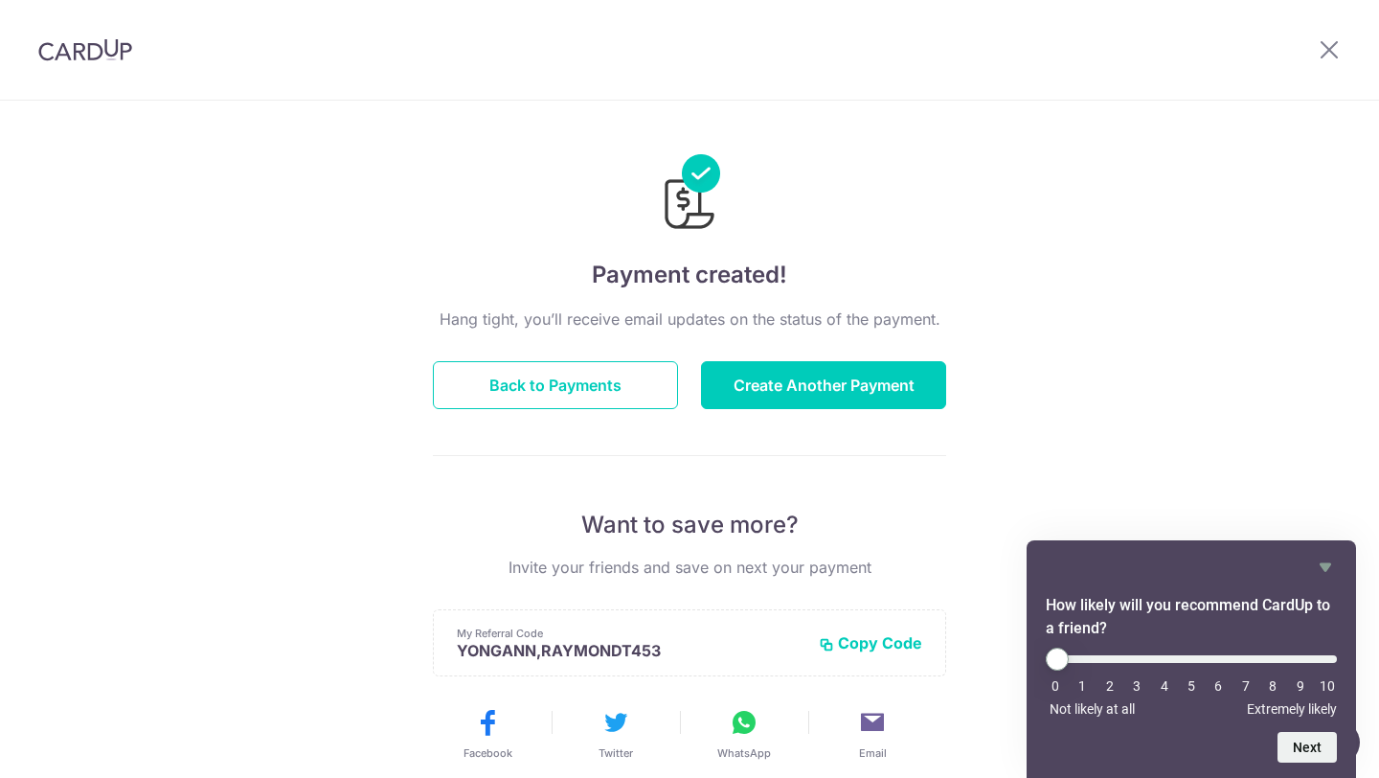
click at [1246, 289] on div "Payment created! Hang tight, you’ll receive email updates on the status of the …" at bounding box center [689, 612] width 1379 height 1023
